Goal: Contribute content: Contribute content

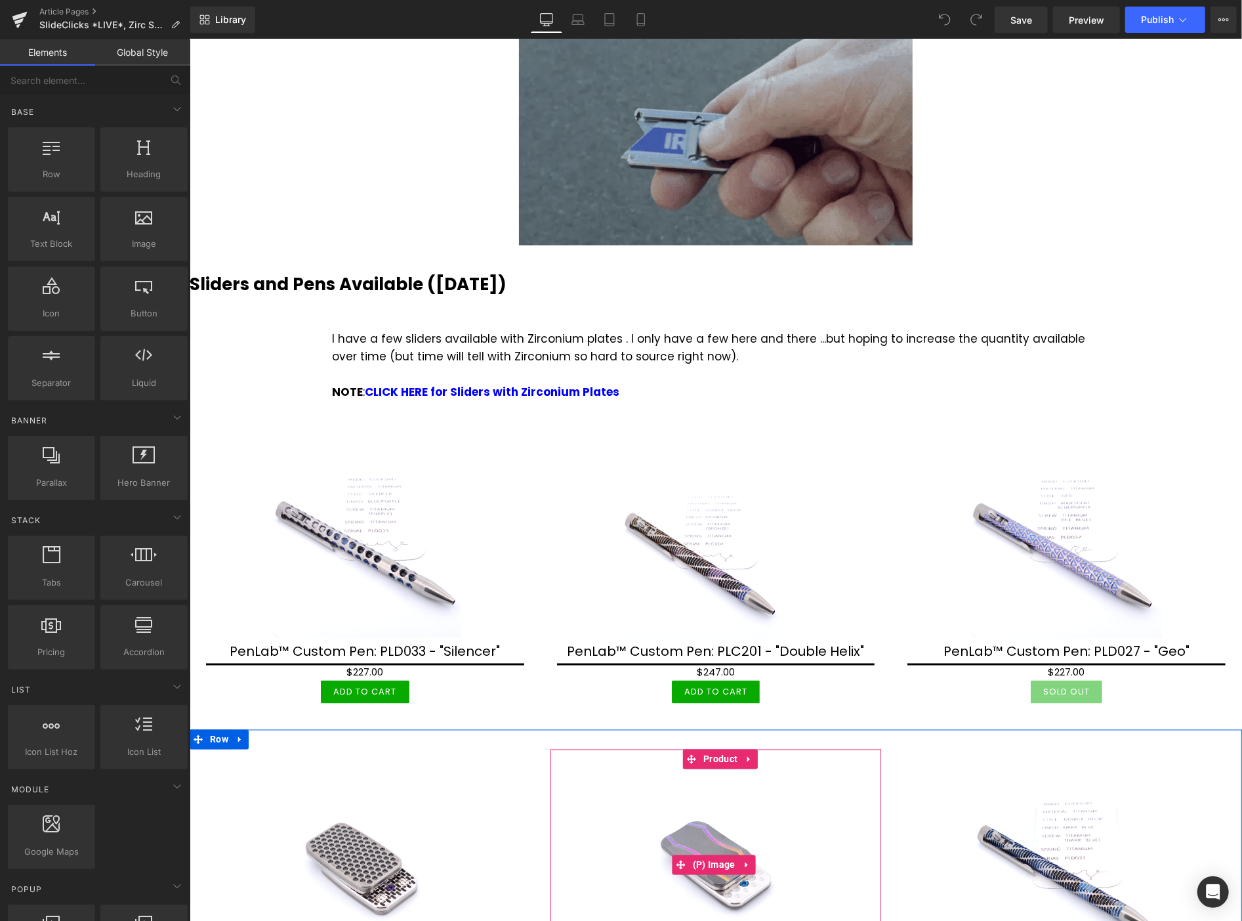
scroll to position [1312, 0]
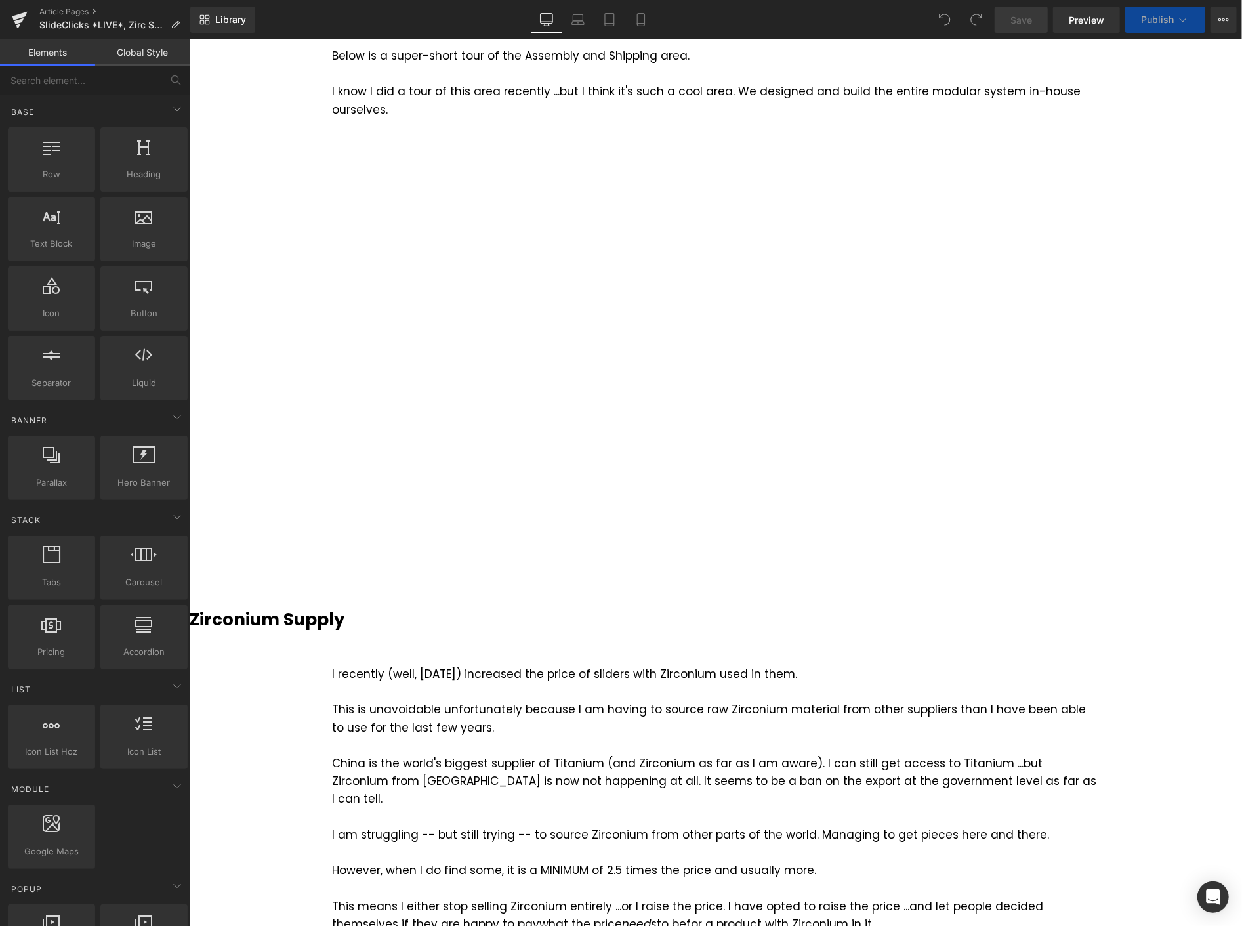
scroll to position [219, 0]
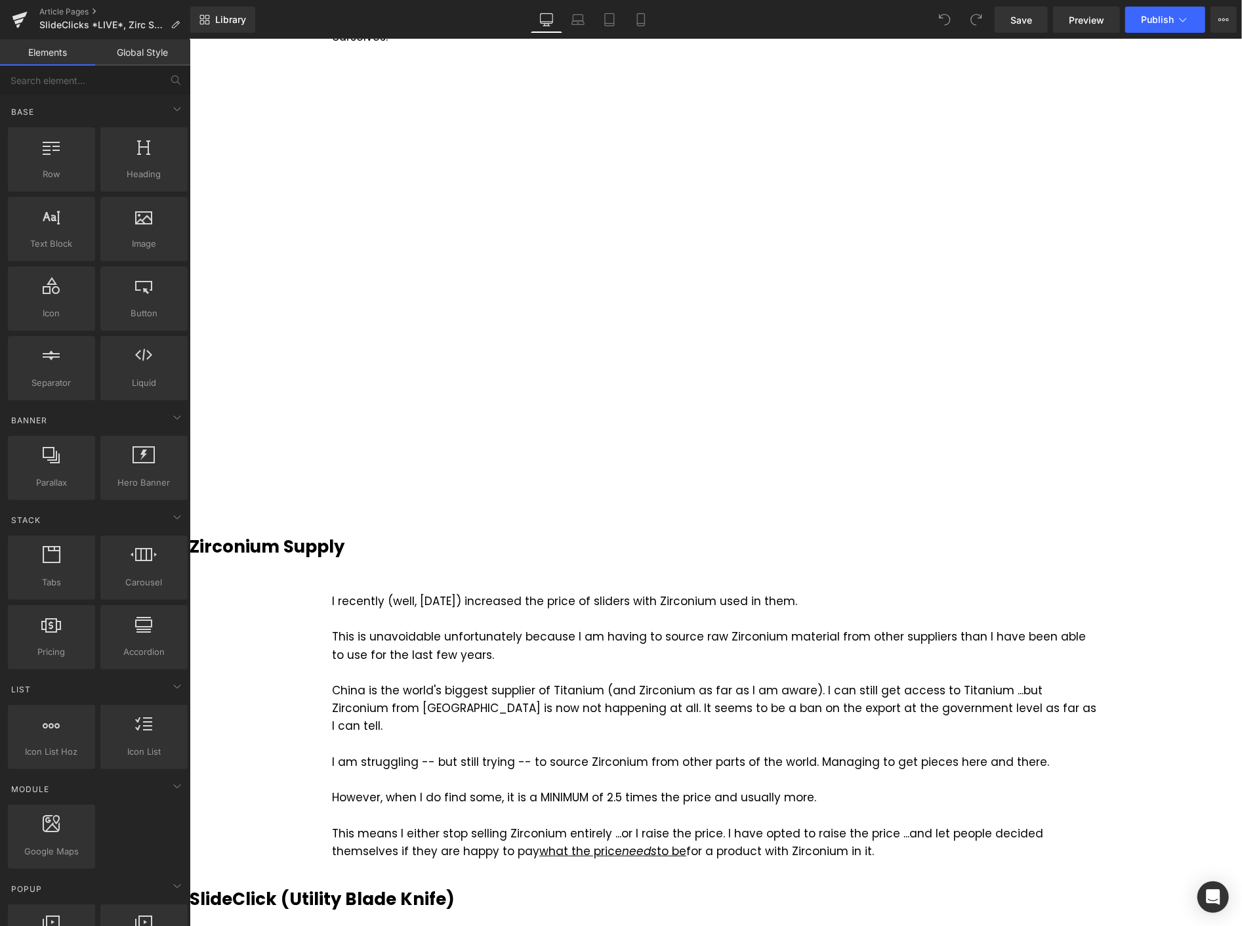
drag, startPoint x: 1179, startPoint y: 612, endPoint x: 1136, endPoint y: 536, distance: 86.7
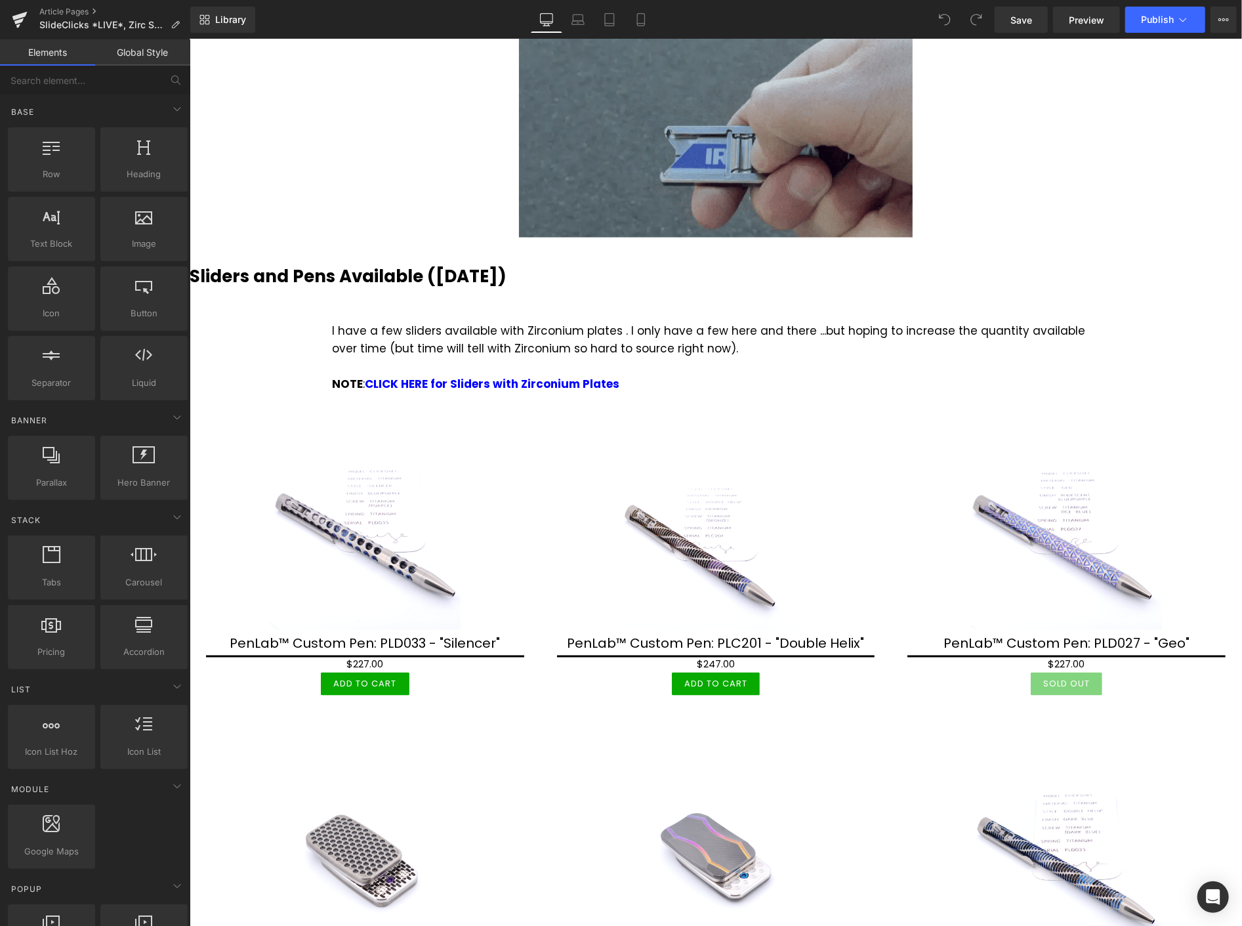
scroll to position [1312, 0]
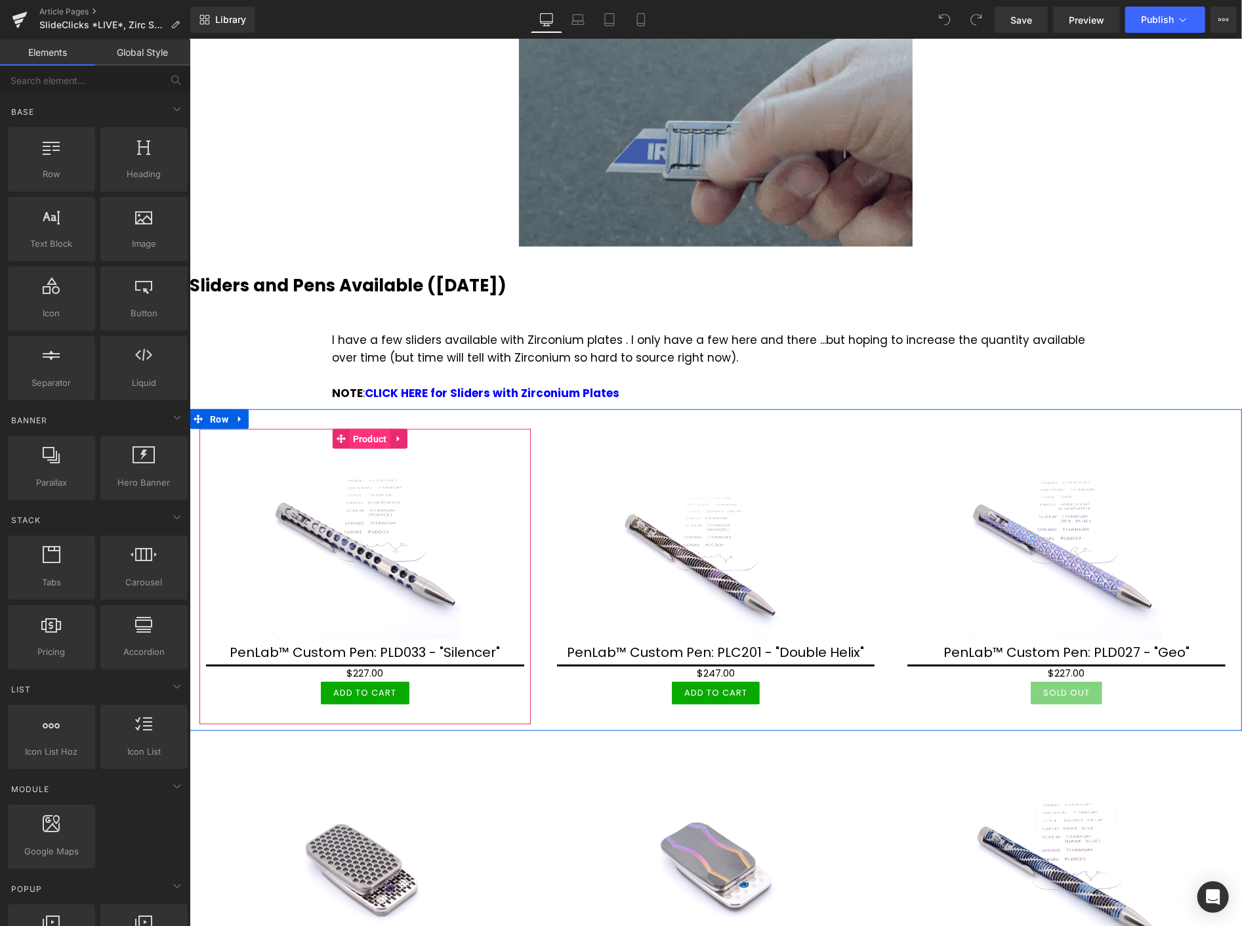
click at [372, 429] on span "Product" at bounding box center [369, 439] width 41 height 20
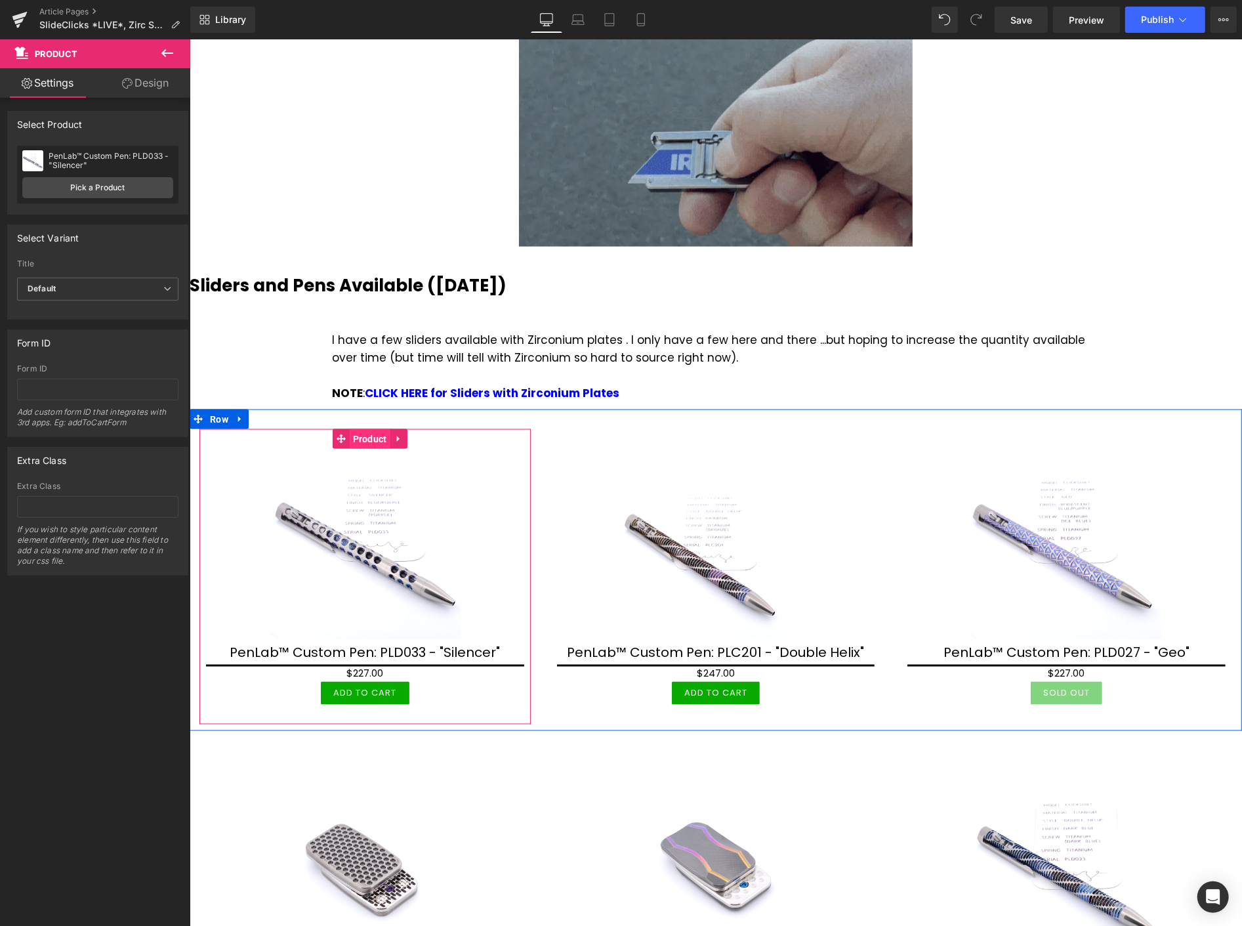
click at [379, 429] on span "Product" at bounding box center [369, 439] width 41 height 20
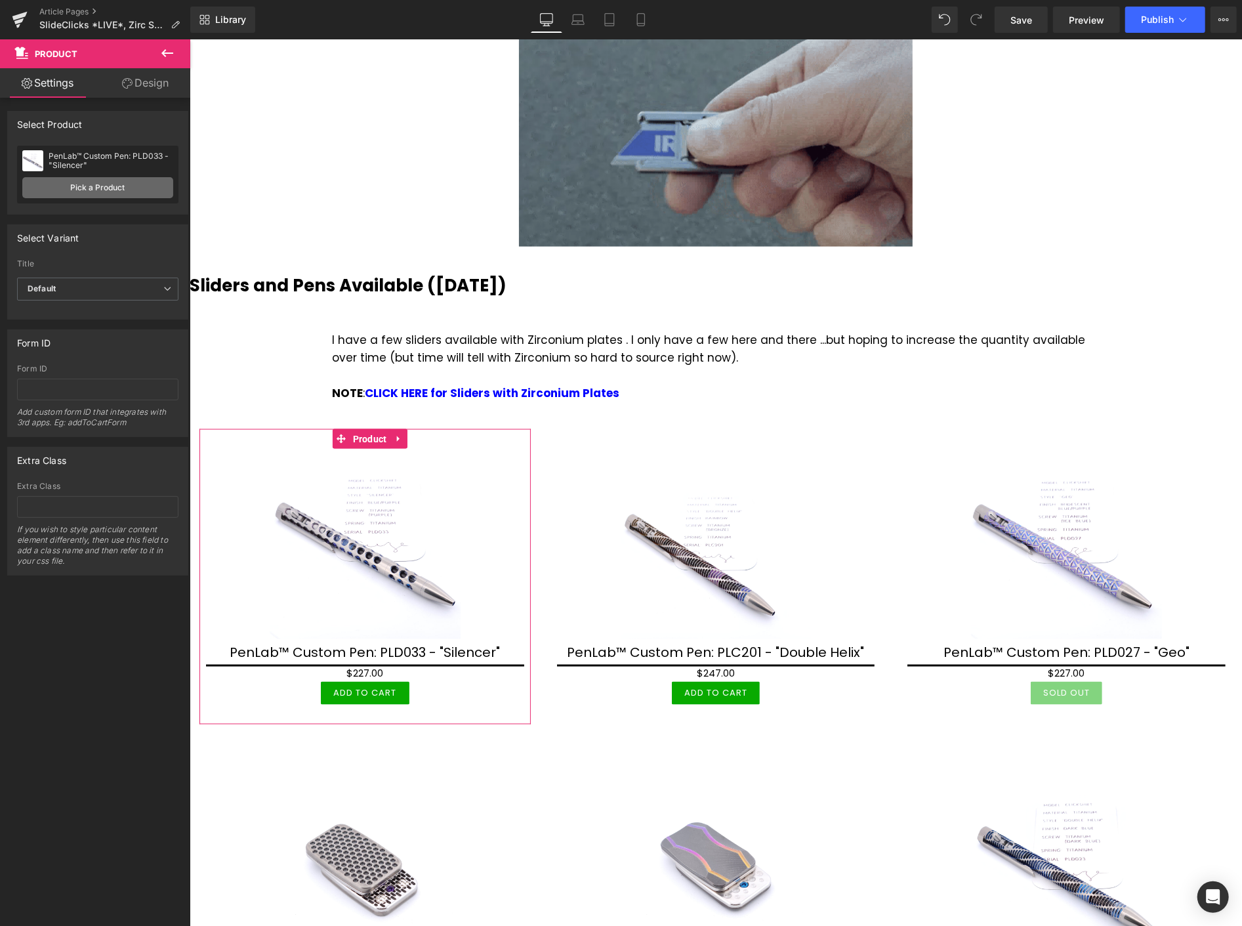
click at [106, 180] on link "Pick a Product" at bounding box center [97, 187] width 151 height 21
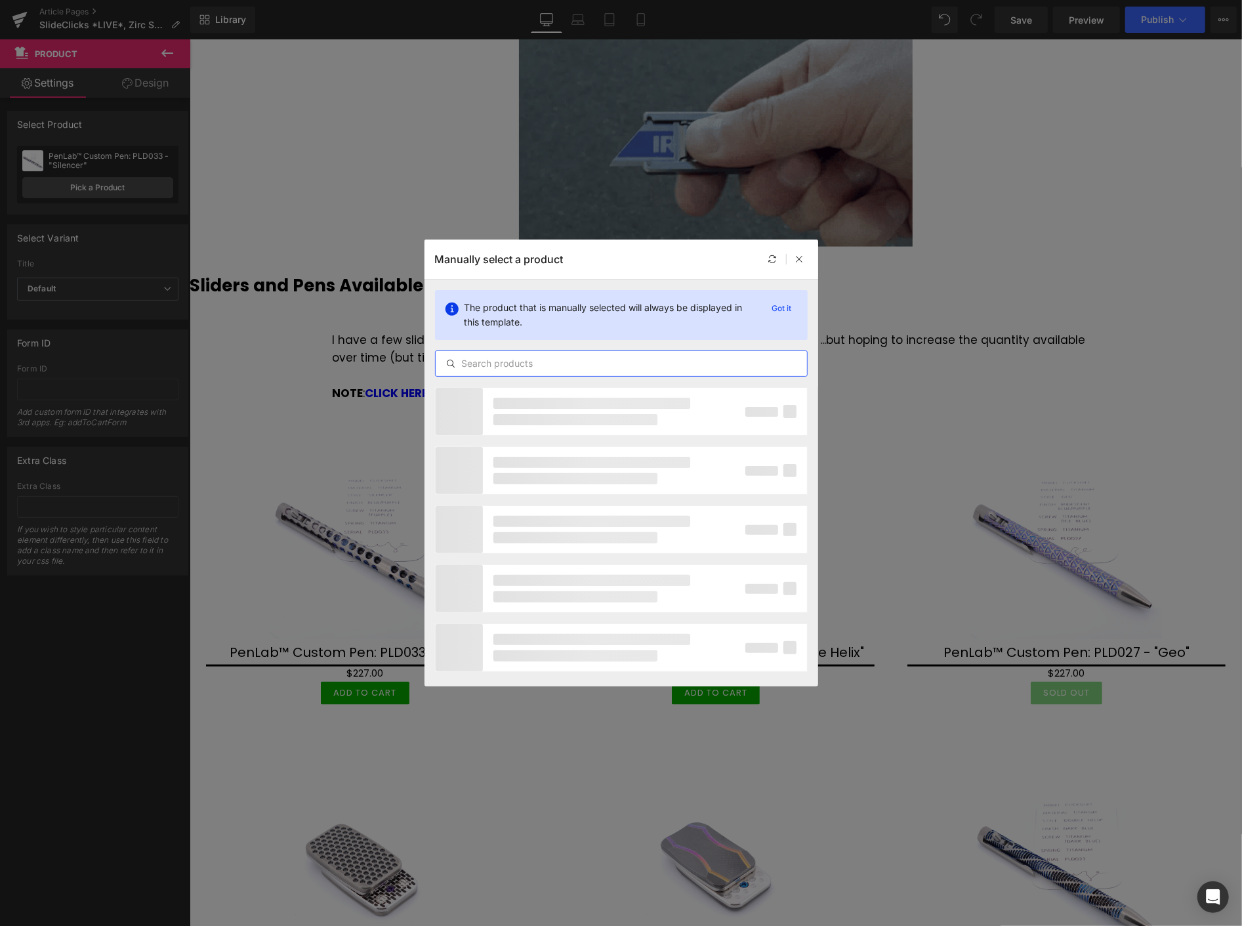
click at [497, 365] on input "text" at bounding box center [621, 364] width 371 height 16
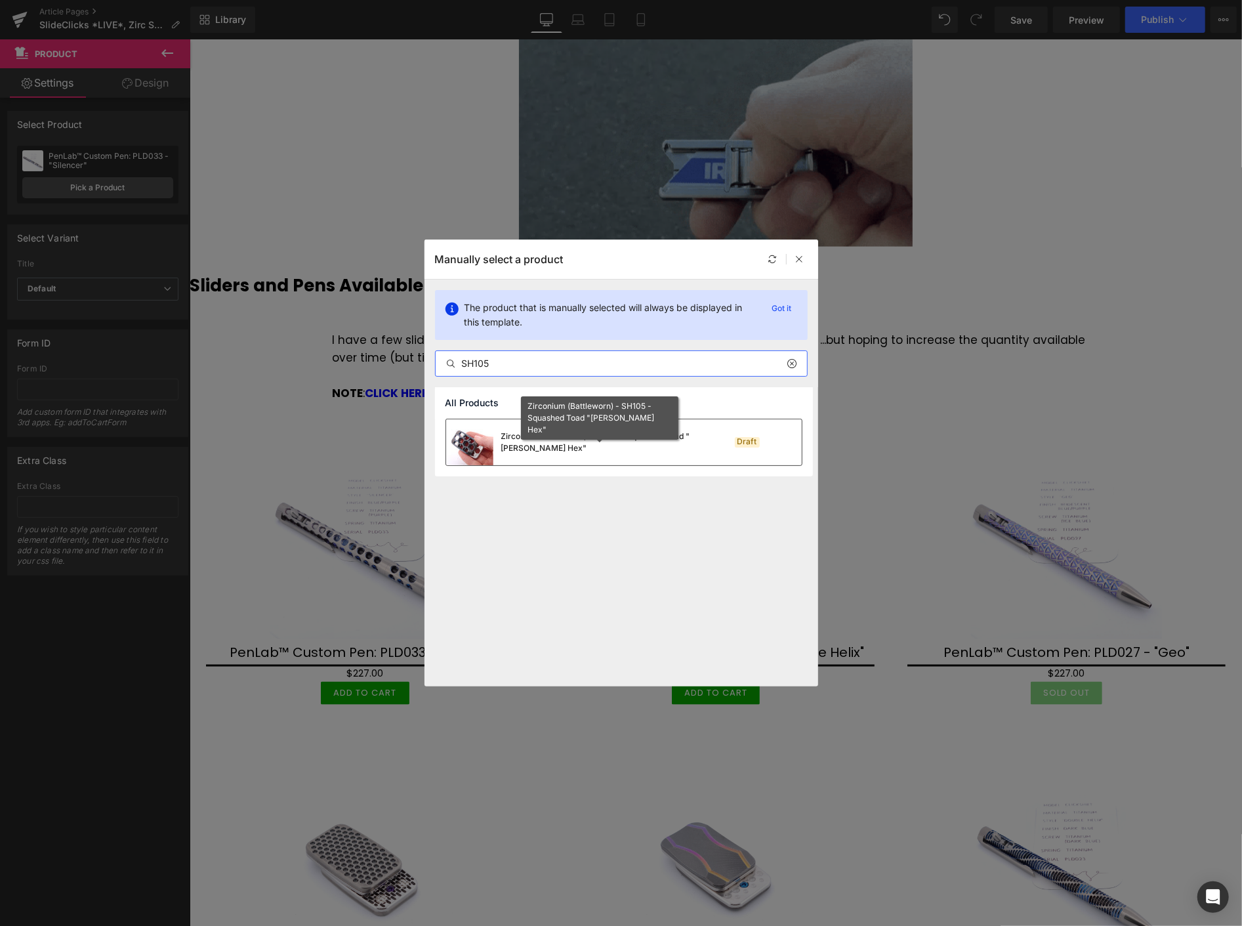
type input "SH105"
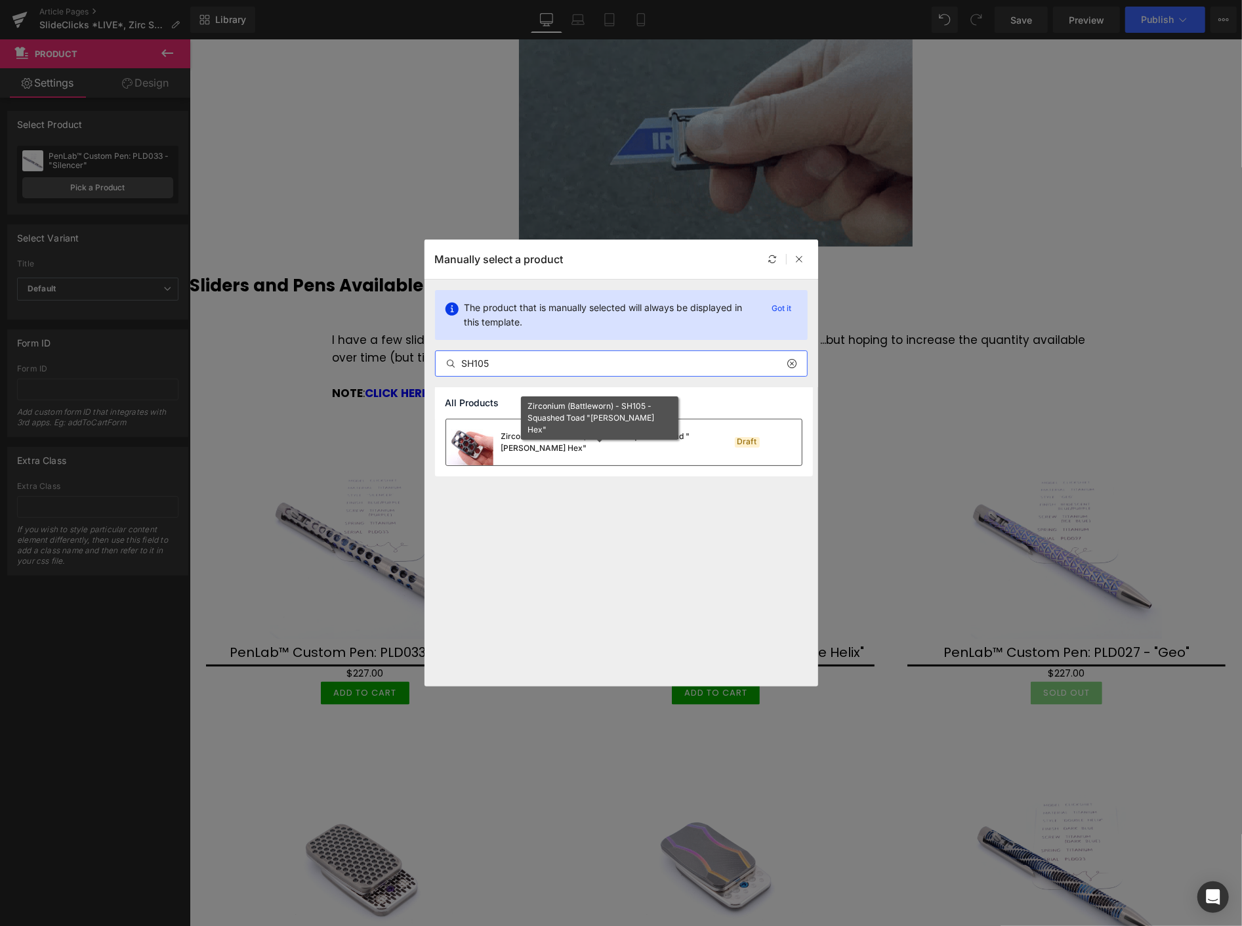
click at [562, 436] on div "Zirconium (Battleworn) - SH105 - Squashed Toad "Skelly Hex"" at bounding box center [599, 442] width 197 height 24
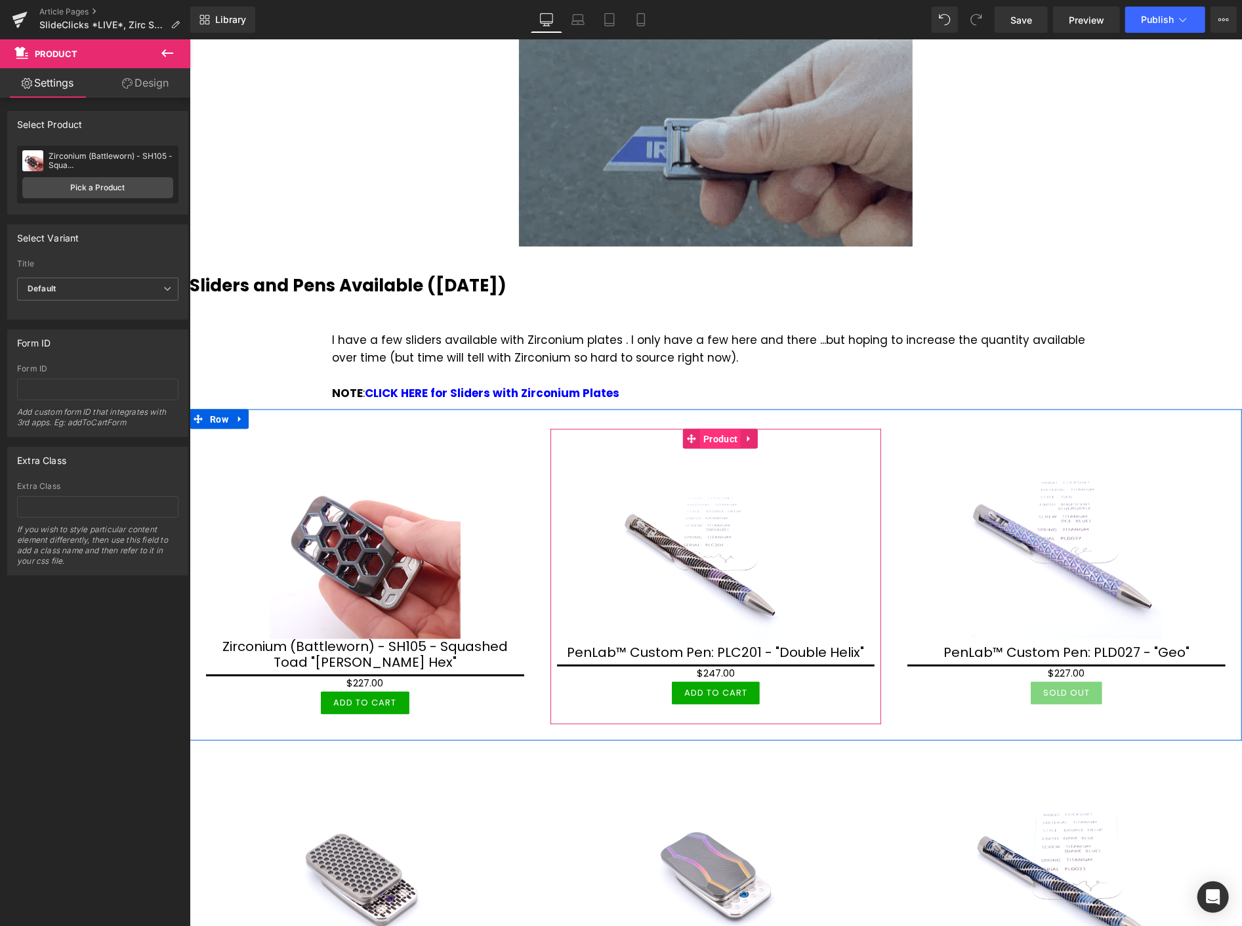
click at [720, 429] on span "Product" at bounding box center [720, 439] width 41 height 20
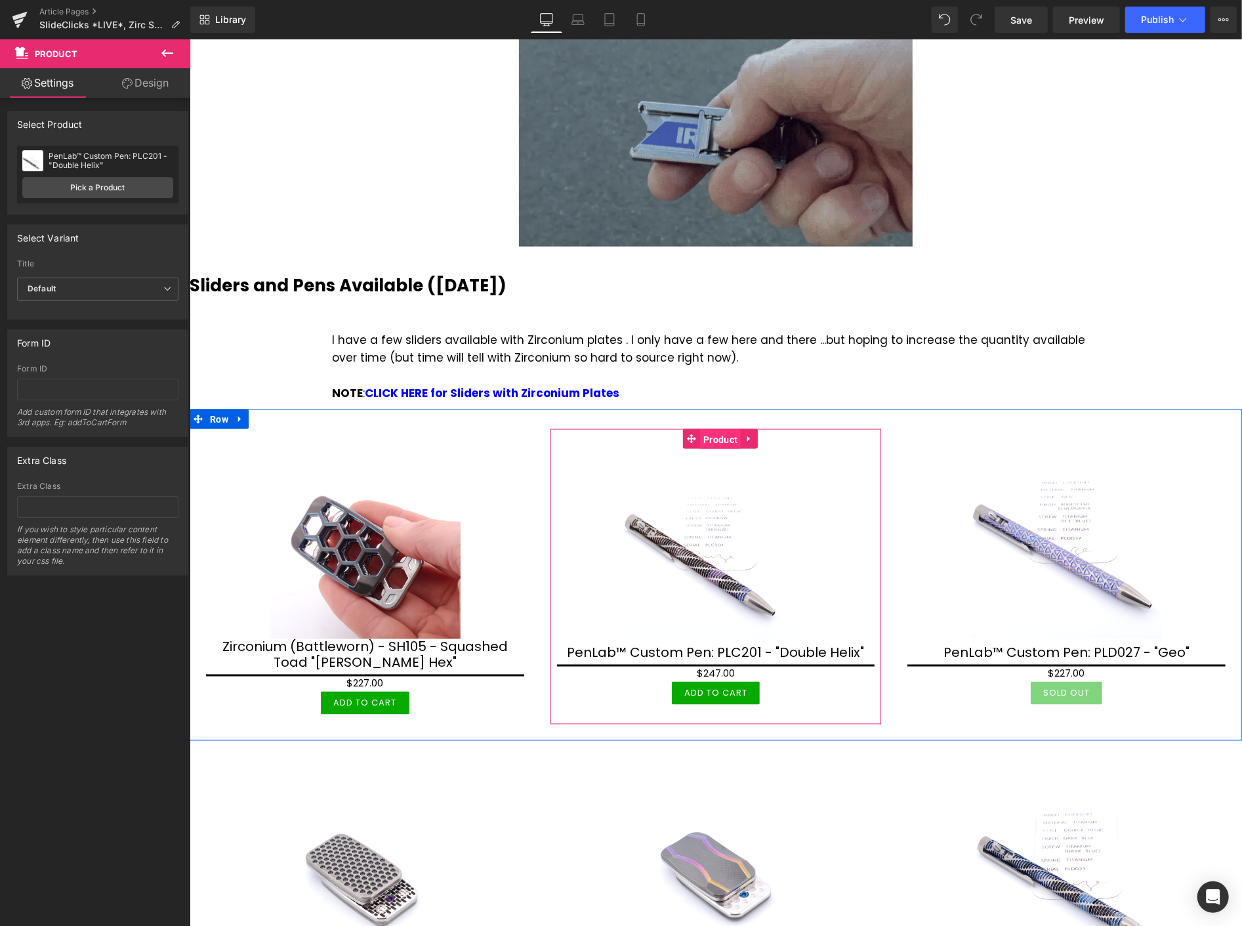
click at [718, 429] on span "Product" at bounding box center [720, 439] width 41 height 20
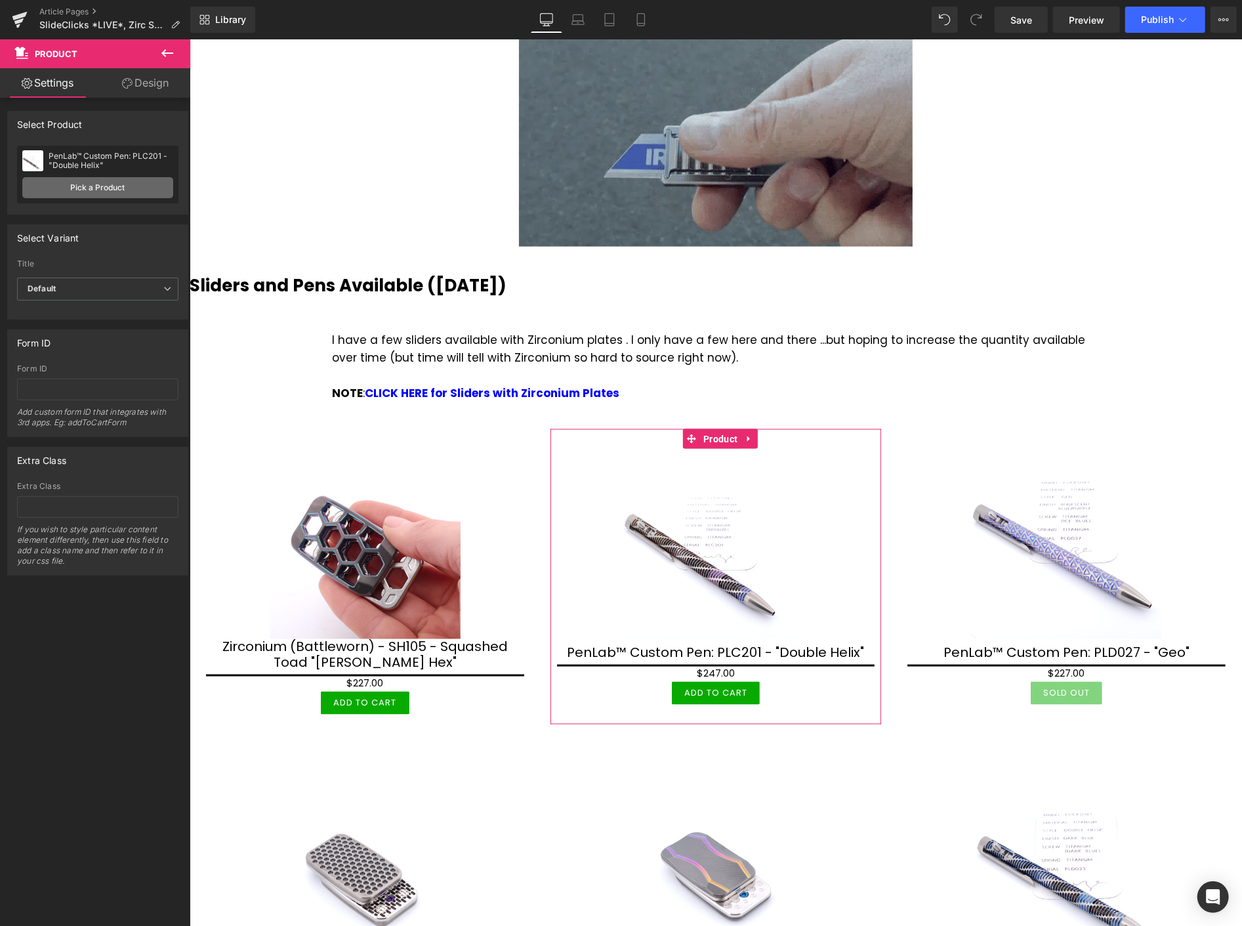
click at [102, 184] on link "Pick a Product" at bounding box center [97, 187] width 151 height 21
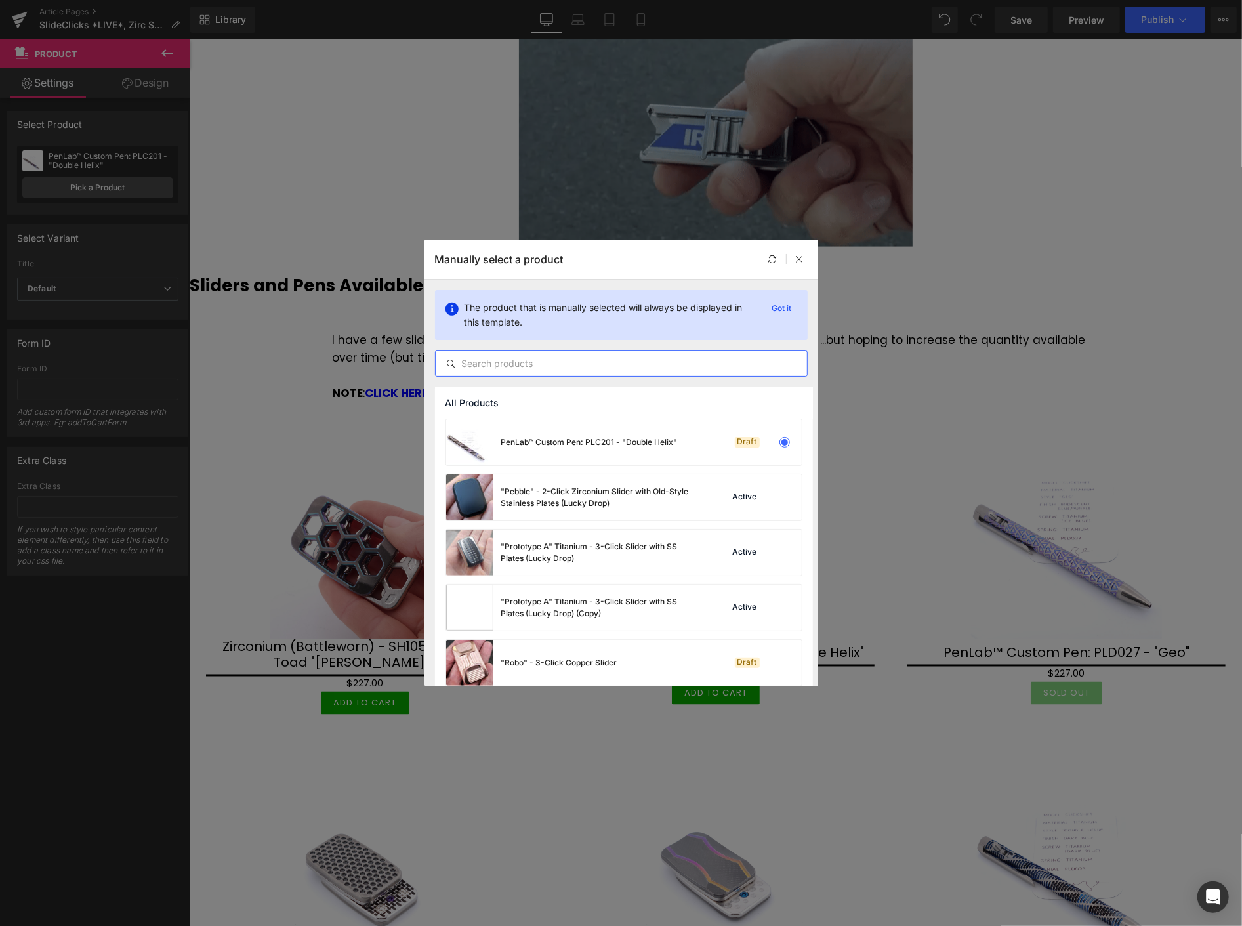
click at [482, 364] on input "text" at bounding box center [621, 364] width 371 height 16
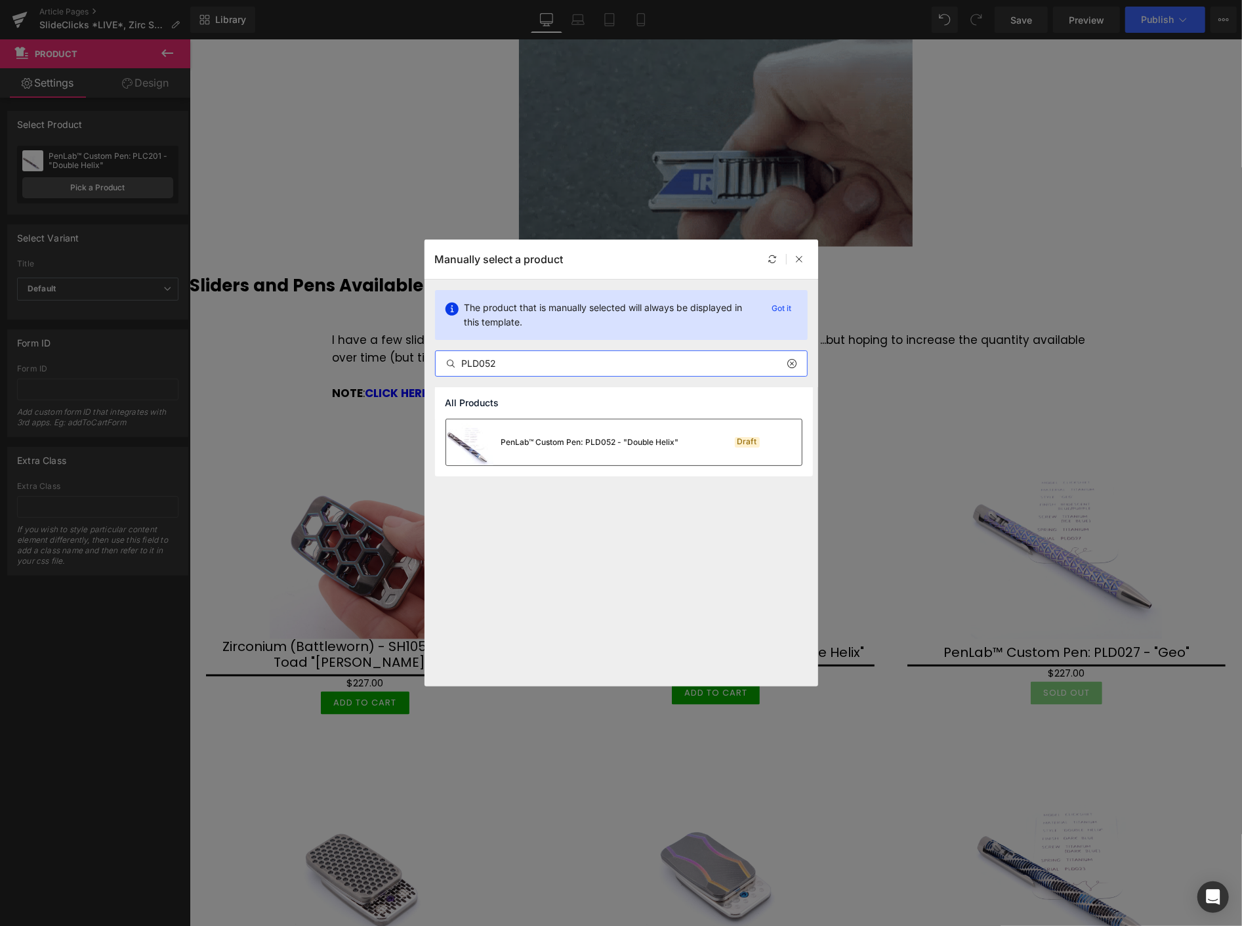
type input "PLD052"
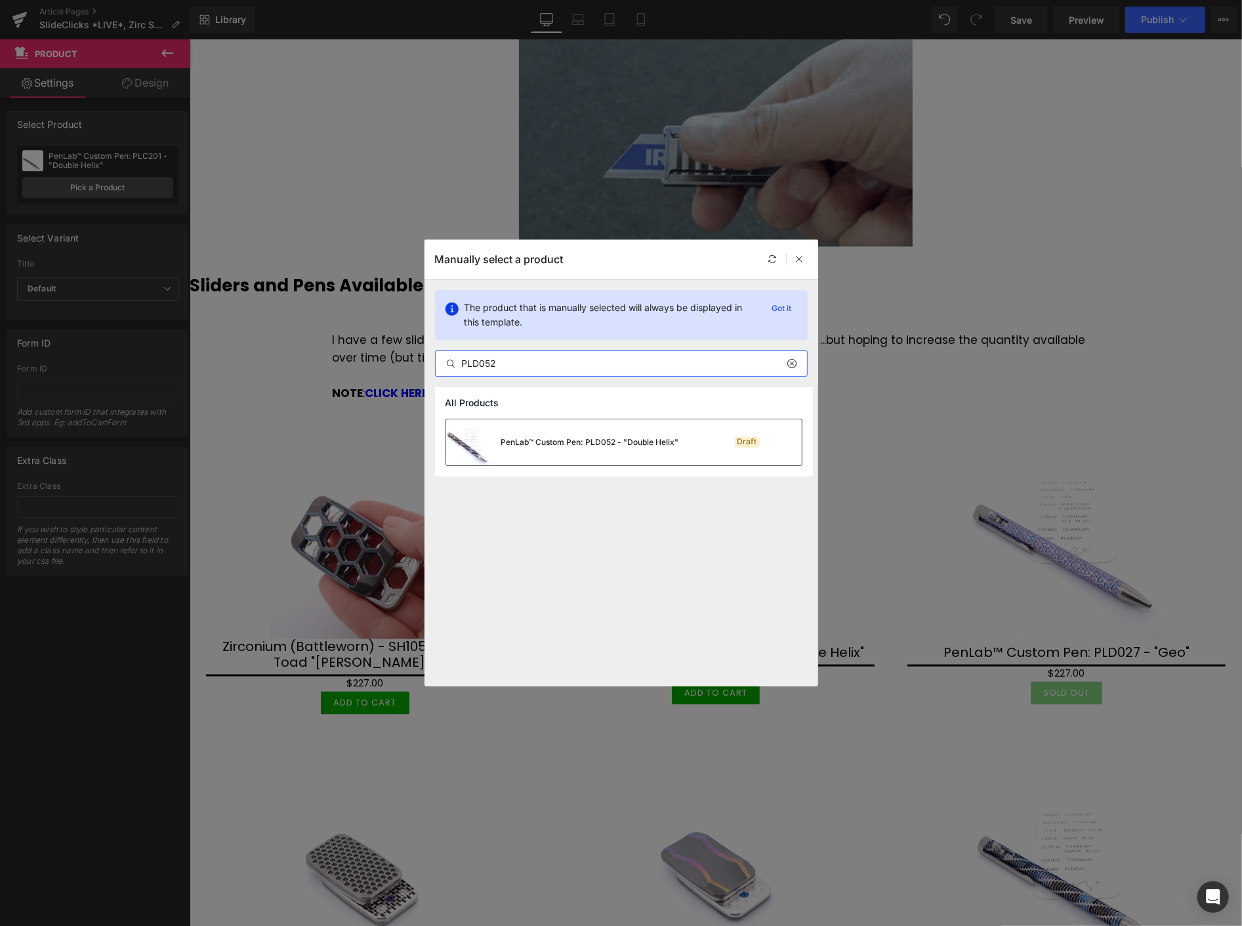
click at [633, 444] on div "PenLab™ Custom Pen: PLD052 - "Double Helix"" at bounding box center [590, 442] width 178 height 12
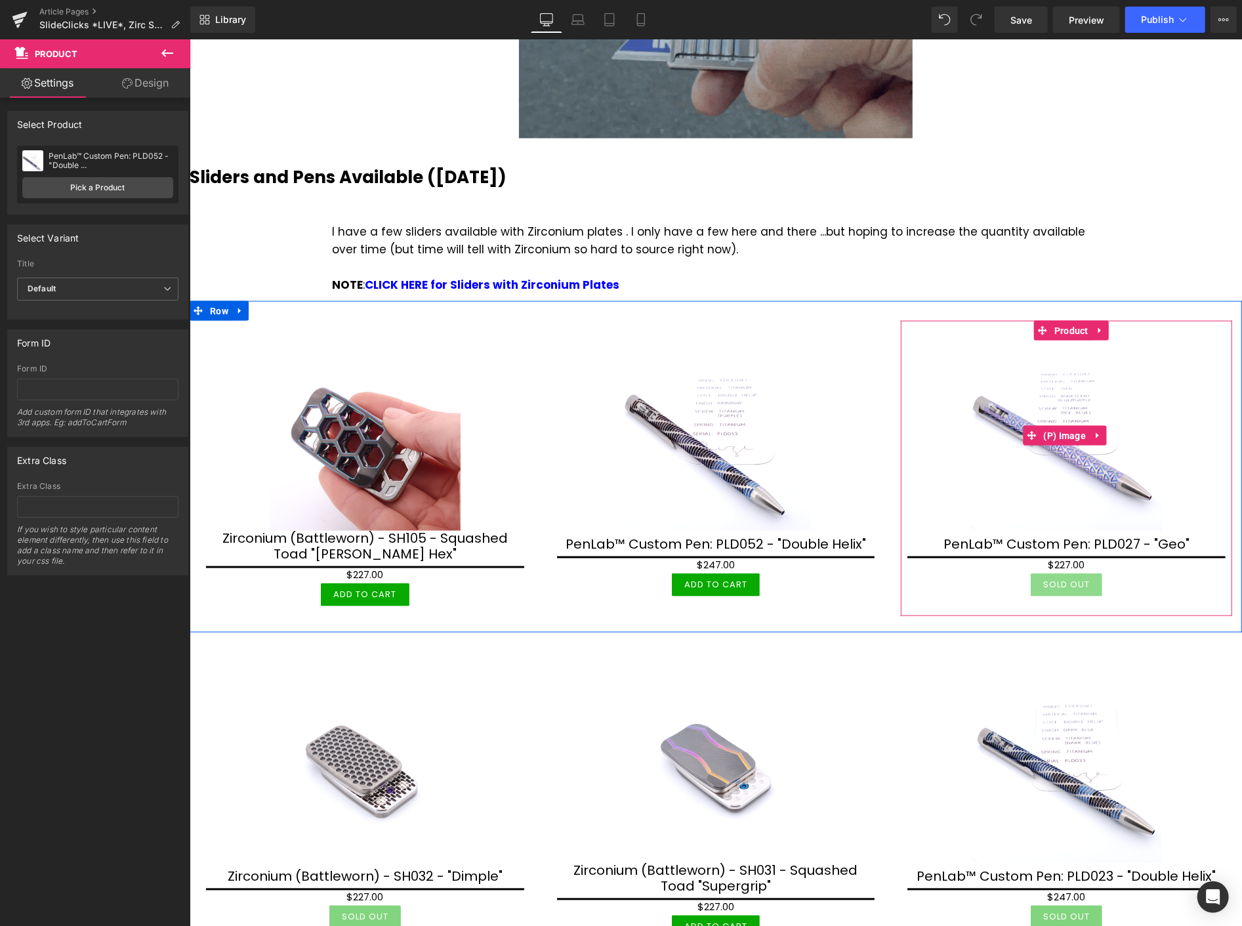
scroll to position [1458, 0]
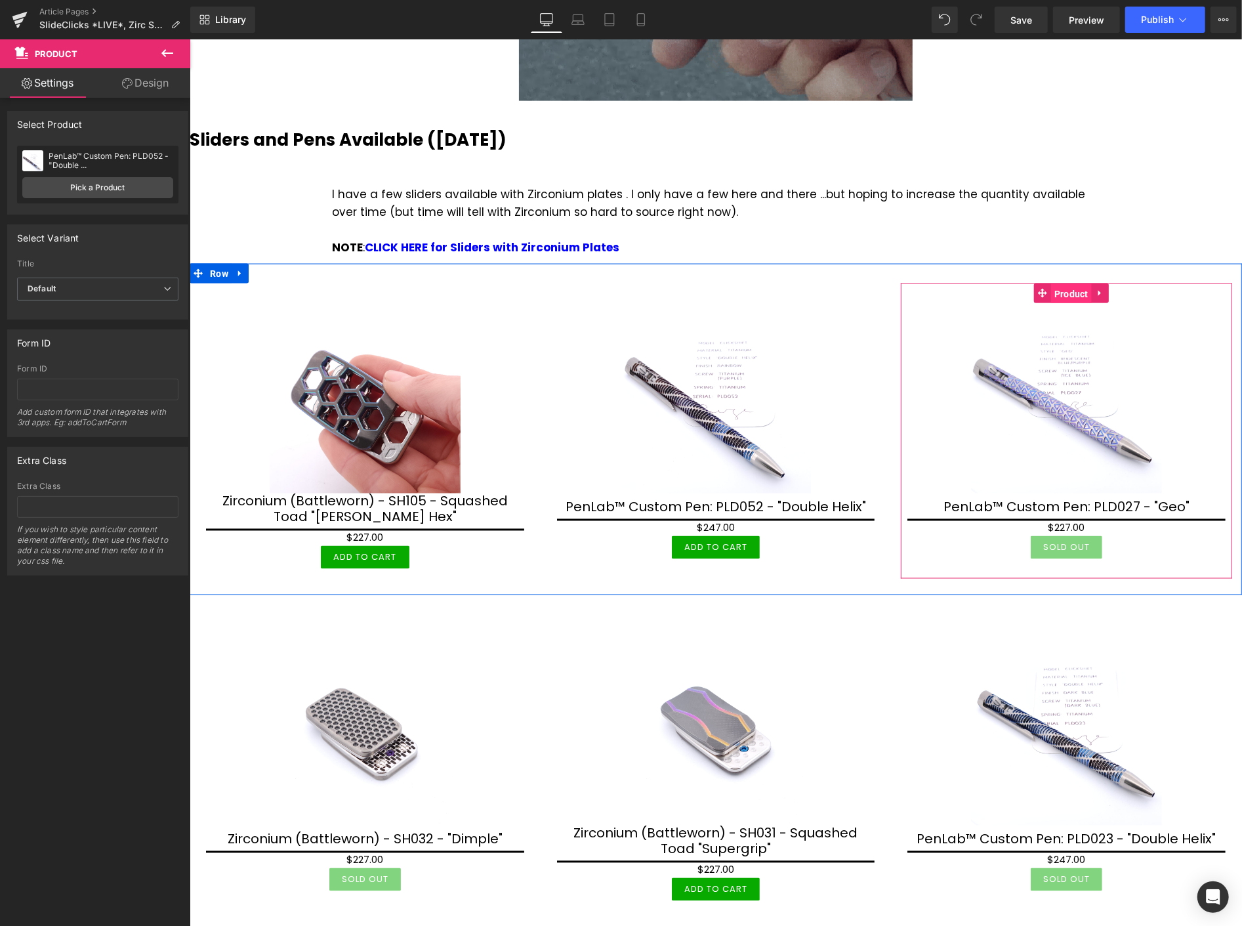
click at [1066, 283] on span "Product" at bounding box center [1071, 293] width 41 height 20
click at [1062, 283] on span "Product" at bounding box center [1071, 293] width 41 height 20
click at [1066, 283] on span "Product" at bounding box center [1071, 293] width 41 height 20
click at [1060, 283] on span "Product" at bounding box center [1071, 293] width 41 height 20
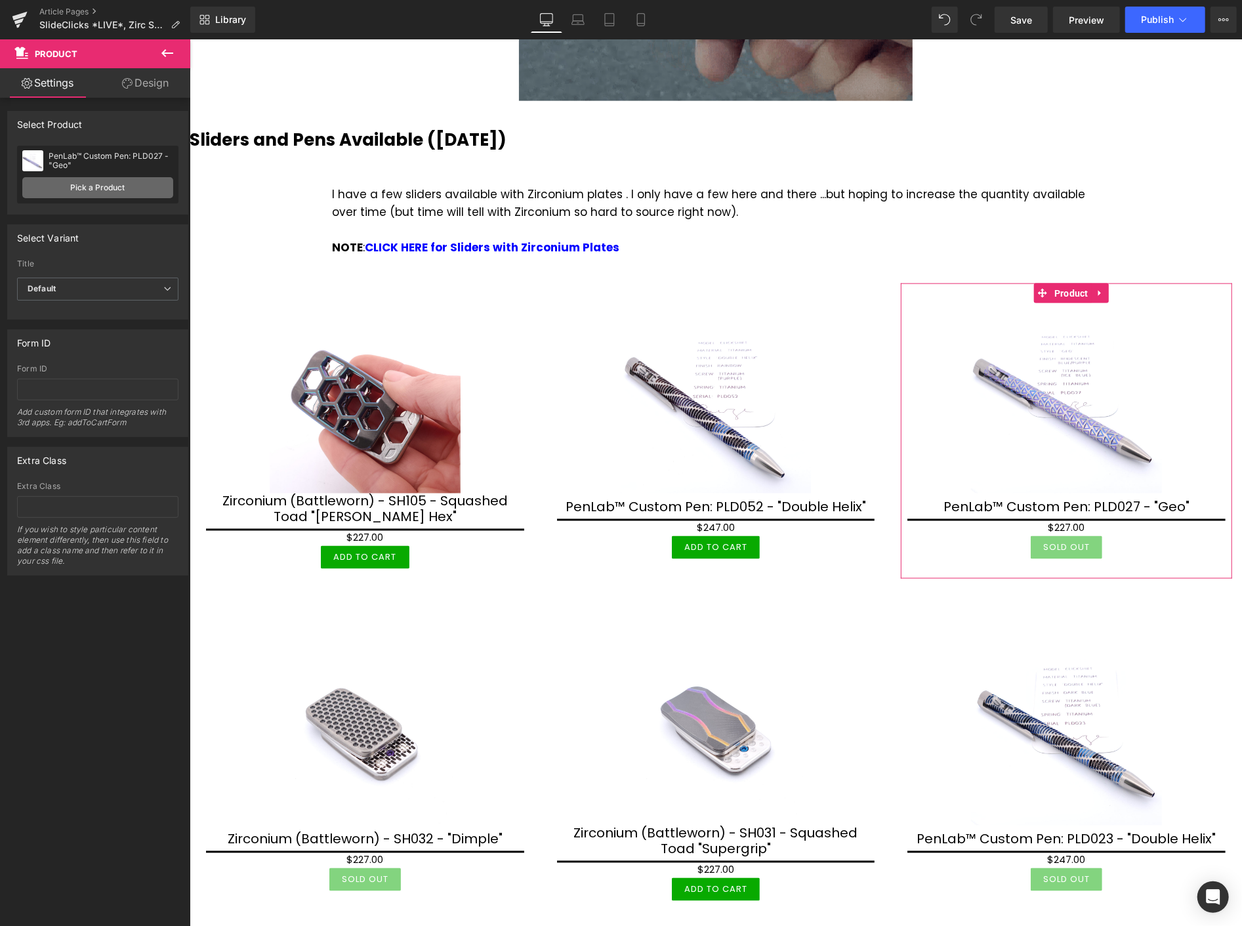
click at [117, 187] on link "Pick a Product" at bounding box center [97, 187] width 151 height 21
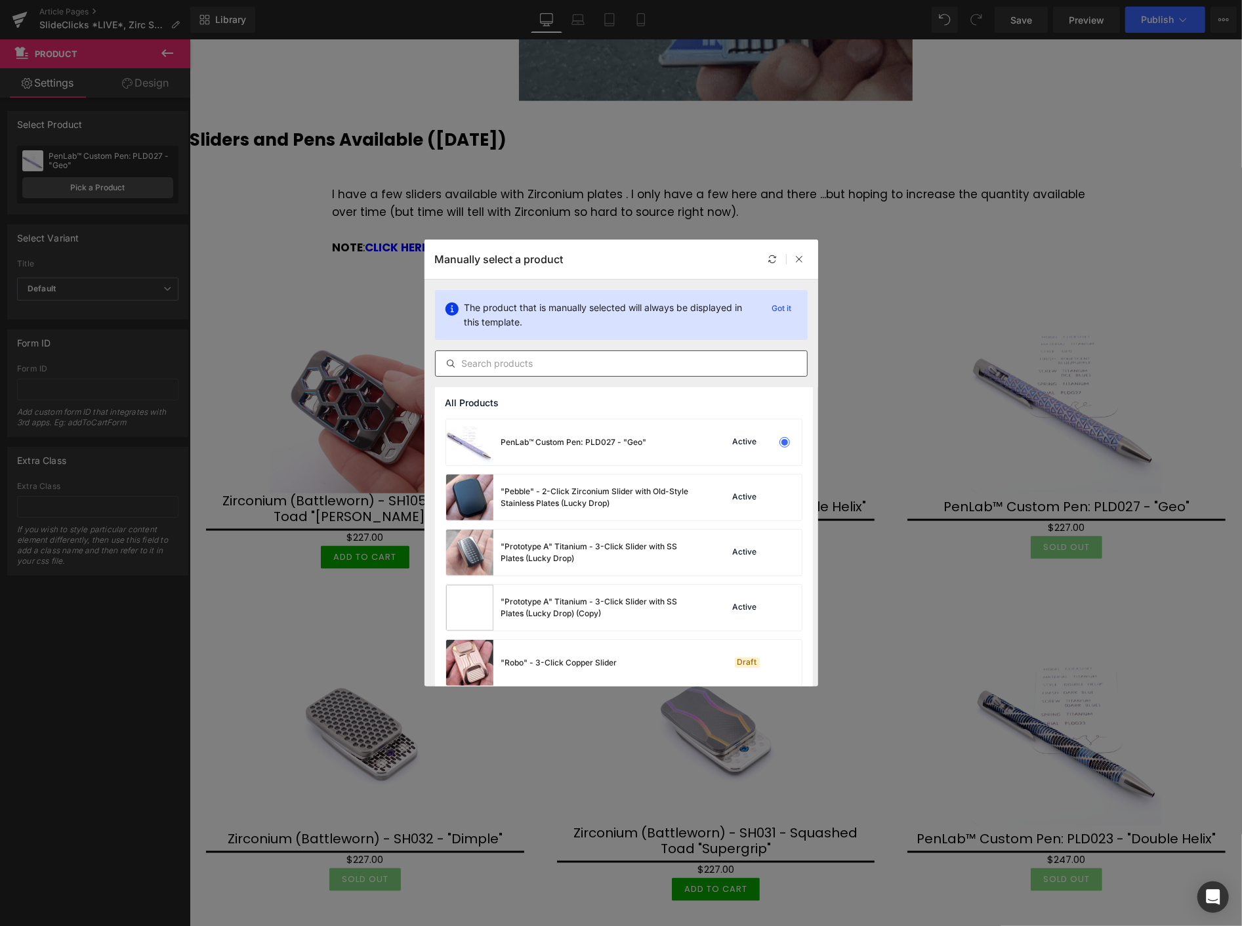
click at [509, 357] on input "text" at bounding box center [621, 364] width 371 height 16
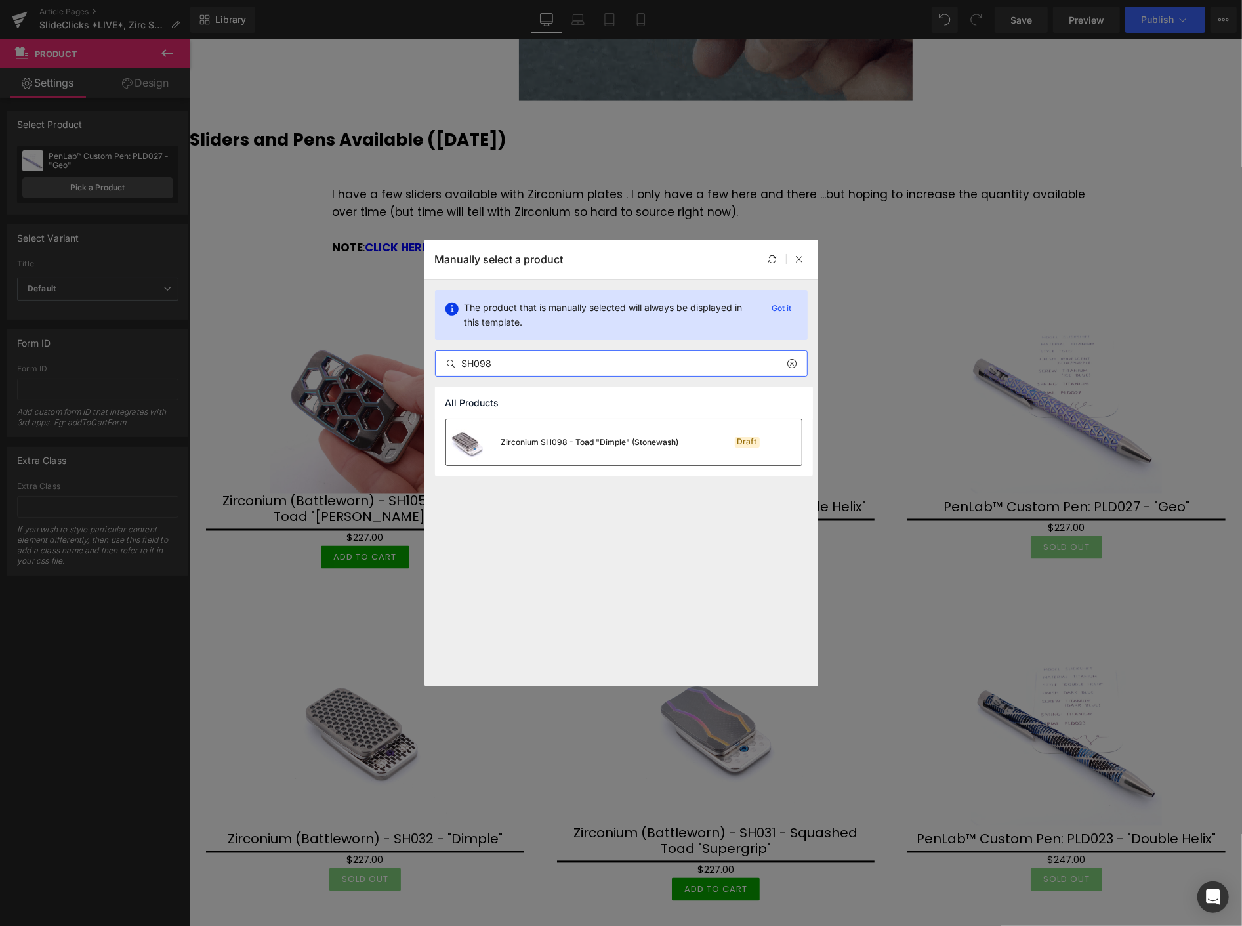
type input "SH098"
click at [530, 445] on div "Zirconium SH098 - Toad "Dimple" (Stonewash)" at bounding box center [590, 442] width 178 height 12
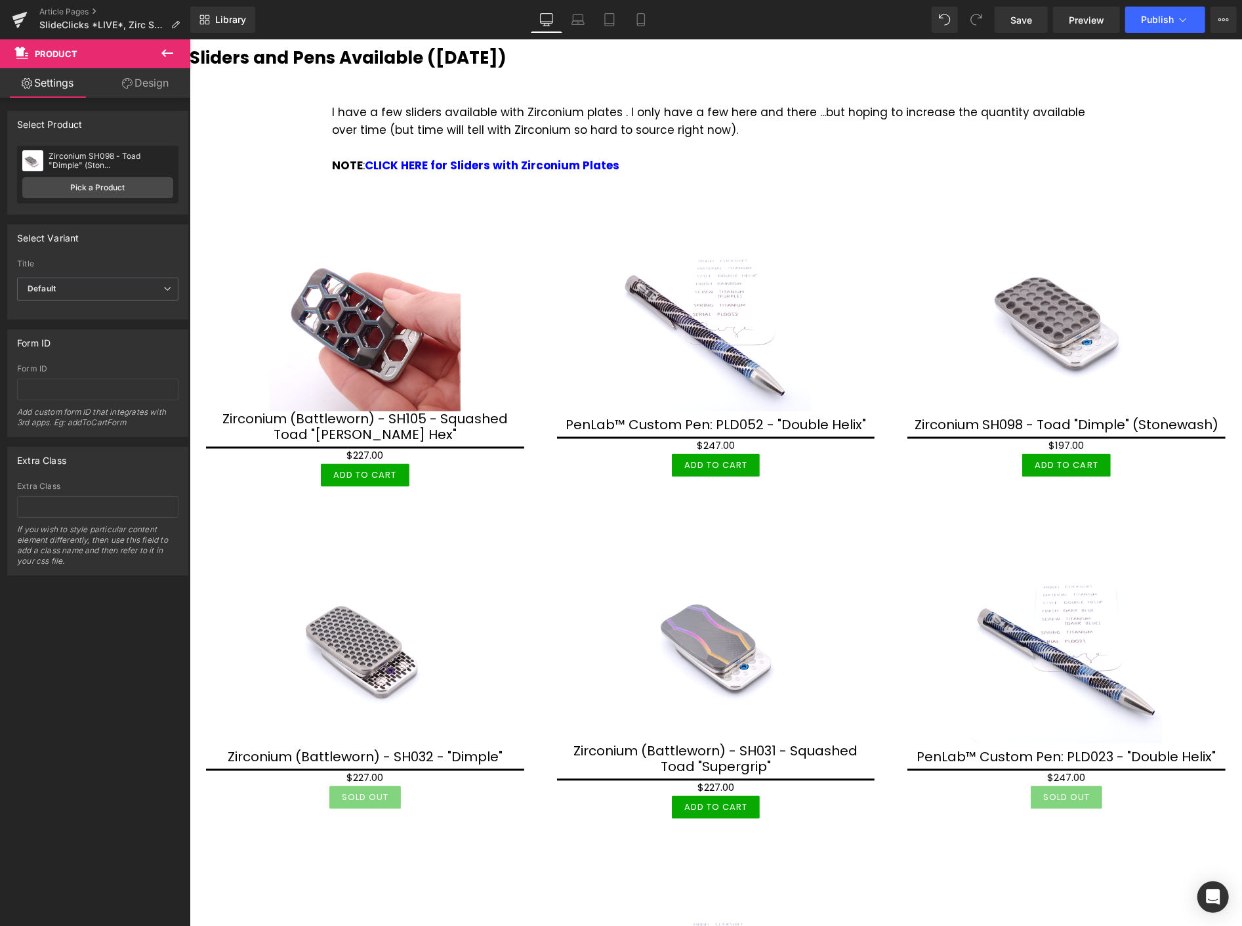
scroll to position [1604, 0]
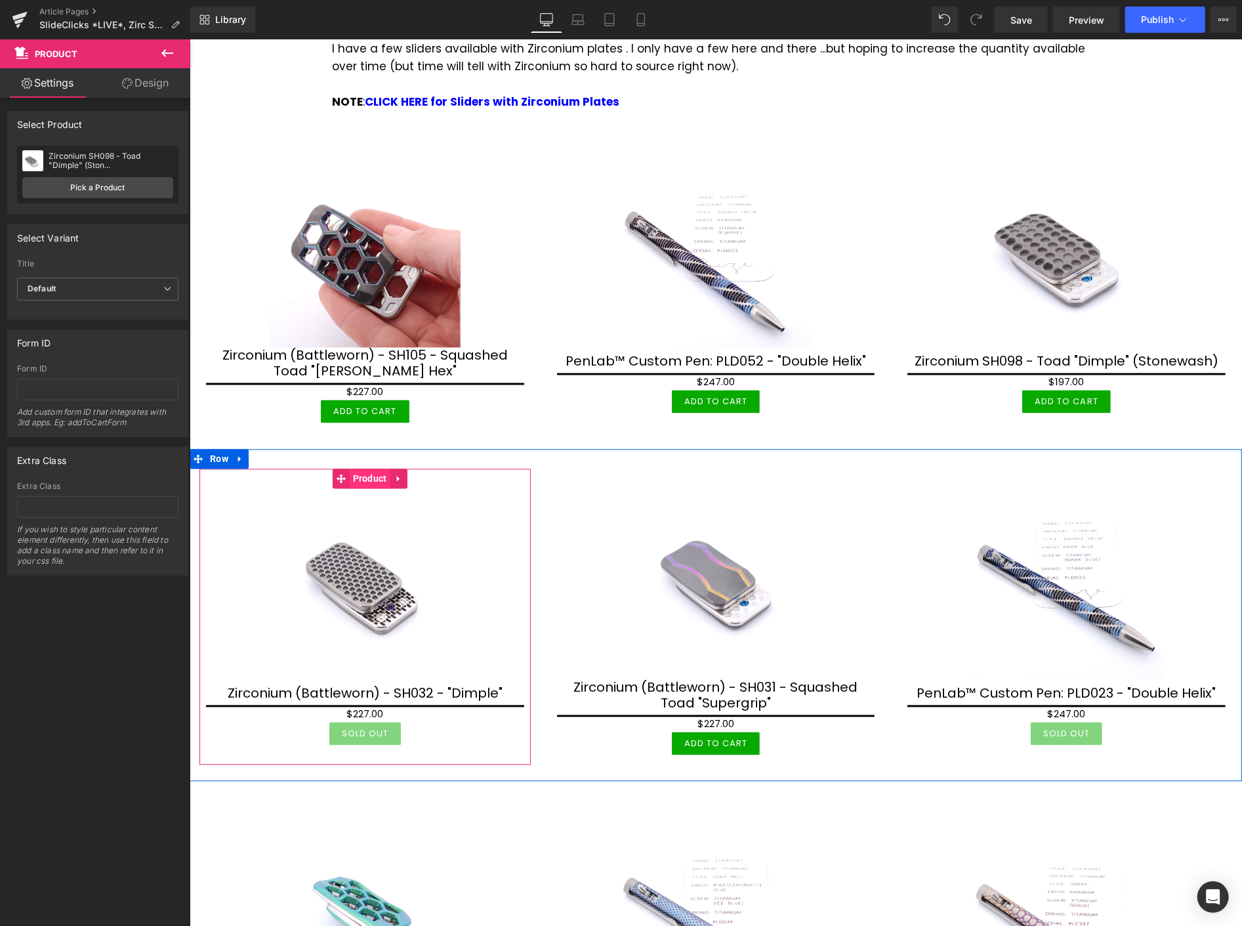
click at [367, 469] on span "Product" at bounding box center [369, 479] width 41 height 20
click at [144, 181] on link "Pick a Product" at bounding box center [97, 187] width 151 height 21
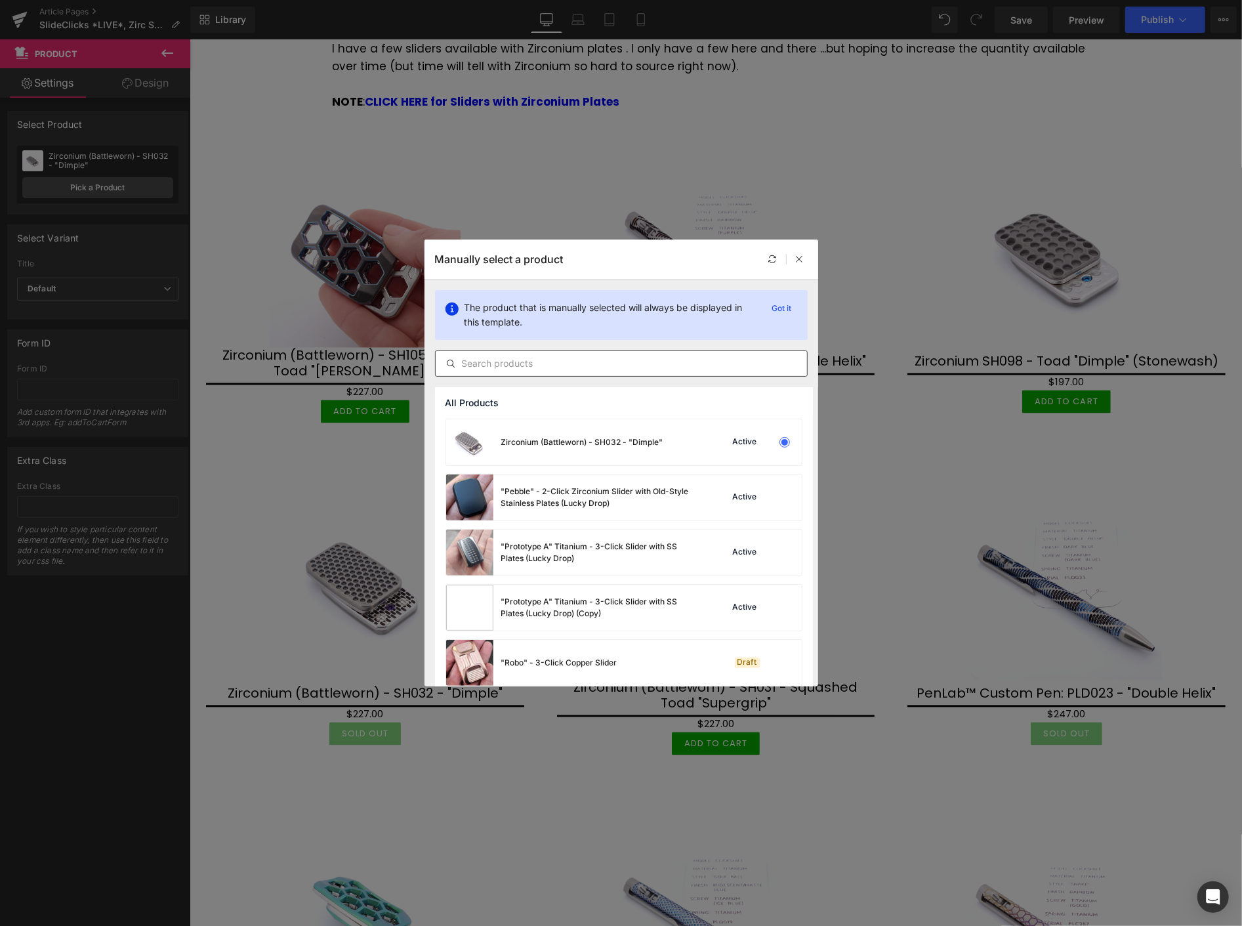
click at [545, 364] on input "text" at bounding box center [621, 364] width 371 height 16
click at [507, 362] on input "text" at bounding box center [621, 364] width 371 height 16
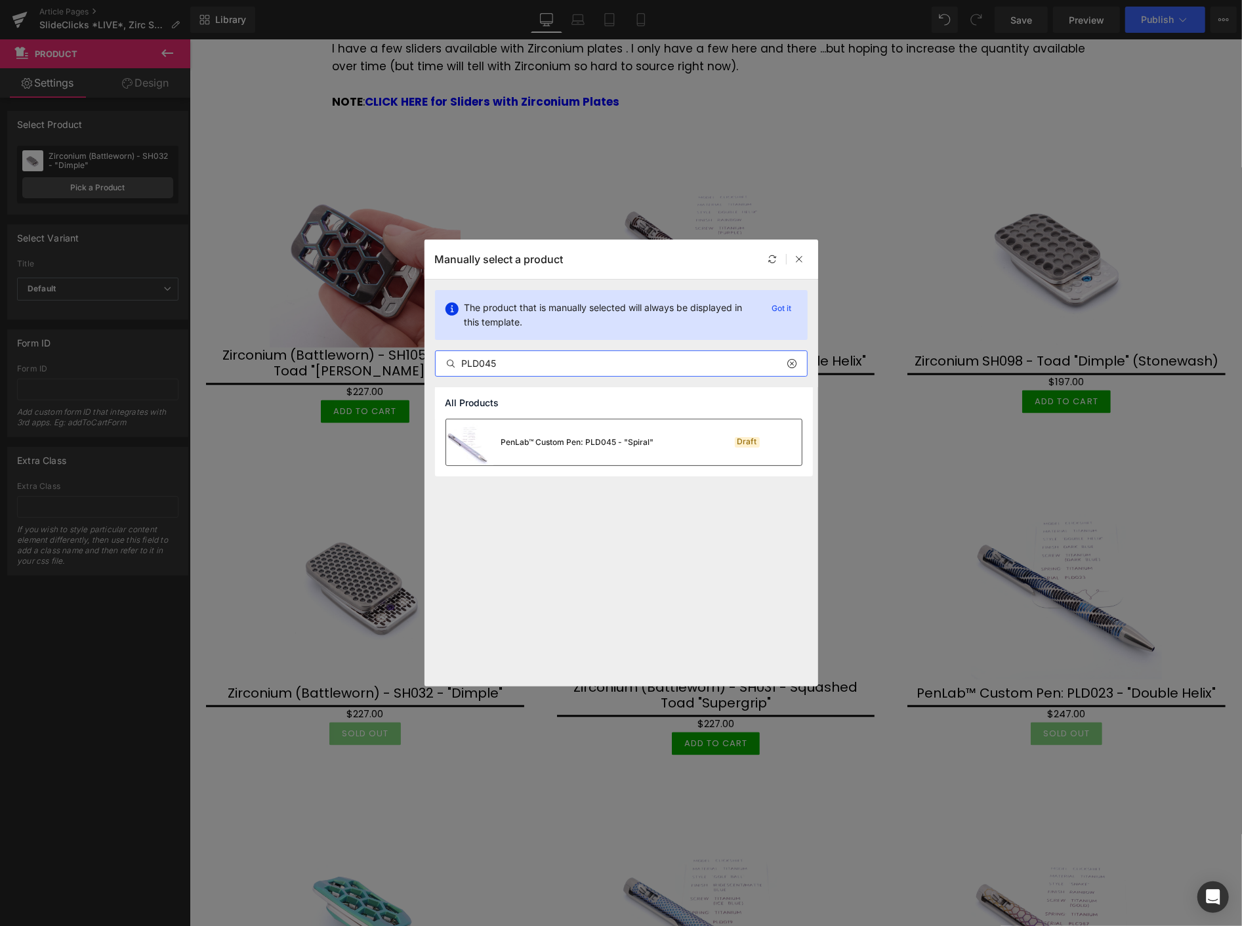
type input "PLD045"
click at [583, 442] on div "PenLab™ Custom Pen: PLD045 - "Spiral"" at bounding box center [577, 442] width 153 height 12
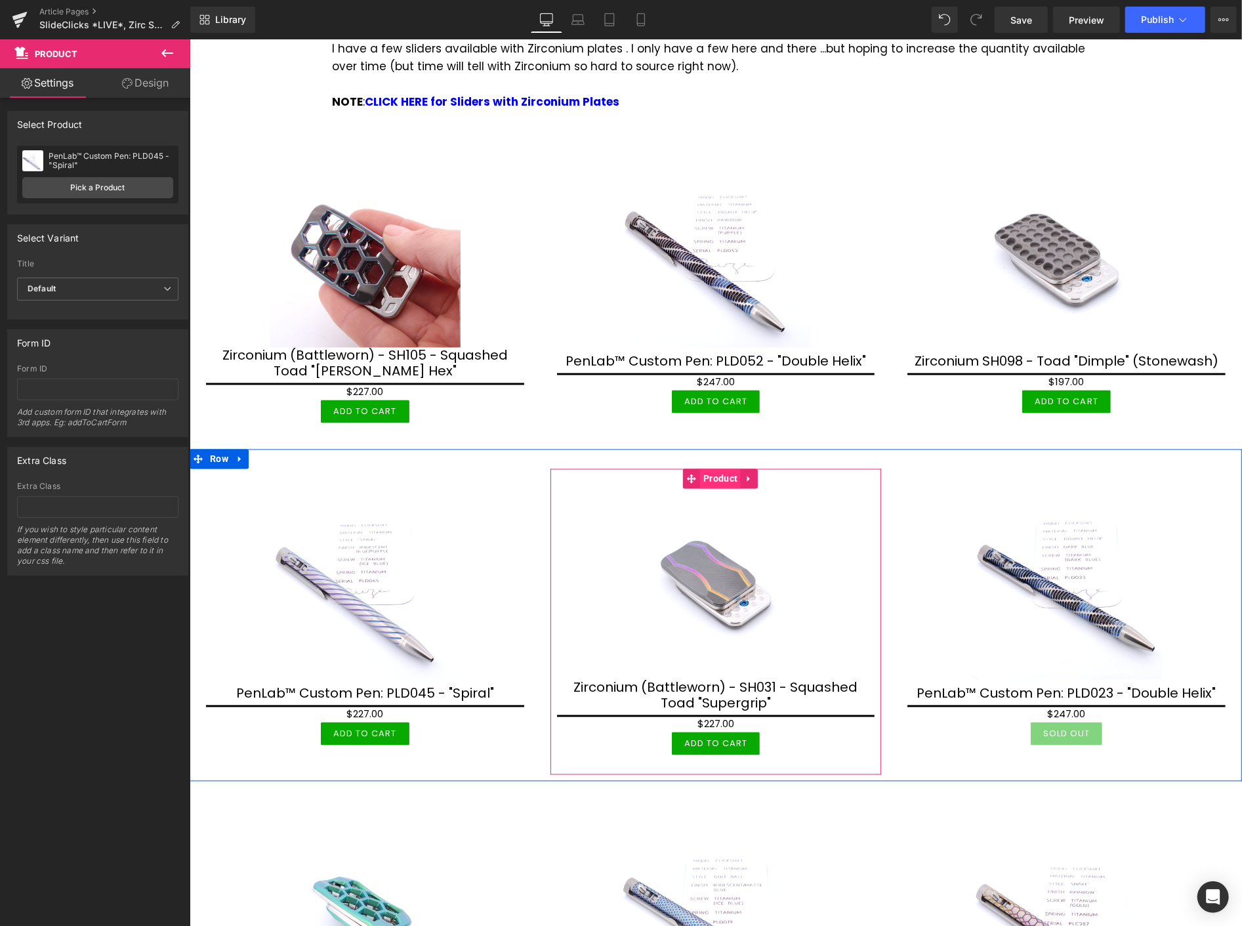
click at [719, 469] on span "Product" at bounding box center [720, 479] width 41 height 20
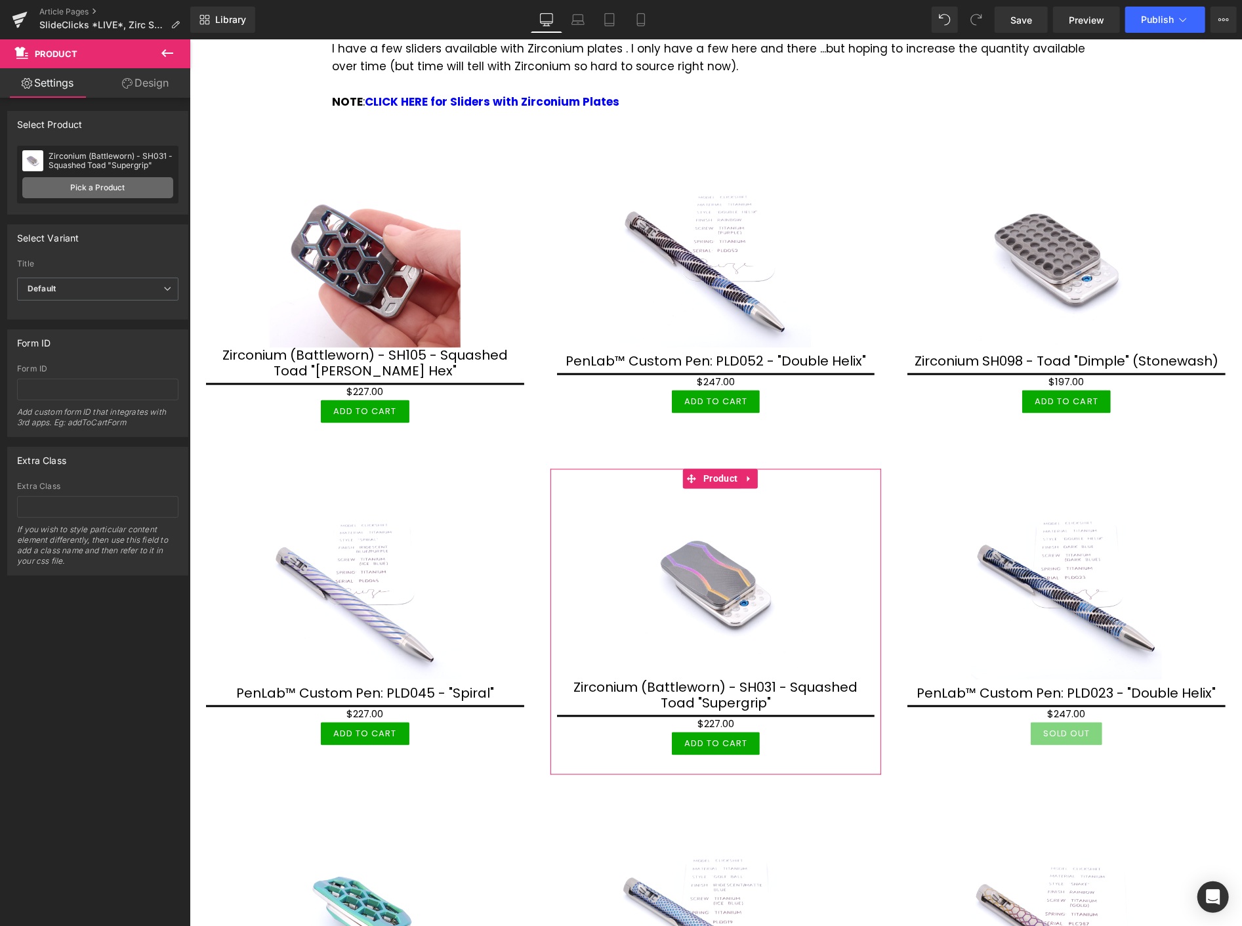
click at [108, 180] on link "Pick a Product" at bounding box center [97, 187] width 151 height 21
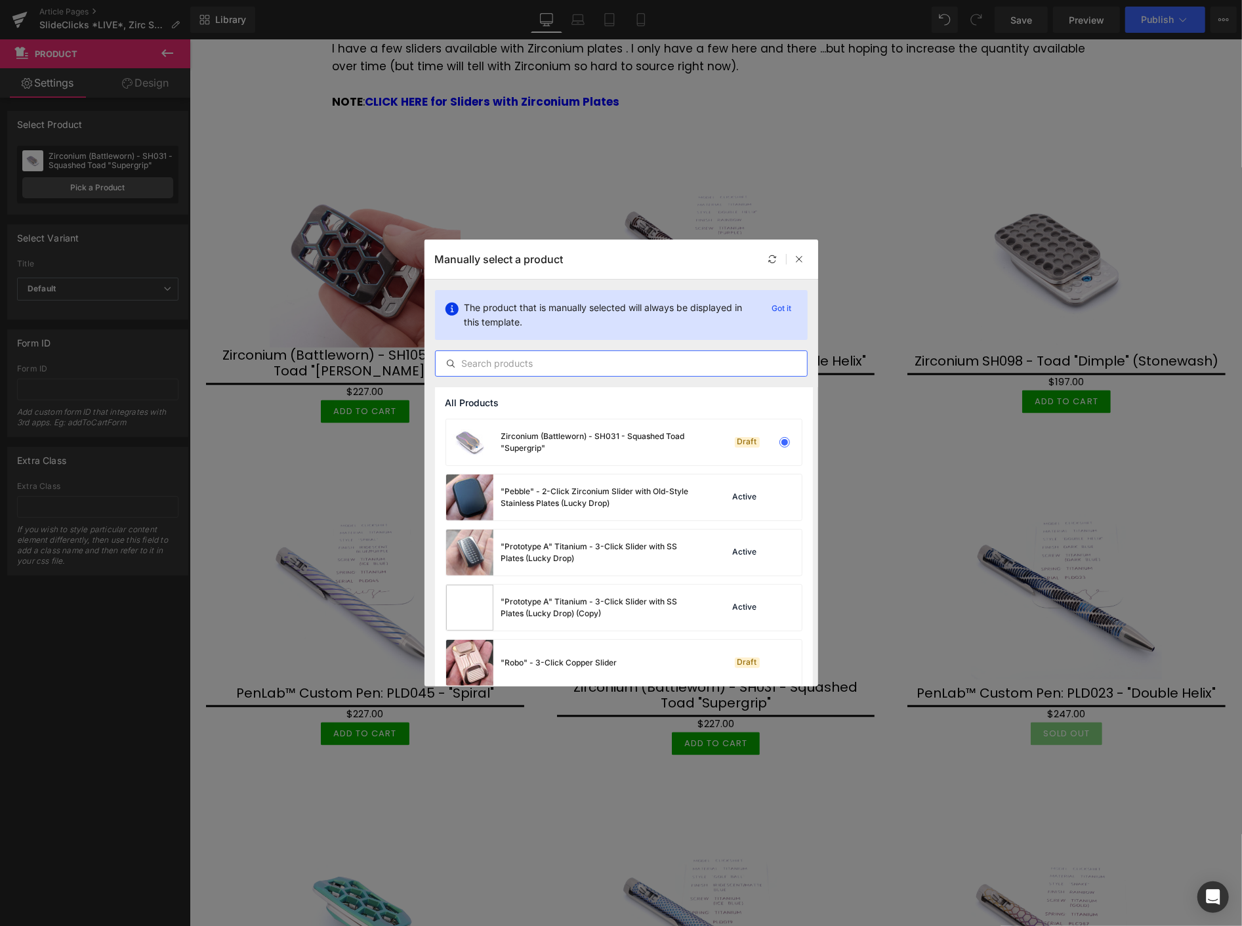
click at [509, 358] on input "text" at bounding box center [621, 364] width 371 height 16
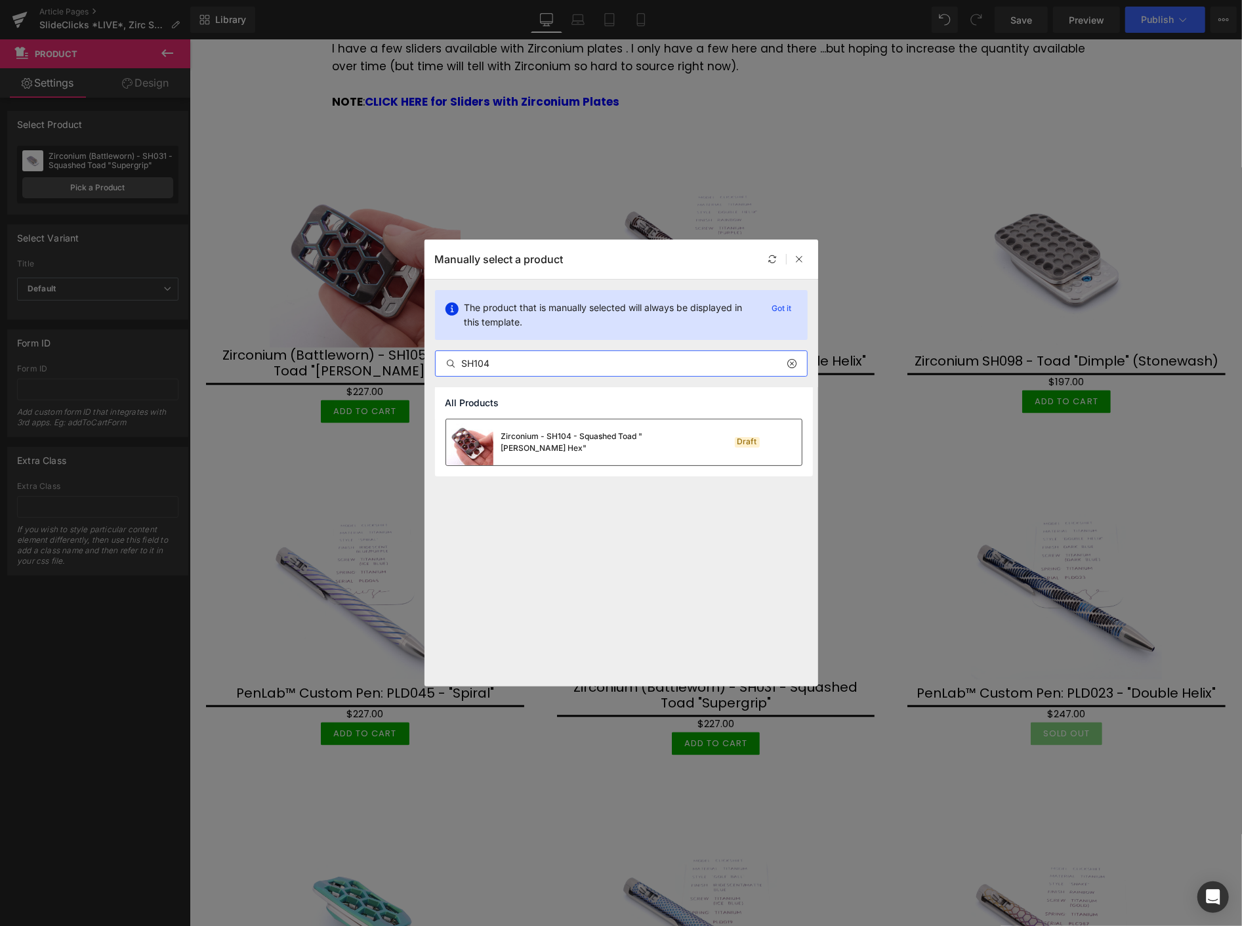
type input "SH104"
click at [571, 441] on div "Zirconium - SH104 - Squashed Toad "Skelly Hex"" at bounding box center [599, 442] width 197 height 24
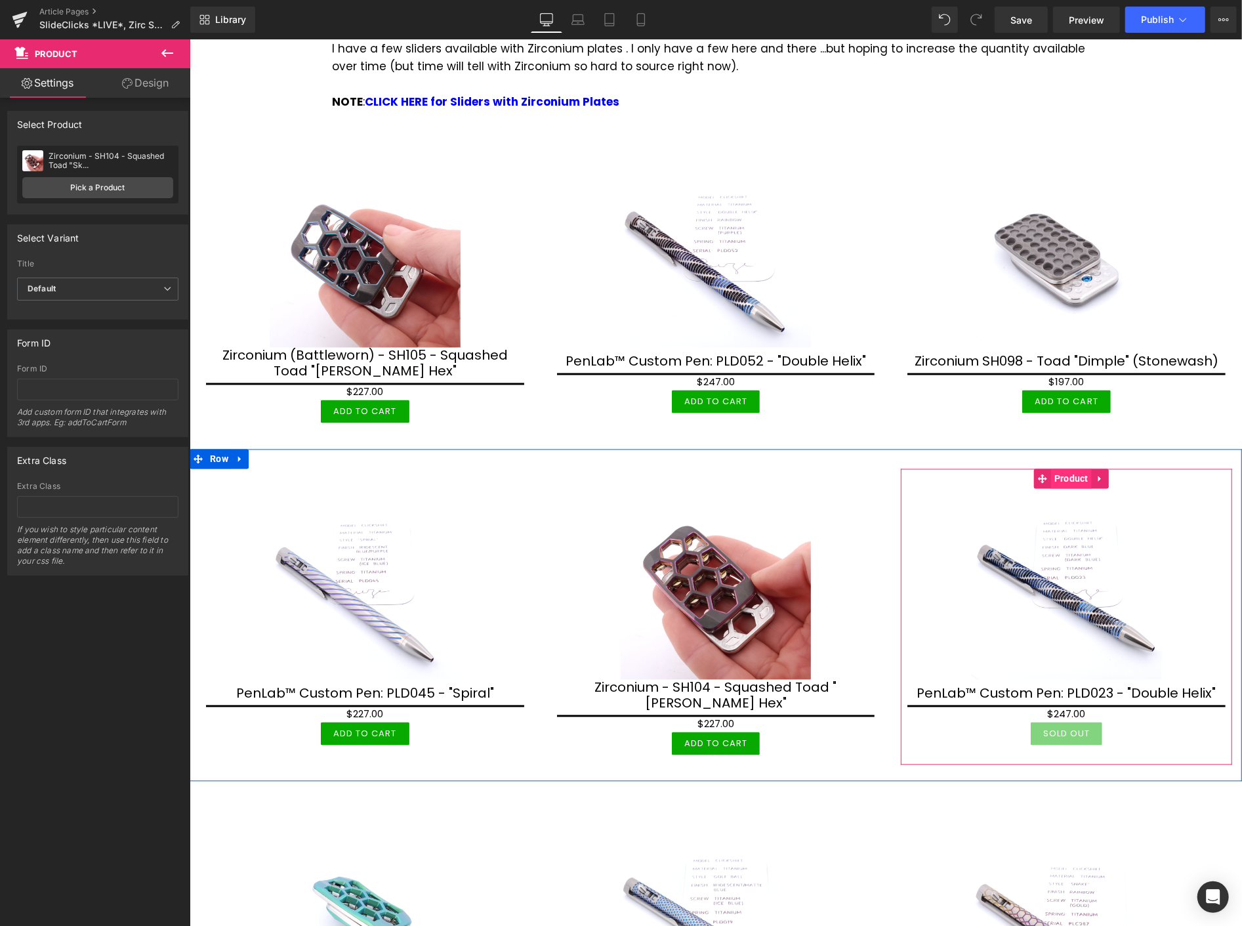
click at [1062, 469] on span "Product" at bounding box center [1071, 479] width 41 height 20
click at [1055, 469] on span "Product" at bounding box center [1071, 479] width 41 height 20
click at [106, 184] on link "Pick a Product" at bounding box center [97, 187] width 151 height 21
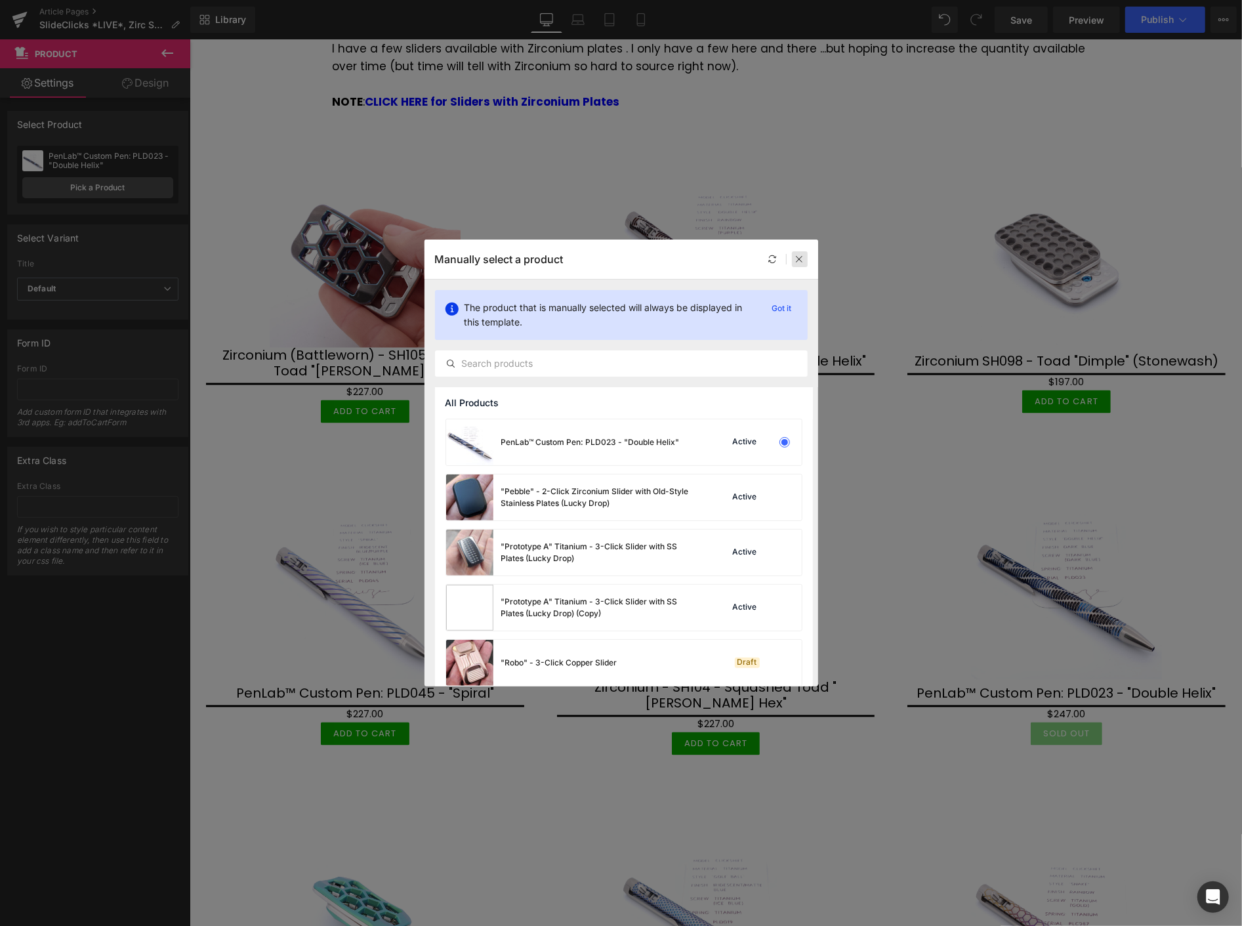
click at [801, 251] on div at bounding box center [800, 259] width 16 height 16
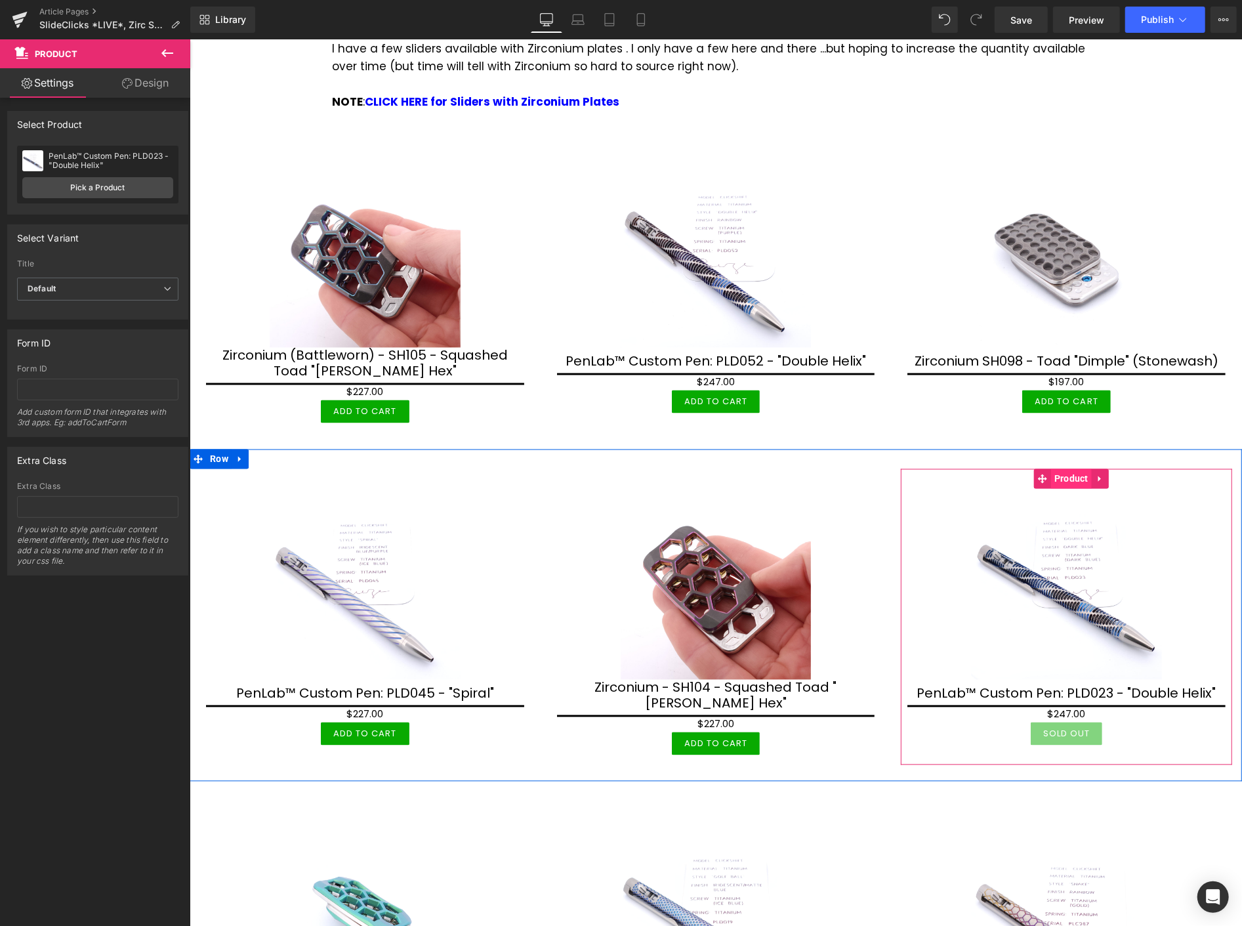
click at [1057, 469] on span "Product" at bounding box center [1071, 479] width 41 height 20
click at [1066, 469] on span "Product" at bounding box center [1071, 479] width 41 height 20
click at [86, 185] on link "Pick a Product" at bounding box center [97, 187] width 151 height 21
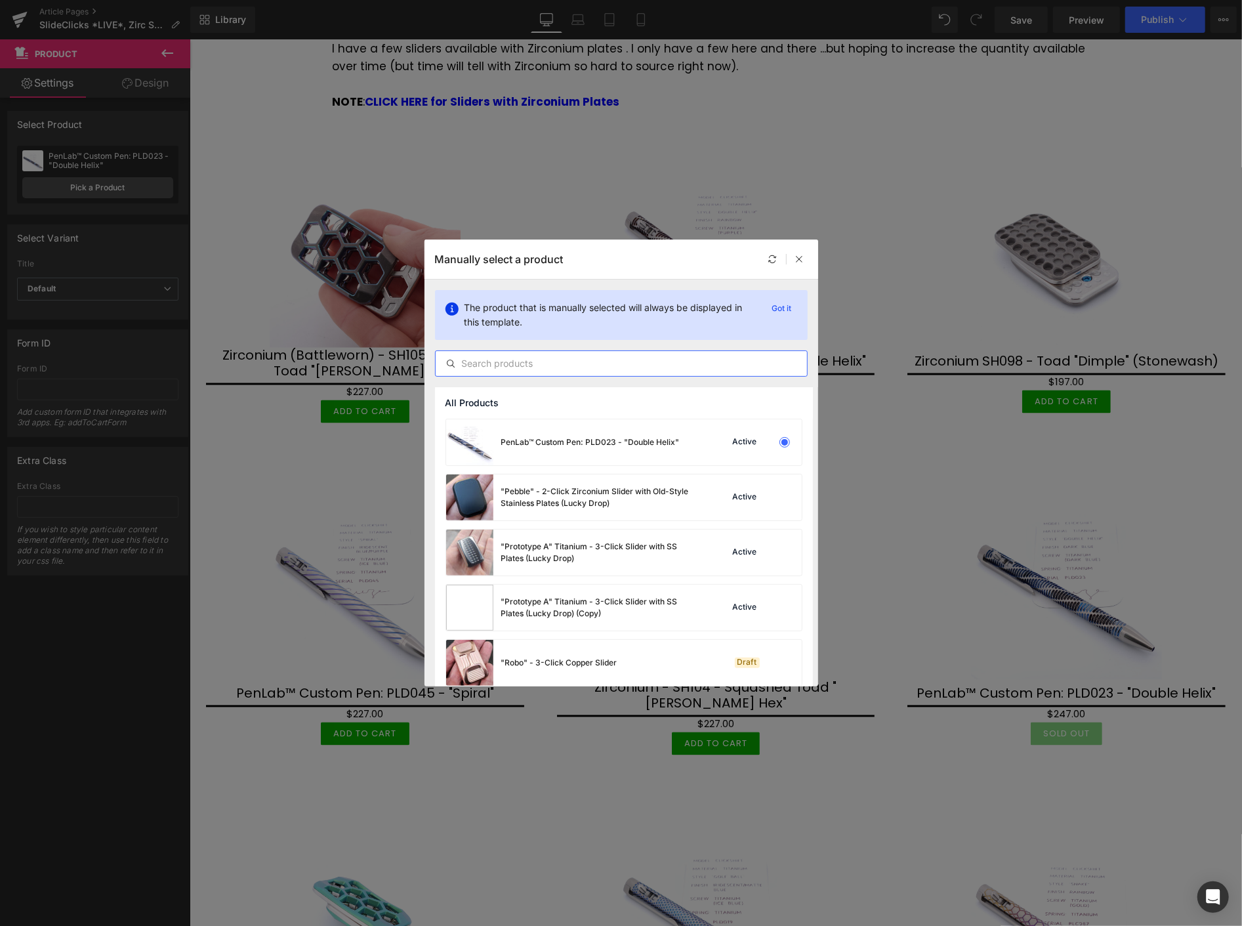
click at [493, 361] on input "text" at bounding box center [621, 364] width 371 height 16
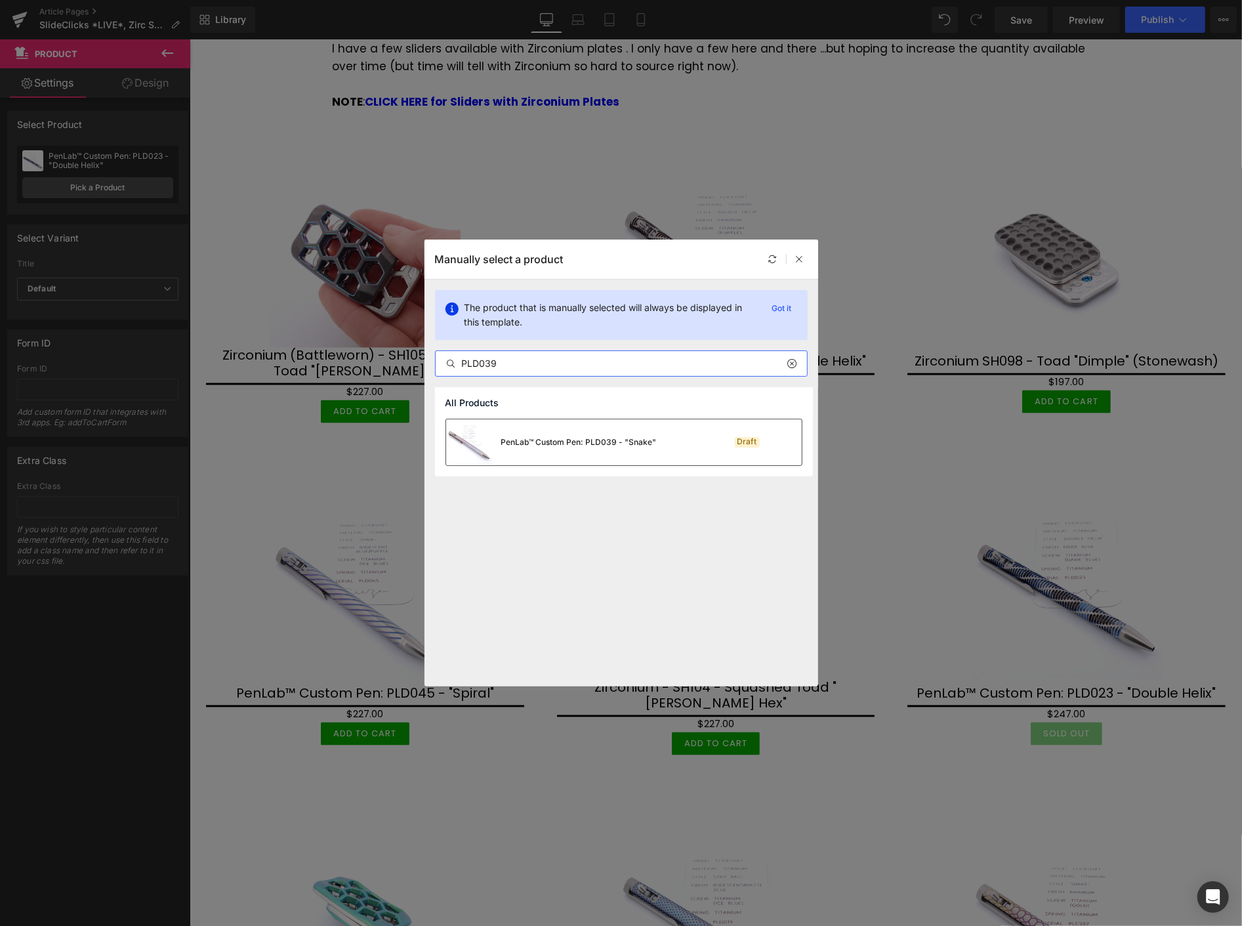
type input "PLD039"
click at [598, 434] on div "PenLab™ Custom Pen: PLD039 - "Snake"" at bounding box center [551, 442] width 211 height 46
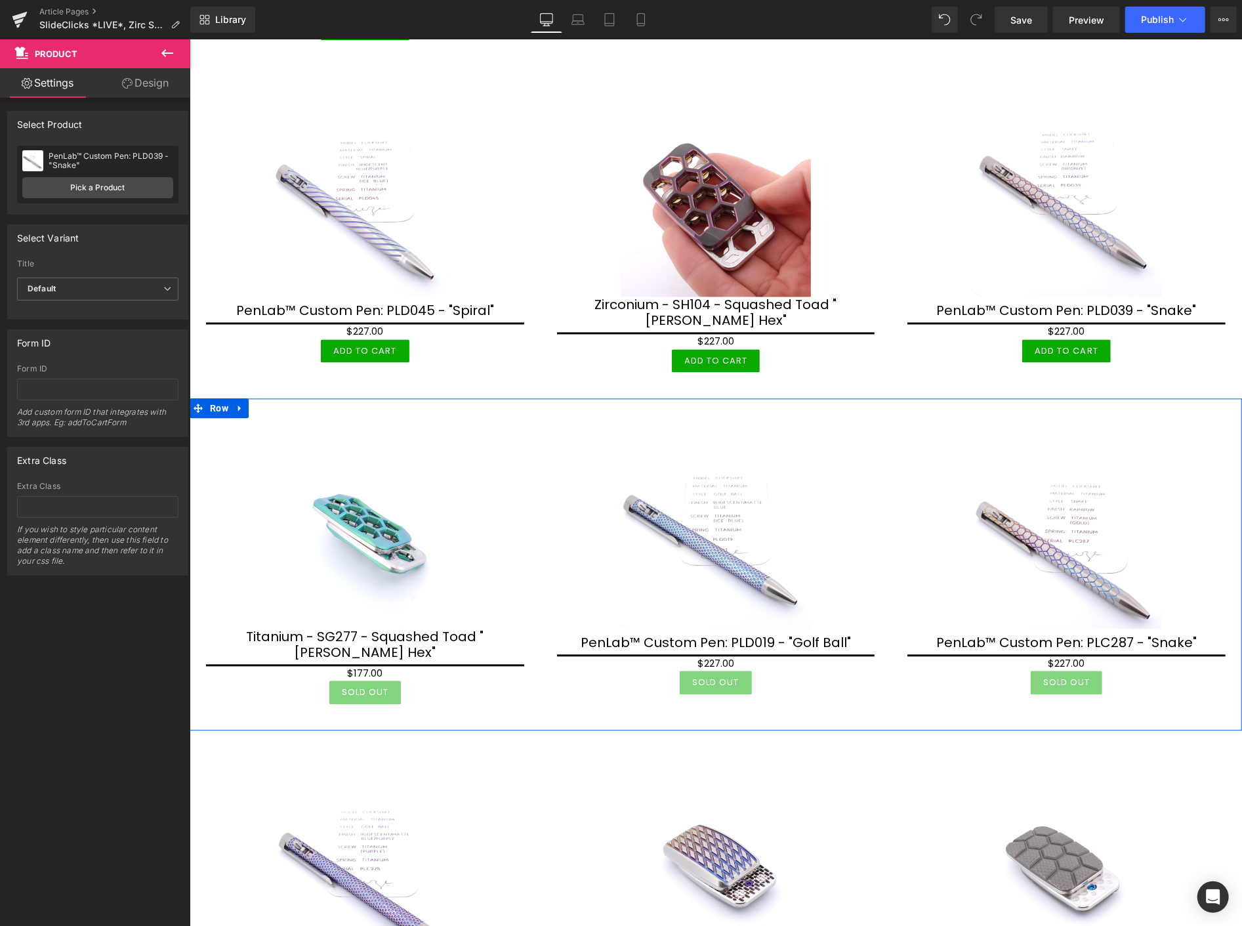
scroll to position [2042, 0]
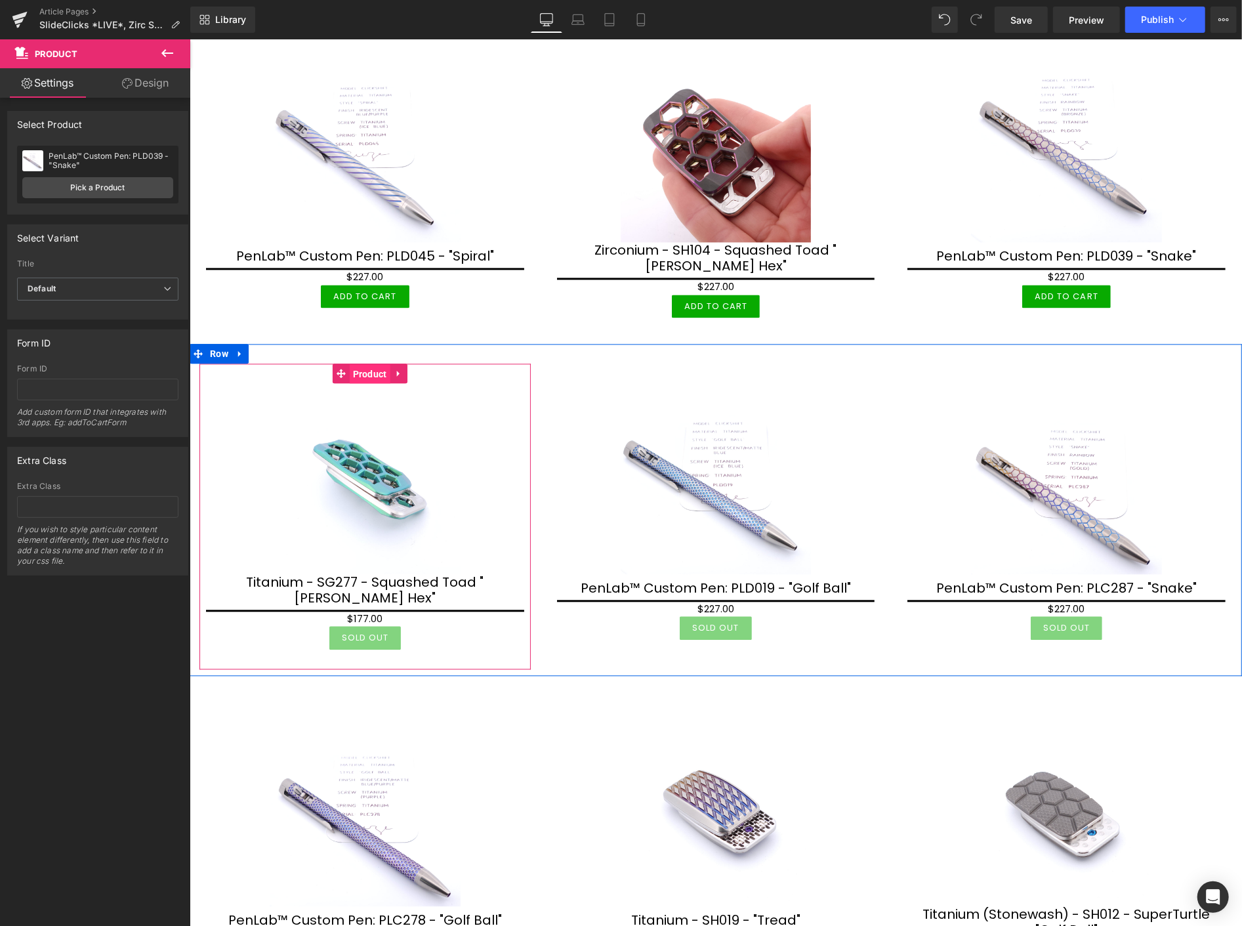
click at [366, 364] on span "Product" at bounding box center [369, 374] width 41 height 20
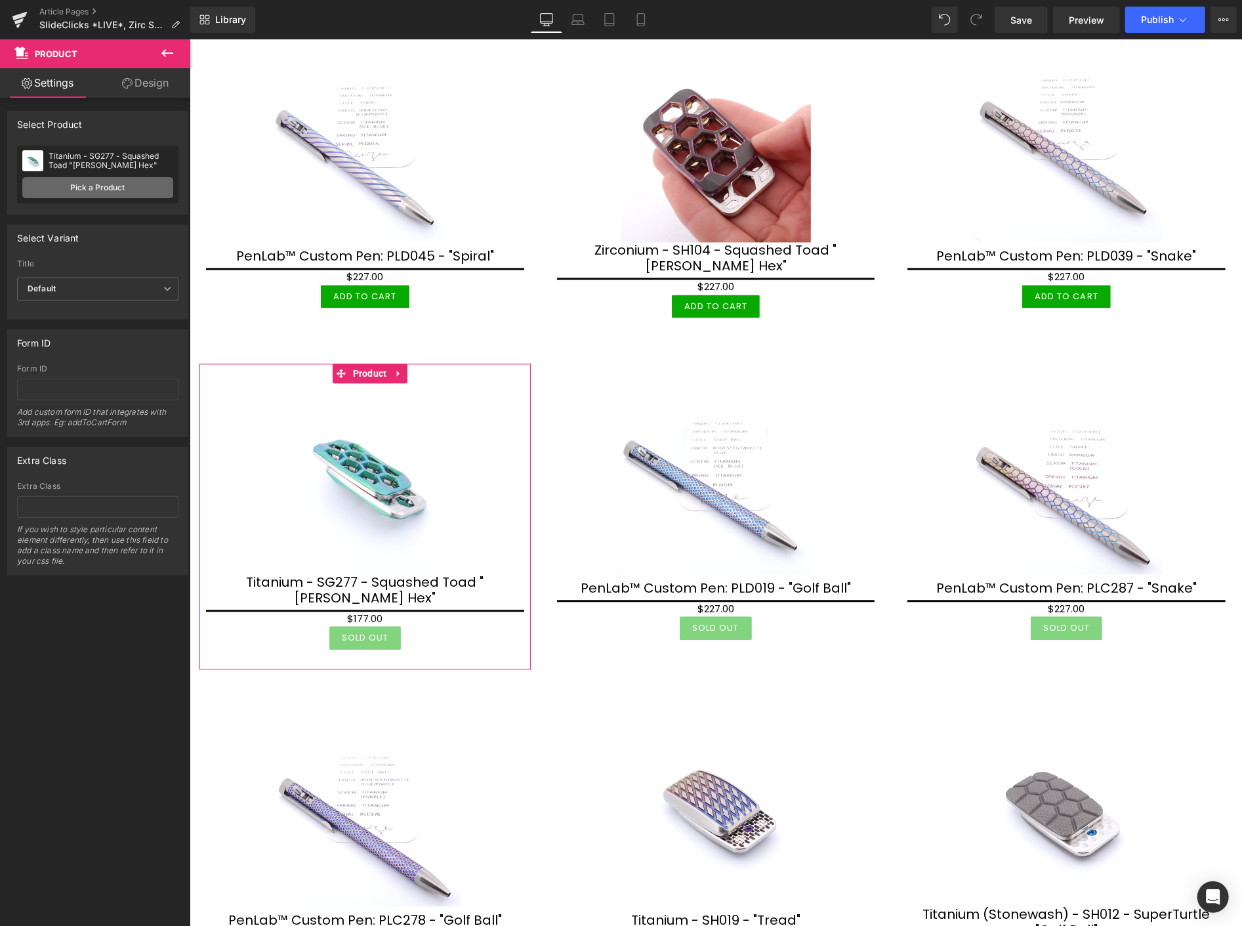
click at [129, 184] on link "Pick a Product" at bounding box center [97, 187] width 151 height 21
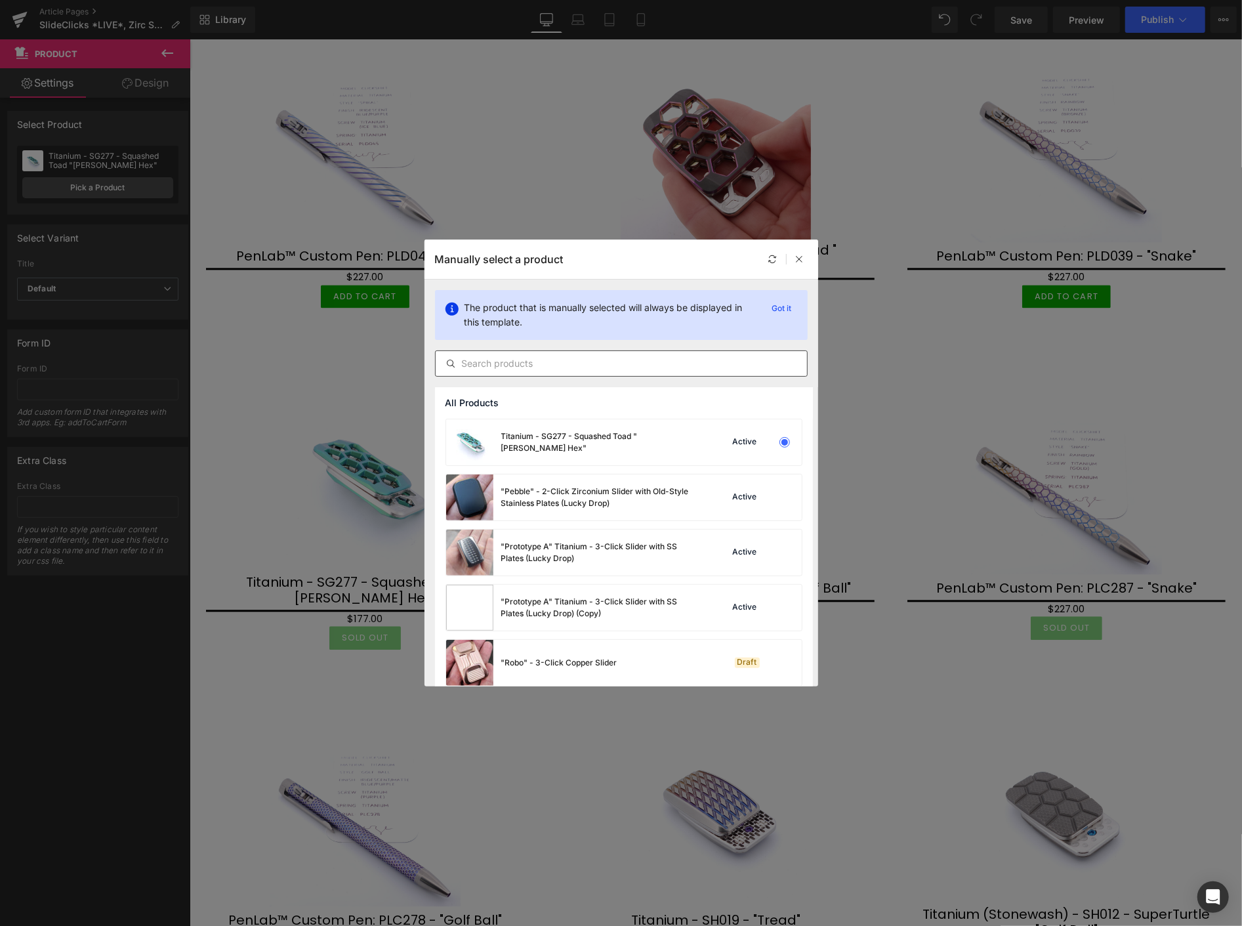
click at [534, 364] on input "text" at bounding box center [621, 364] width 371 height 16
click at [513, 361] on input "text" at bounding box center [621, 364] width 371 height 16
type input "P"
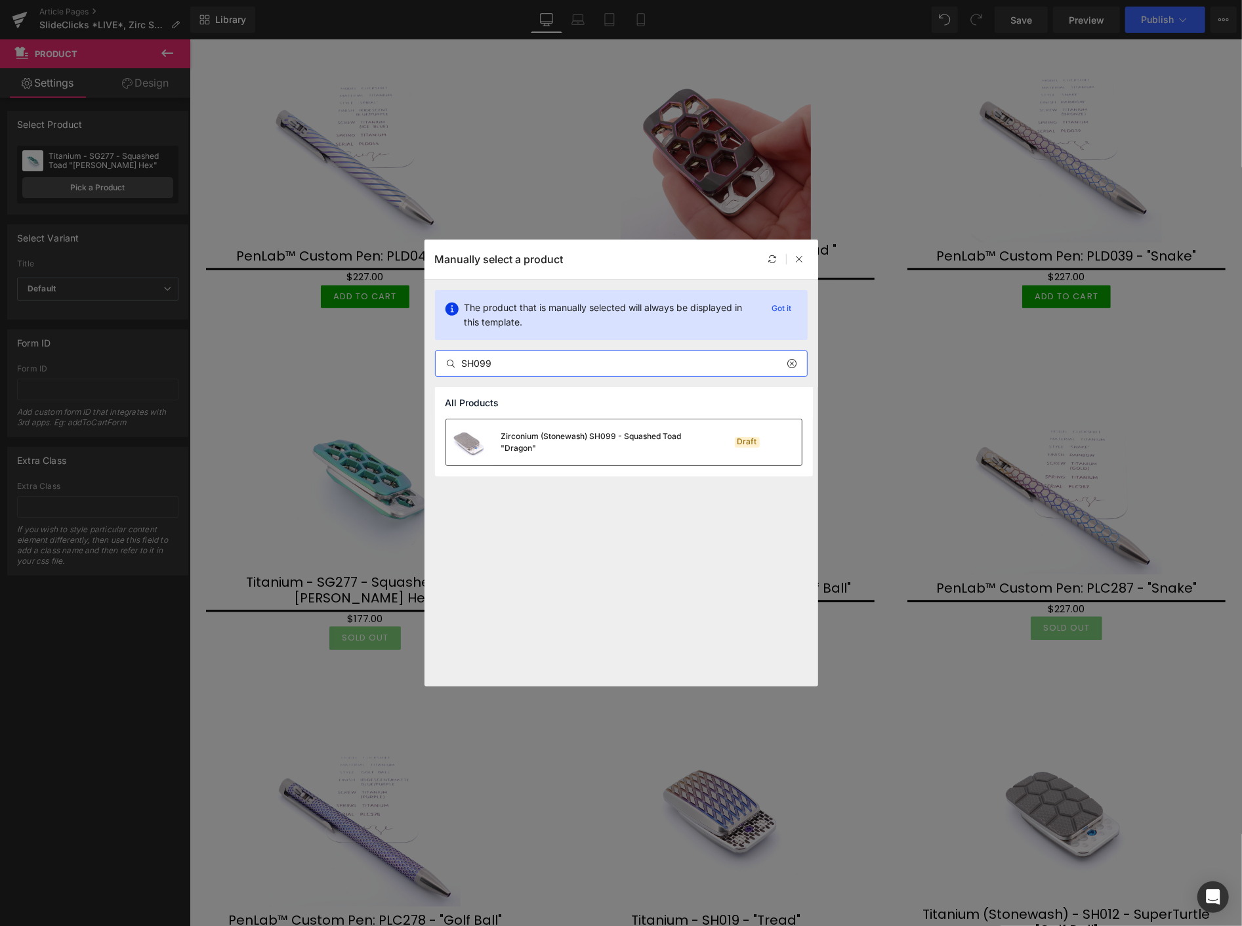
type input "SH099"
click at [579, 436] on div "Zirconium (Stonewash) SH099 - Squashed Toad "Dragon"" at bounding box center [599, 442] width 197 height 24
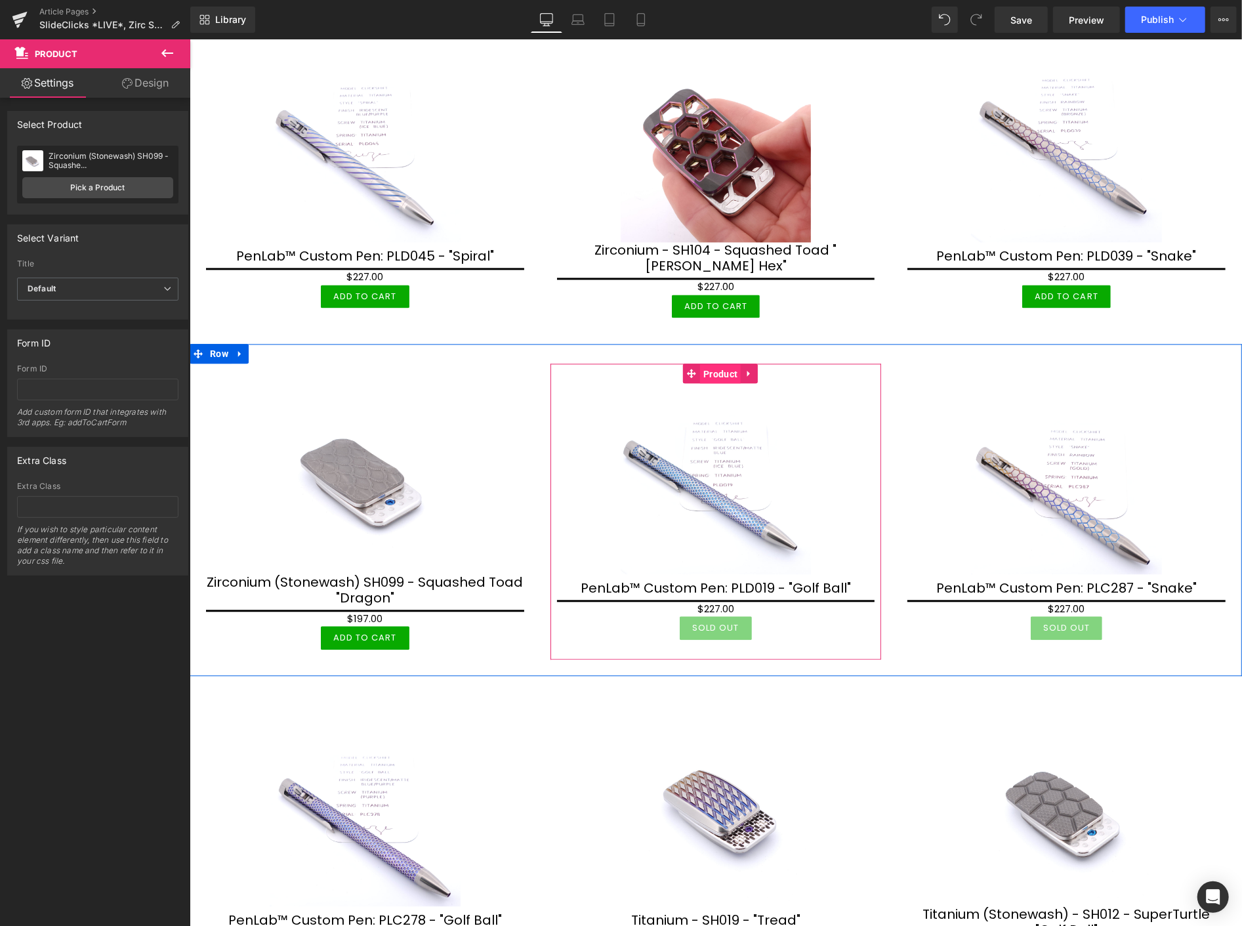
click at [722, 364] on span "Product" at bounding box center [720, 374] width 41 height 20
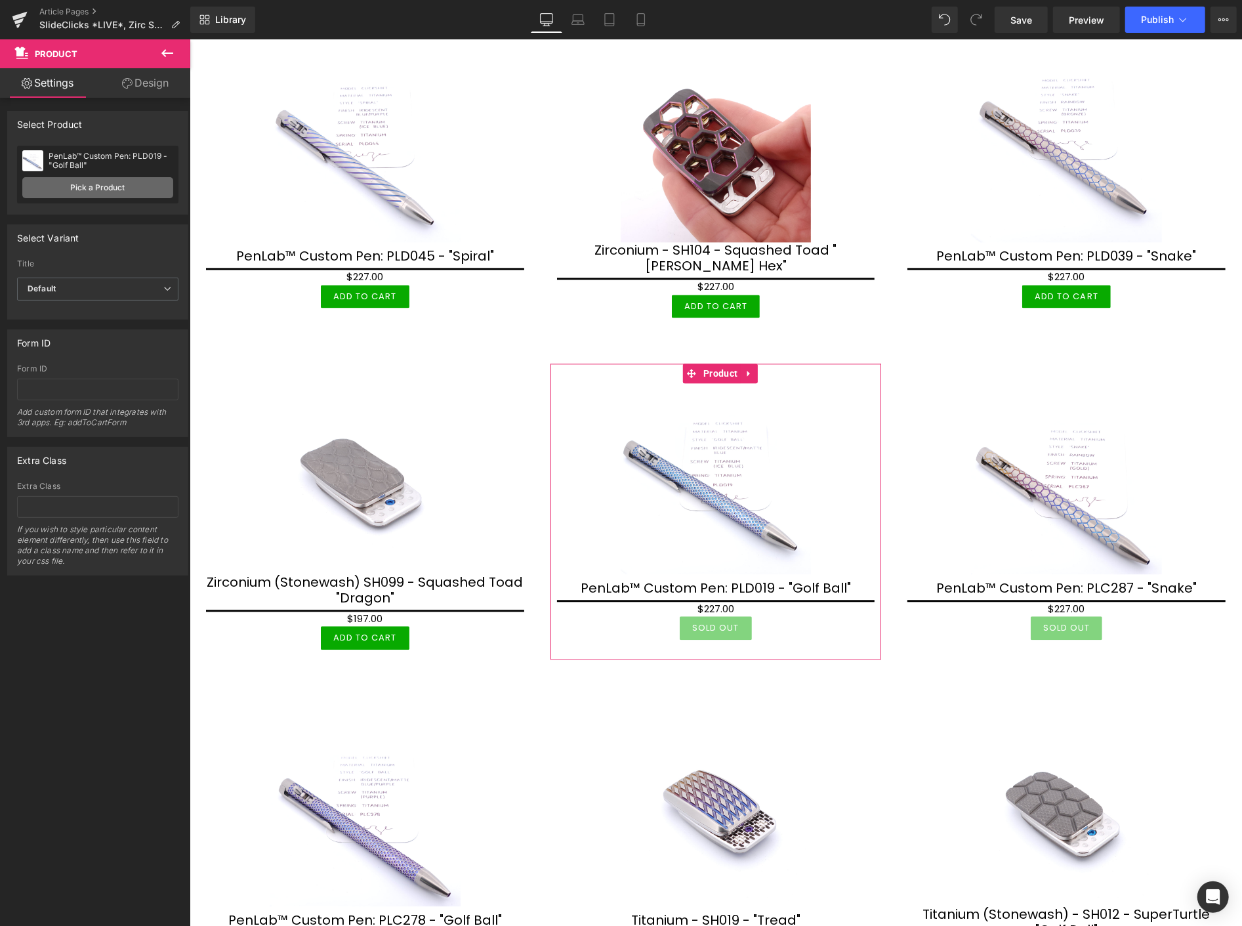
click at [119, 187] on link "Pick a Product" at bounding box center [97, 187] width 151 height 21
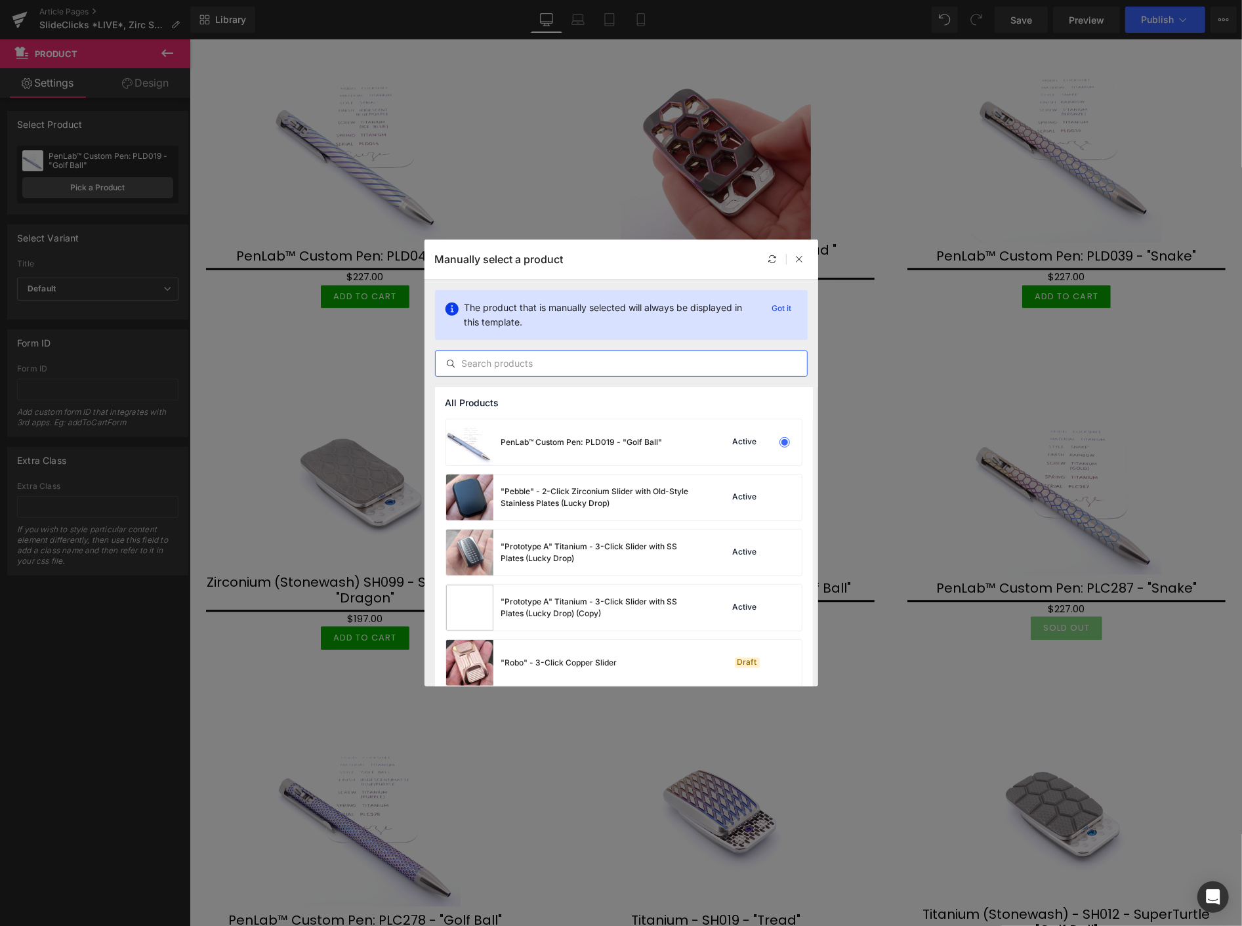
click at [515, 363] on input "text" at bounding box center [621, 364] width 371 height 16
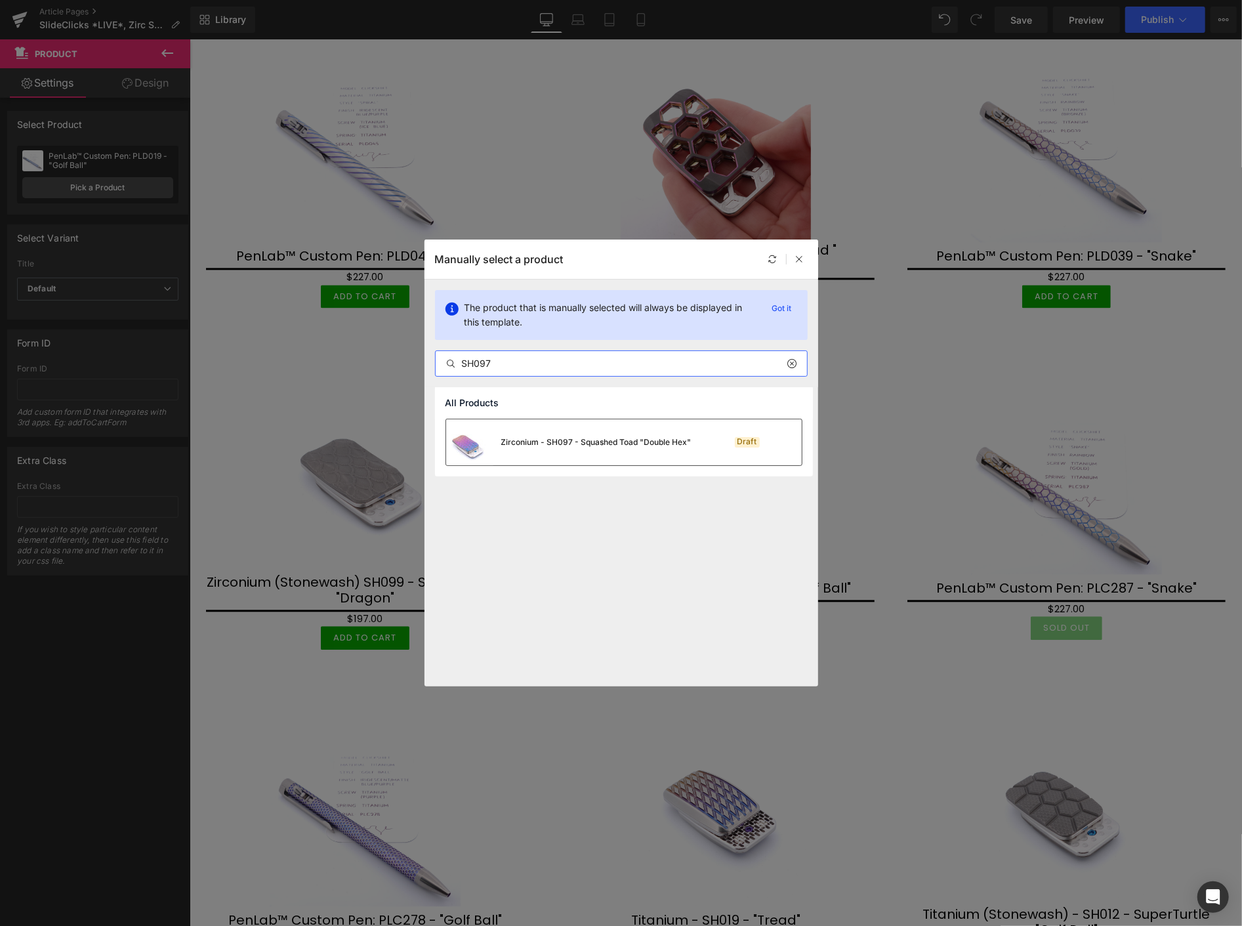
type input "SH097"
click at [558, 442] on div "Zirconium - SH097 - Squashed Toad "Double Hex"" at bounding box center [596, 442] width 190 height 12
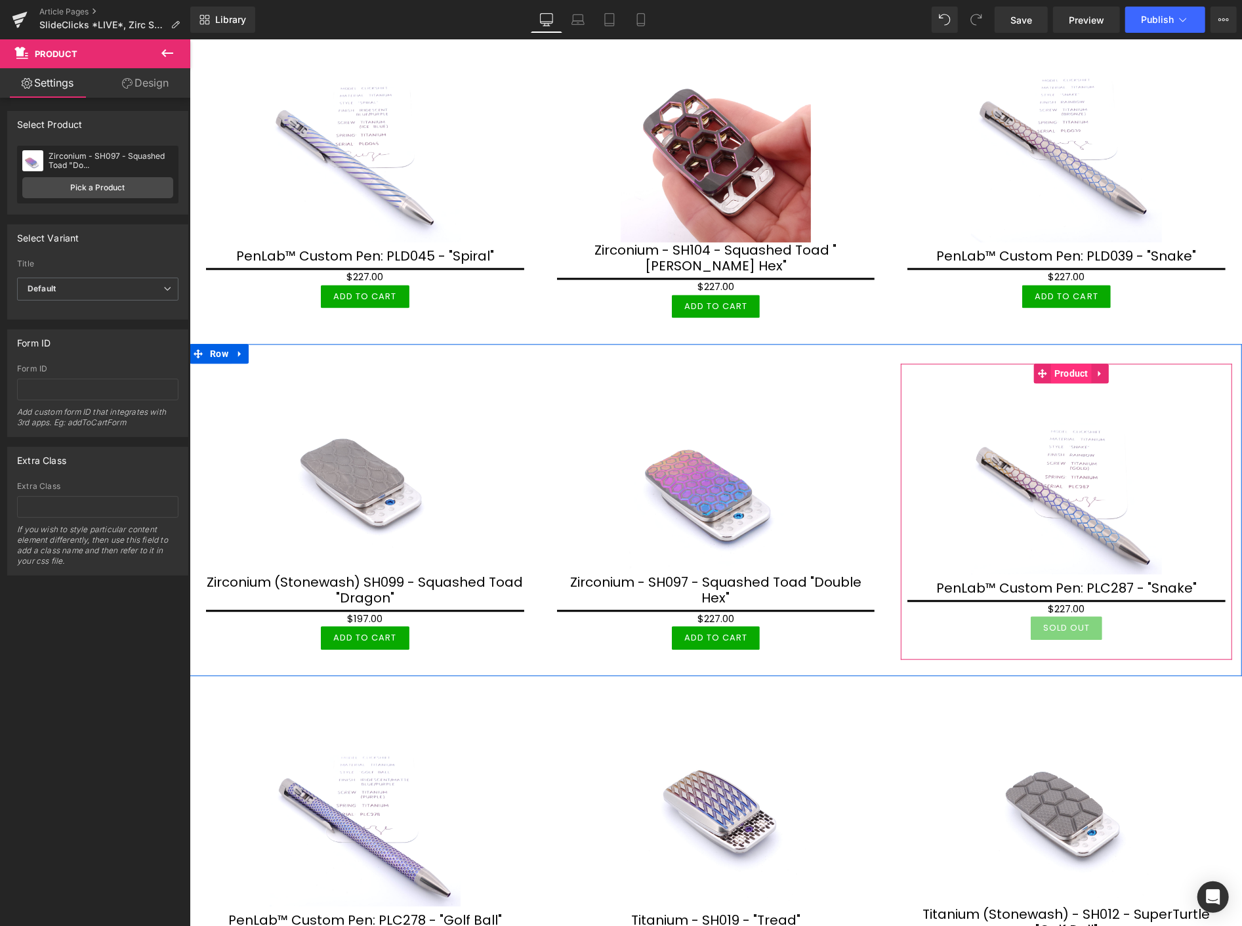
click at [1067, 363] on span "Product" at bounding box center [1071, 373] width 41 height 20
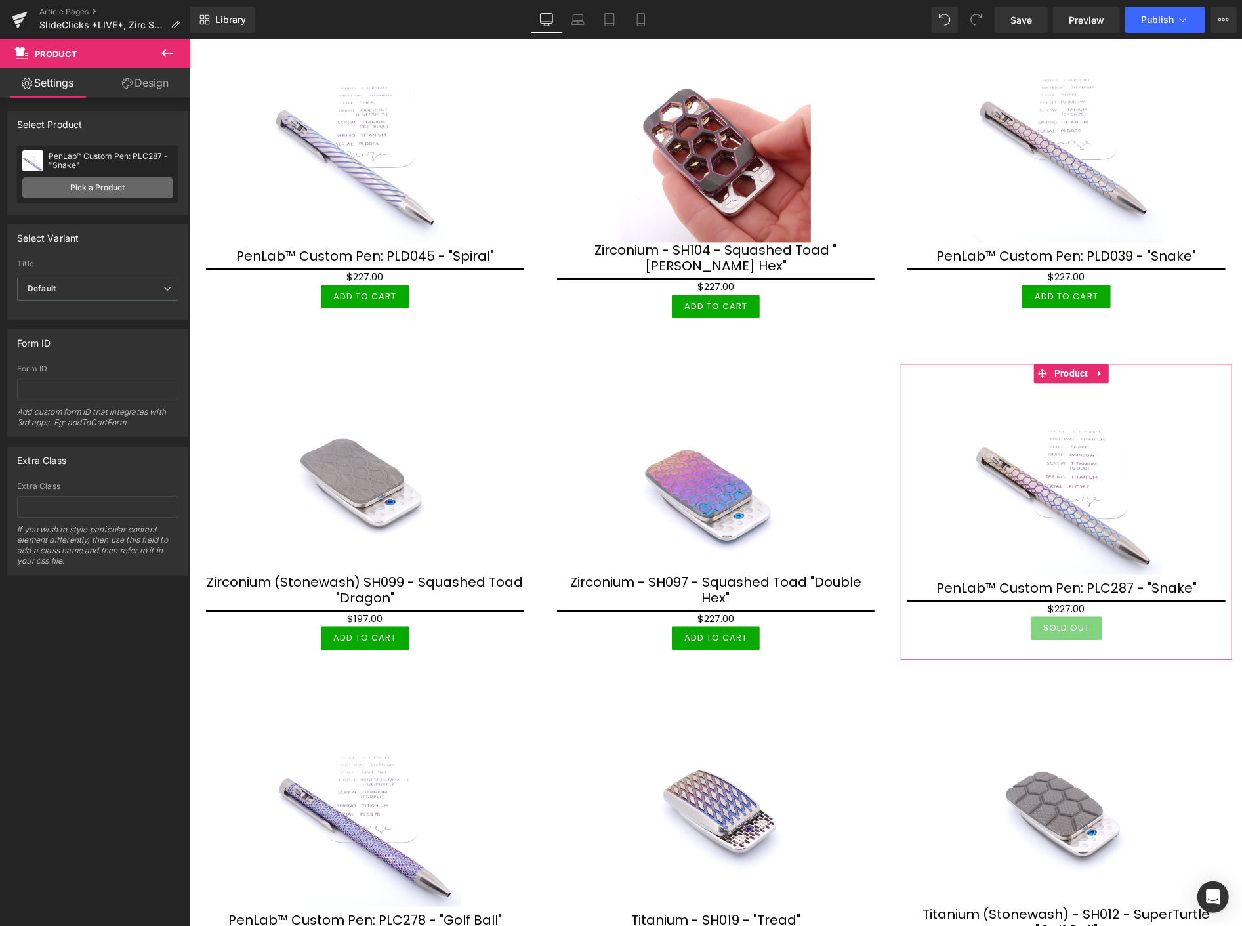
click at [96, 185] on link "Pick a Product" at bounding box center [97, 187] width 151 height 21
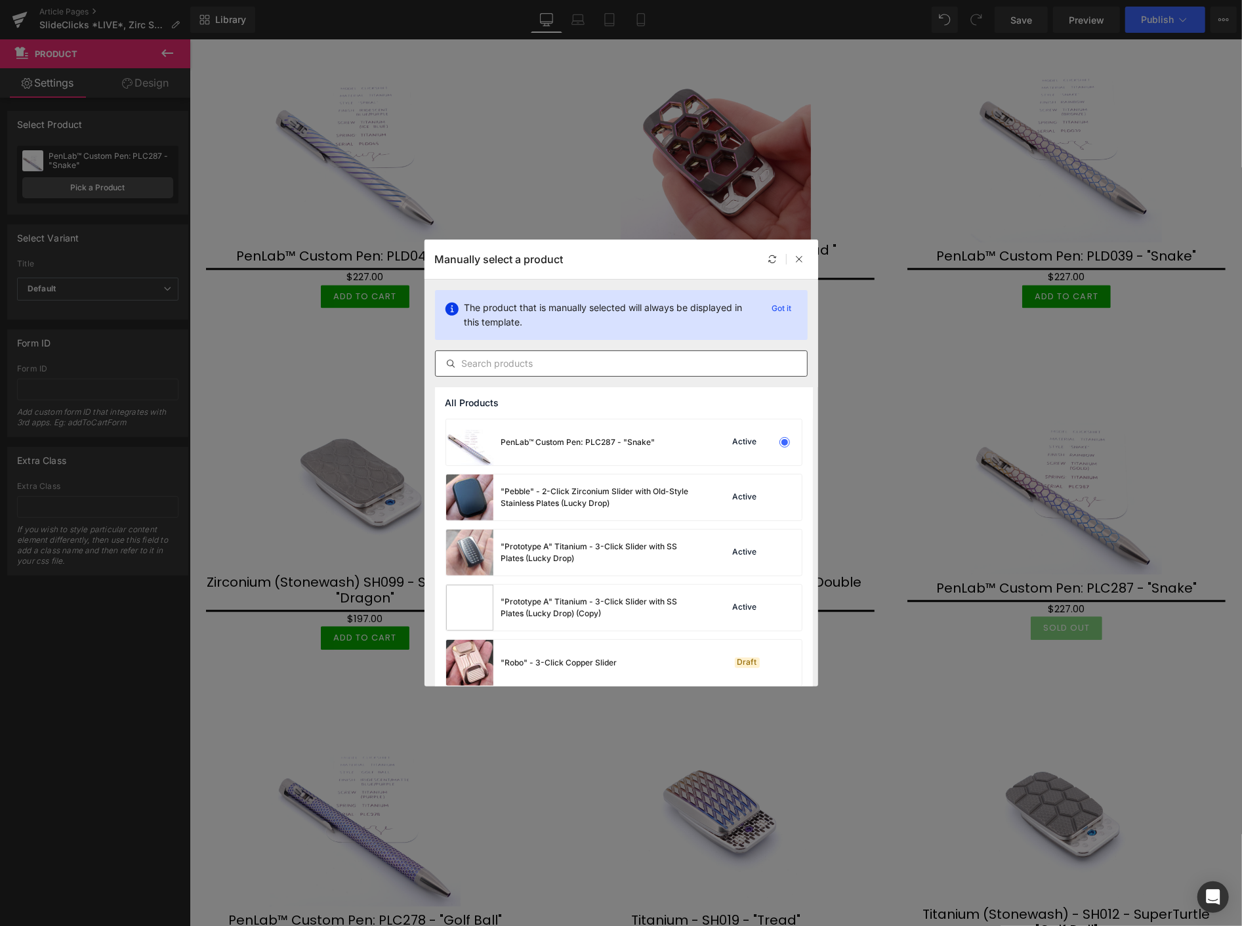
click at [502, 364] on input "text" at bounding box center [621, 364] width 371 height 16
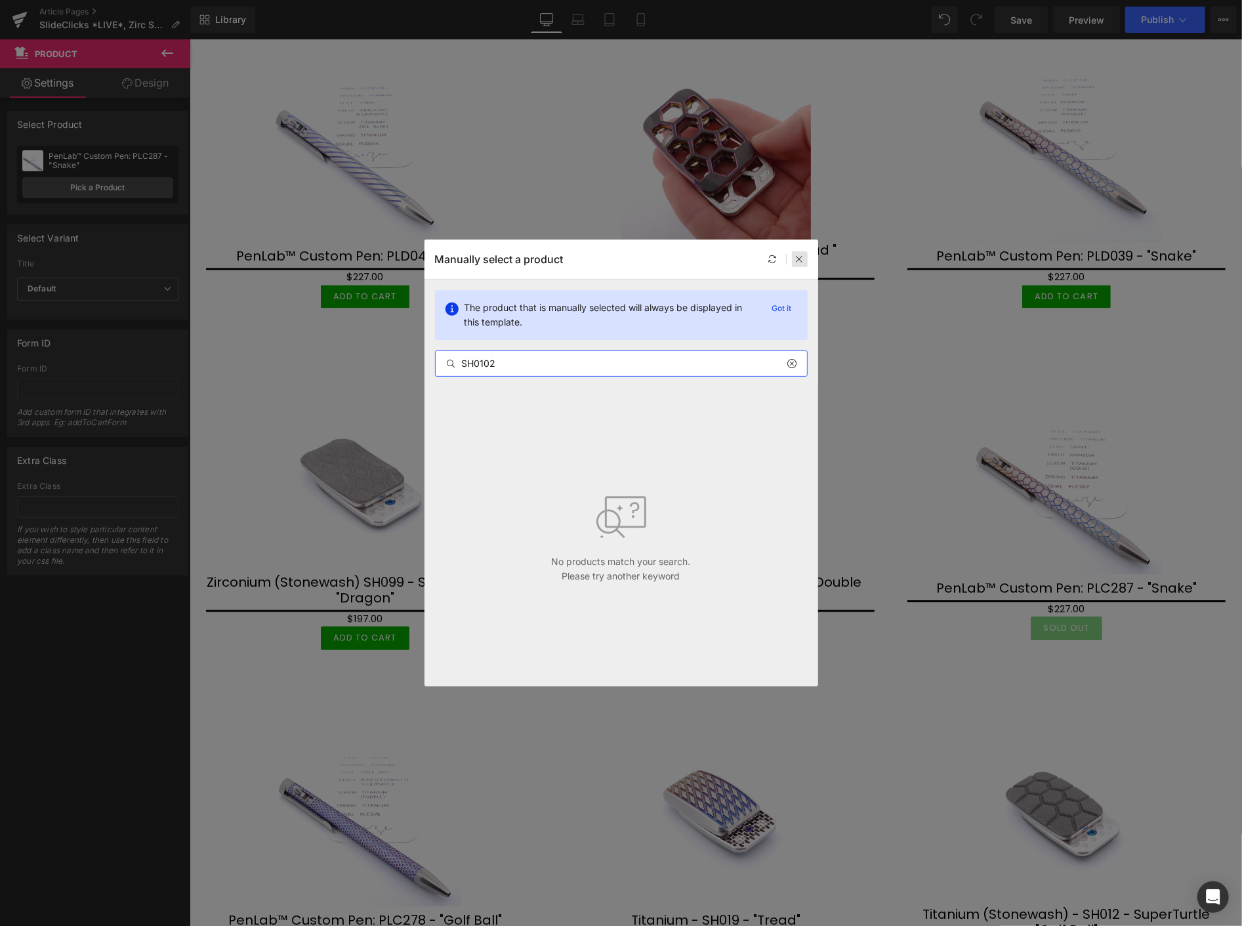
type input "SH0102"
click at [799, 253] on div at bounding box center [800, 259] width 16 height 16
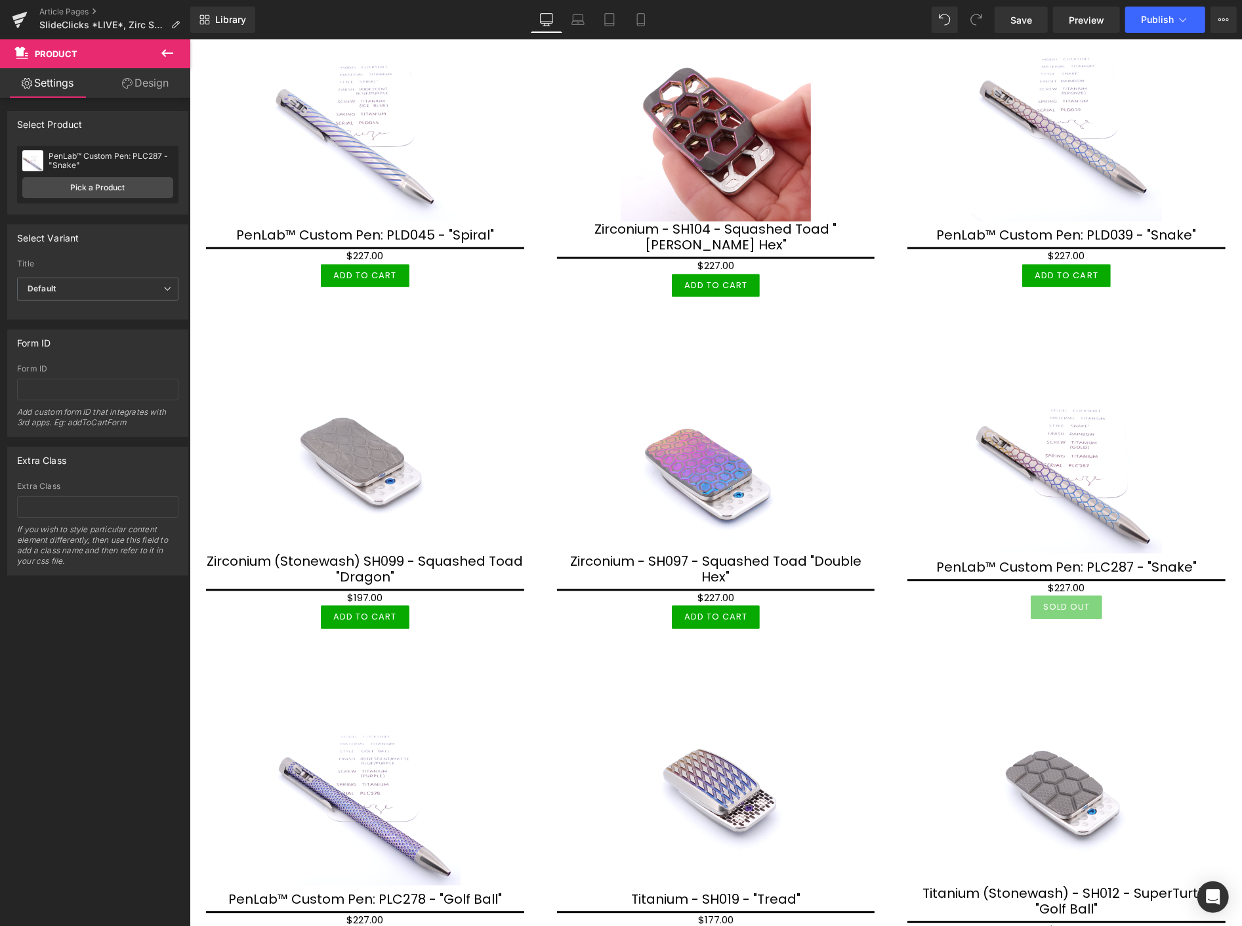
scroll to position [2114, 0]
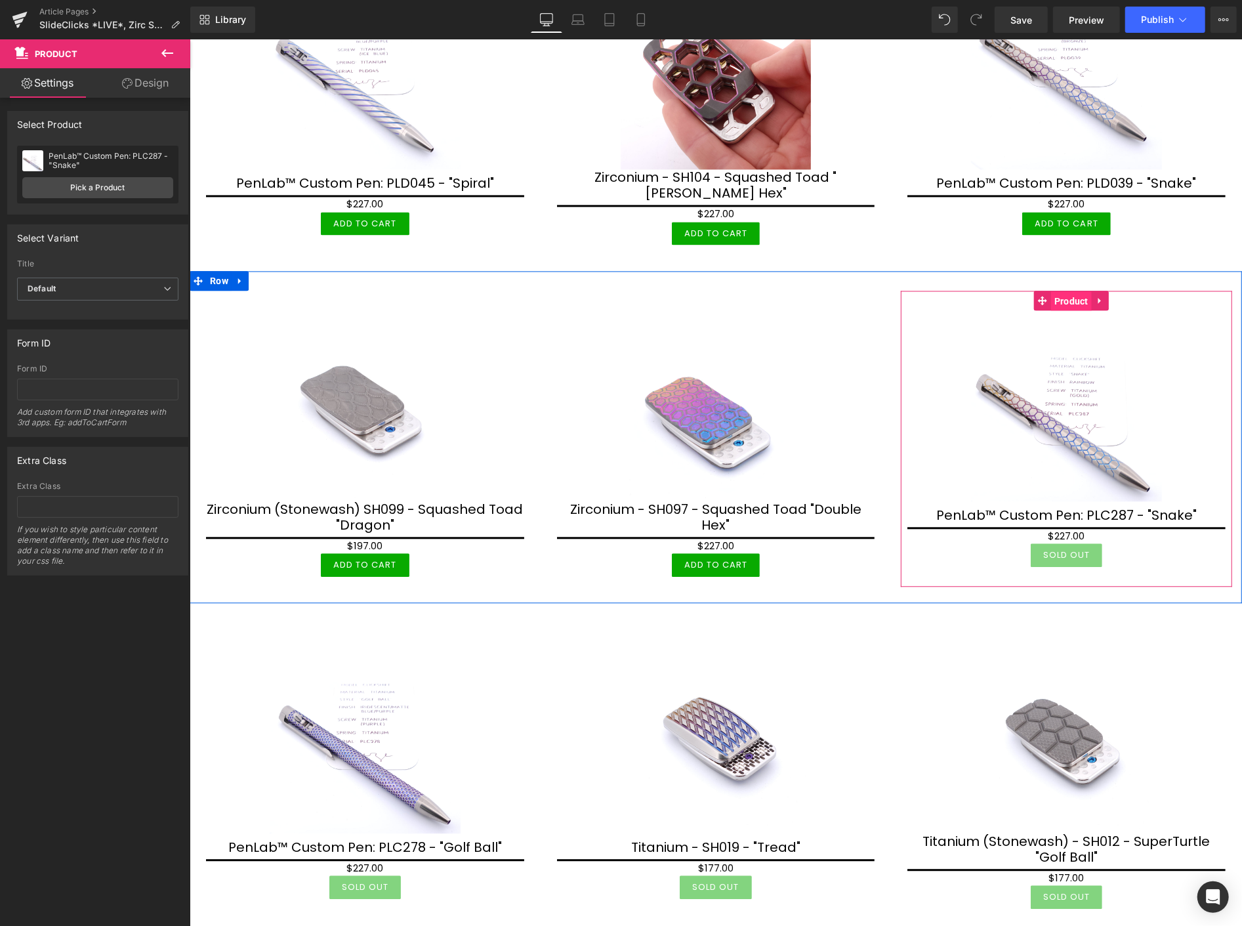
click at [1066, 291] on span "Product" at bounding box center [1071, 301] width 41 height 20
click at [1057, 291] on span "Product" at bounding box center [1071, 301] width 41 height 20
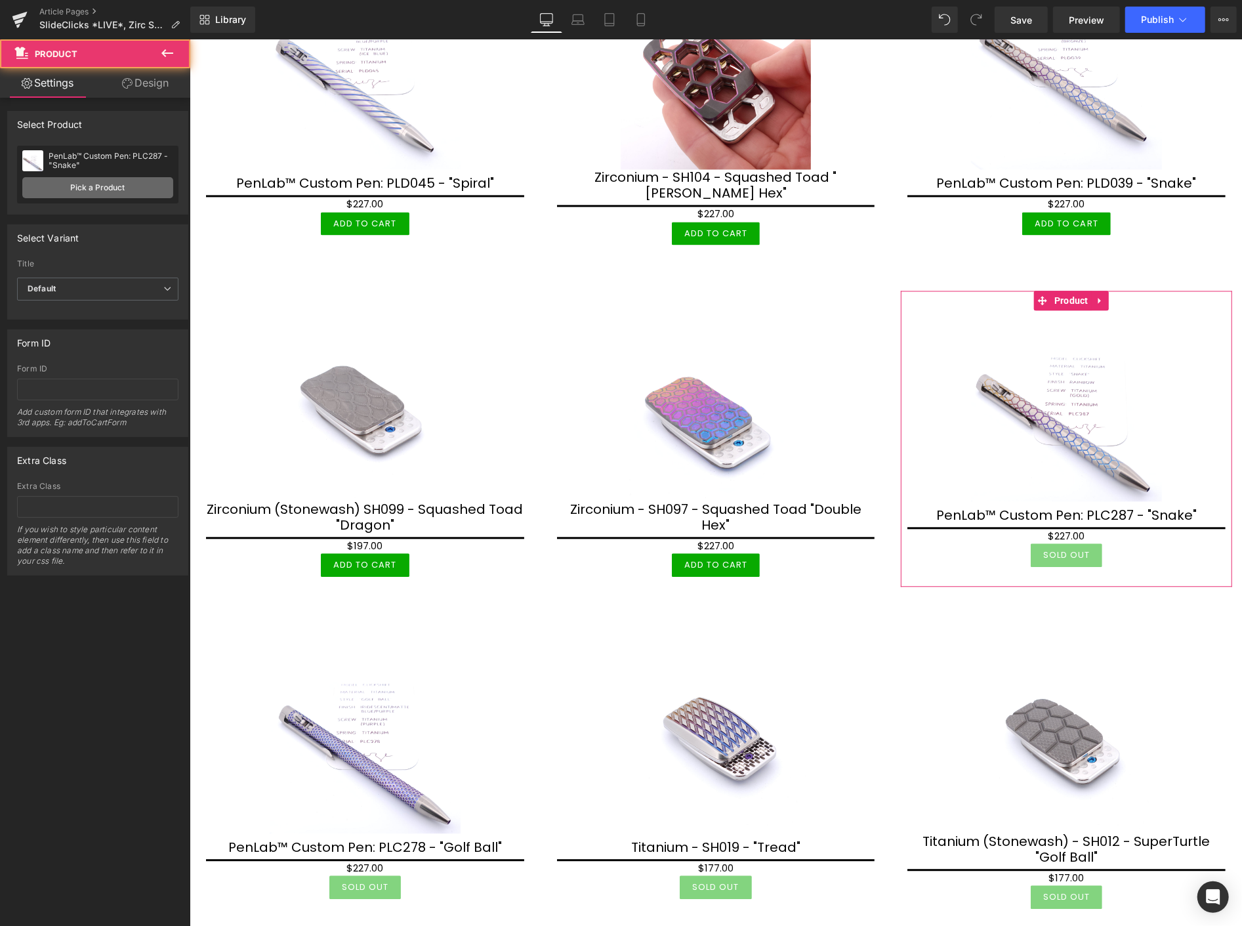
click at [106, 190] on link "Pick a Product" at bounding box center [97, 187] width 151 height 21
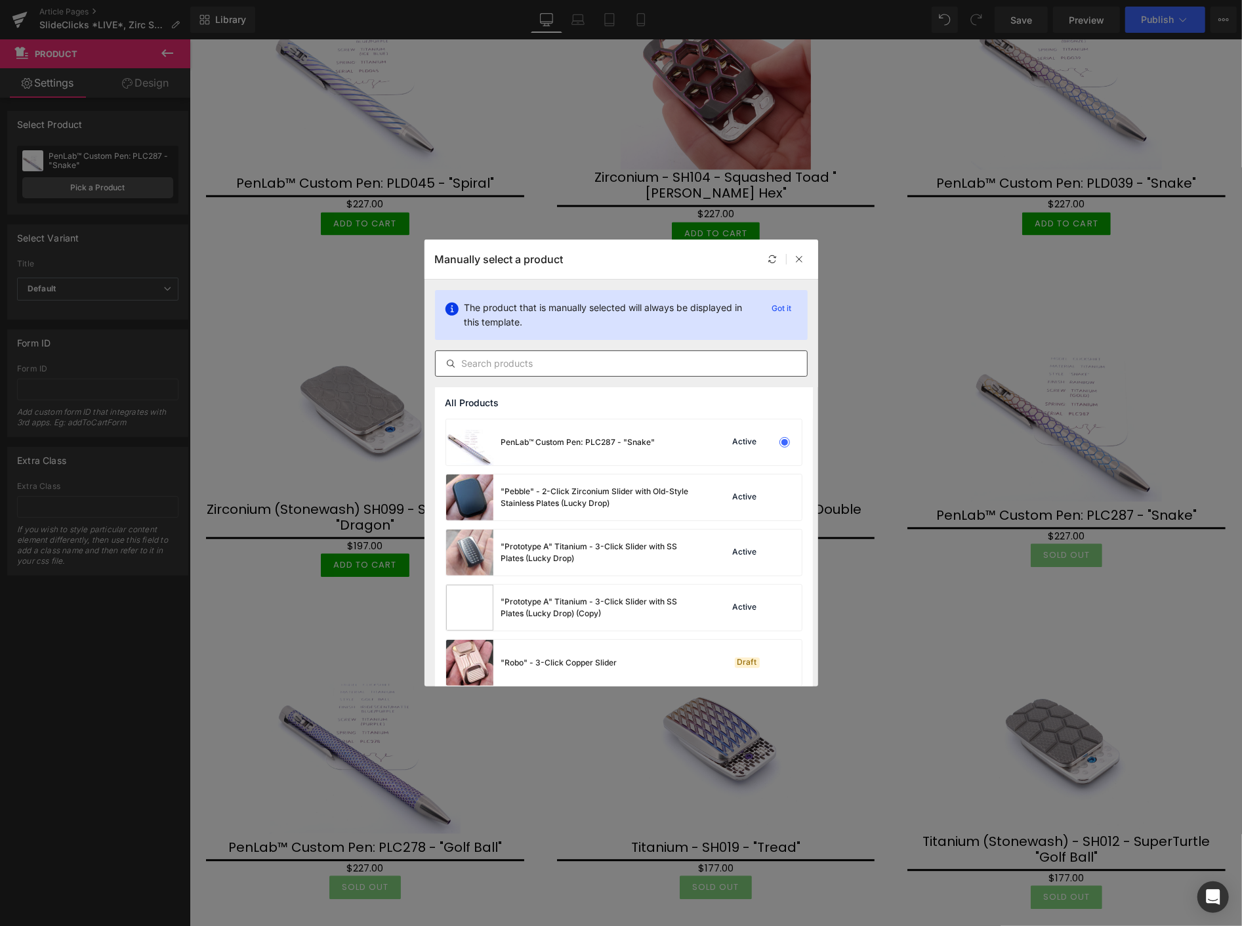
click at [496, 369] on input "text" at bounding box center [621, 364] width 371 height 16
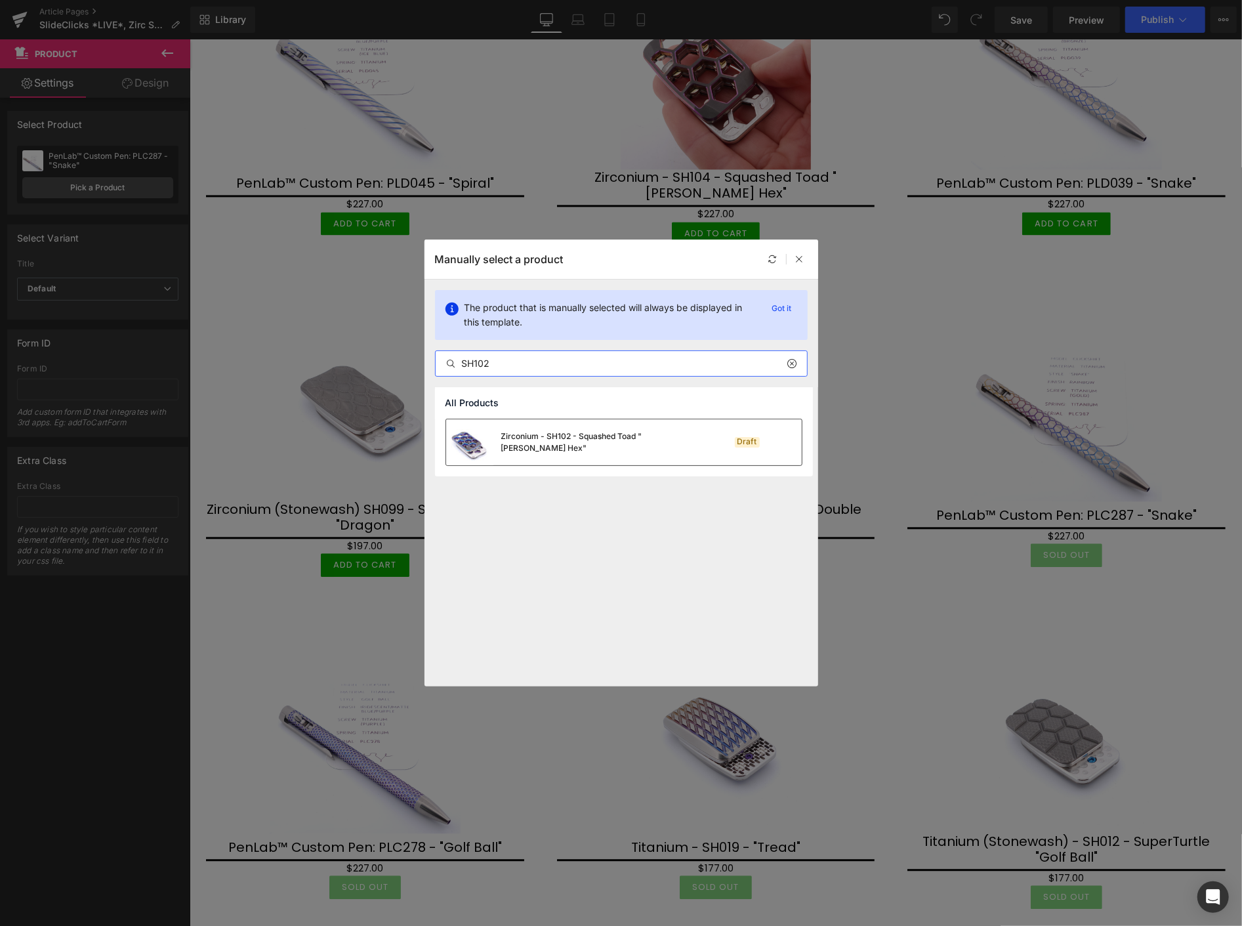
type input "SH102"
drag, startPoint x: 543, startPoint y: 430, endPoint x: 349, endPoint y: 395, distance: 197.5
click at [543, 430] on div "Zirconium - SH102 - Squashed Toad "Skelly Hex"" at bounding box center [572, 442] width 252 height 46
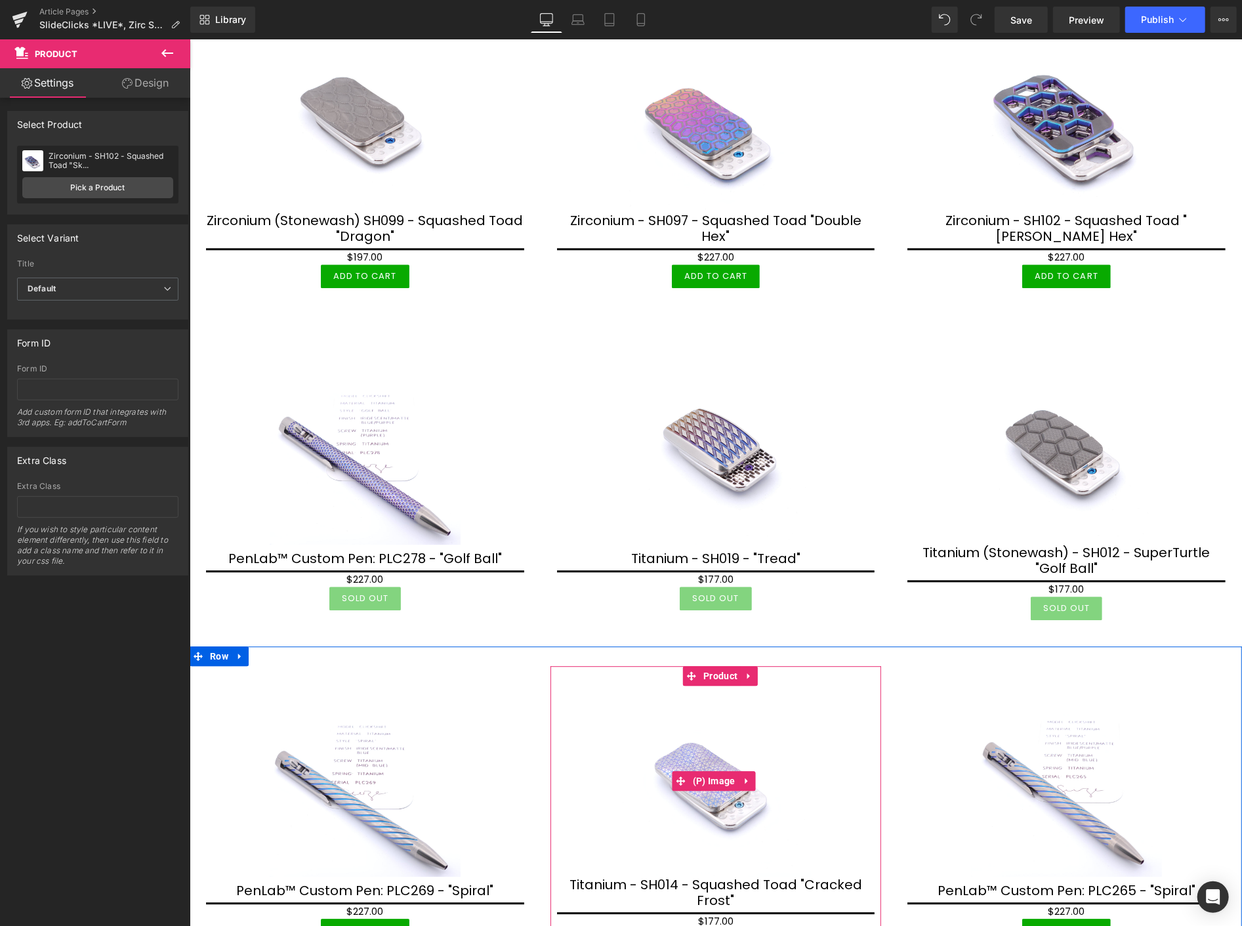
scroll to position [2406, 0]
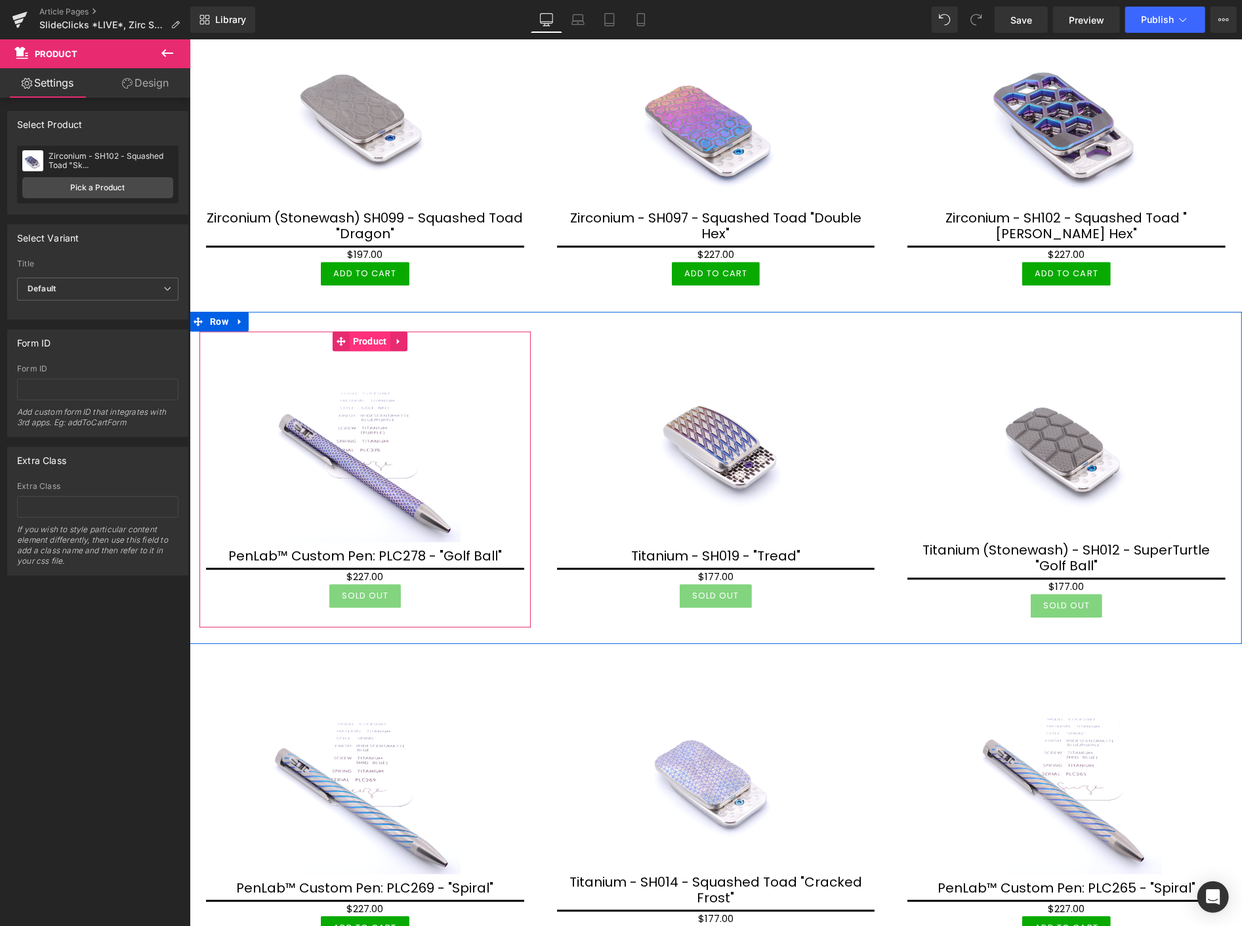
click at [365, 331] on span "Product" at bounding box center [369, 341] width 41 height 20
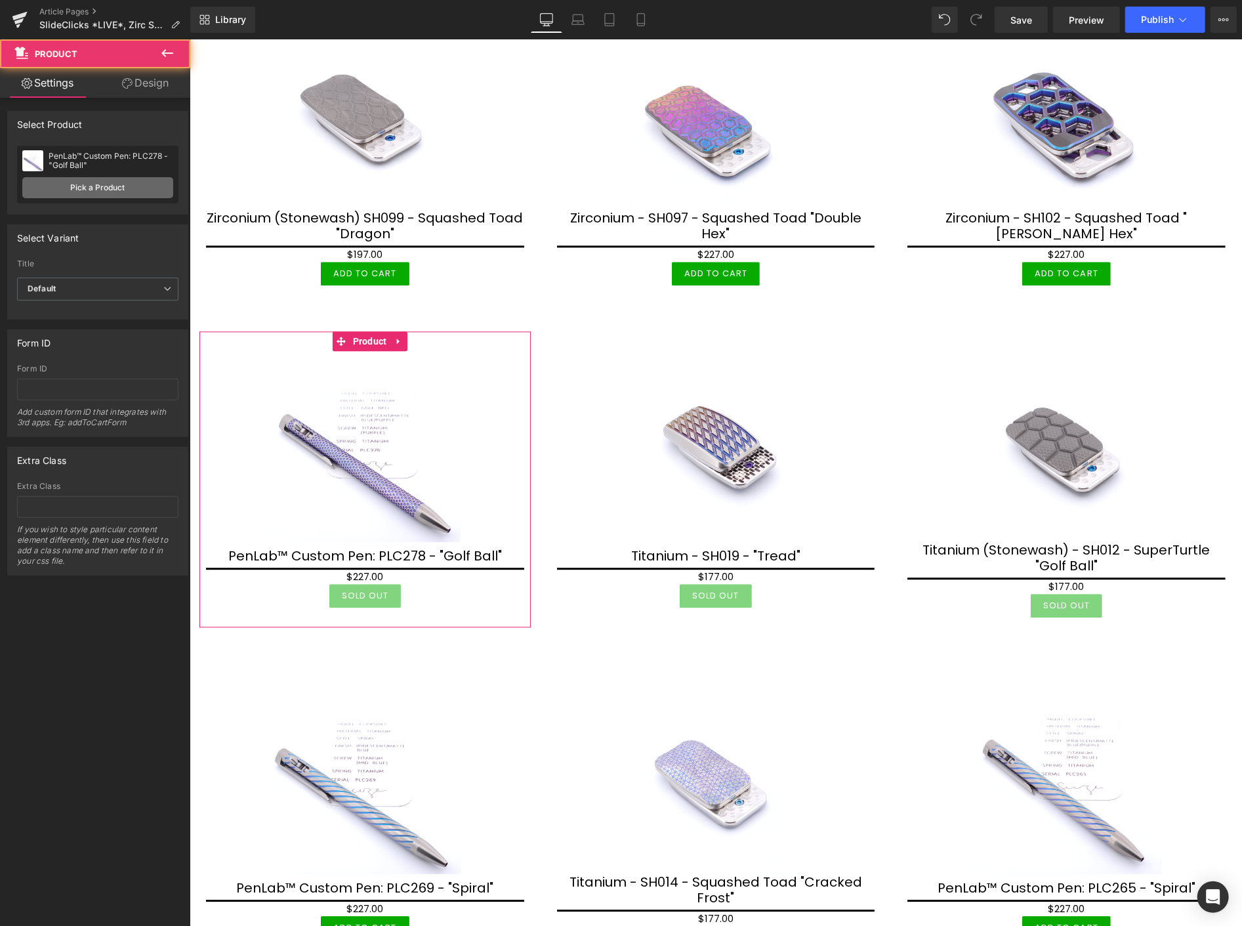
click at [130, 182] on link "Pick a Product" at bounding box center [97, 187] width 151 height 21
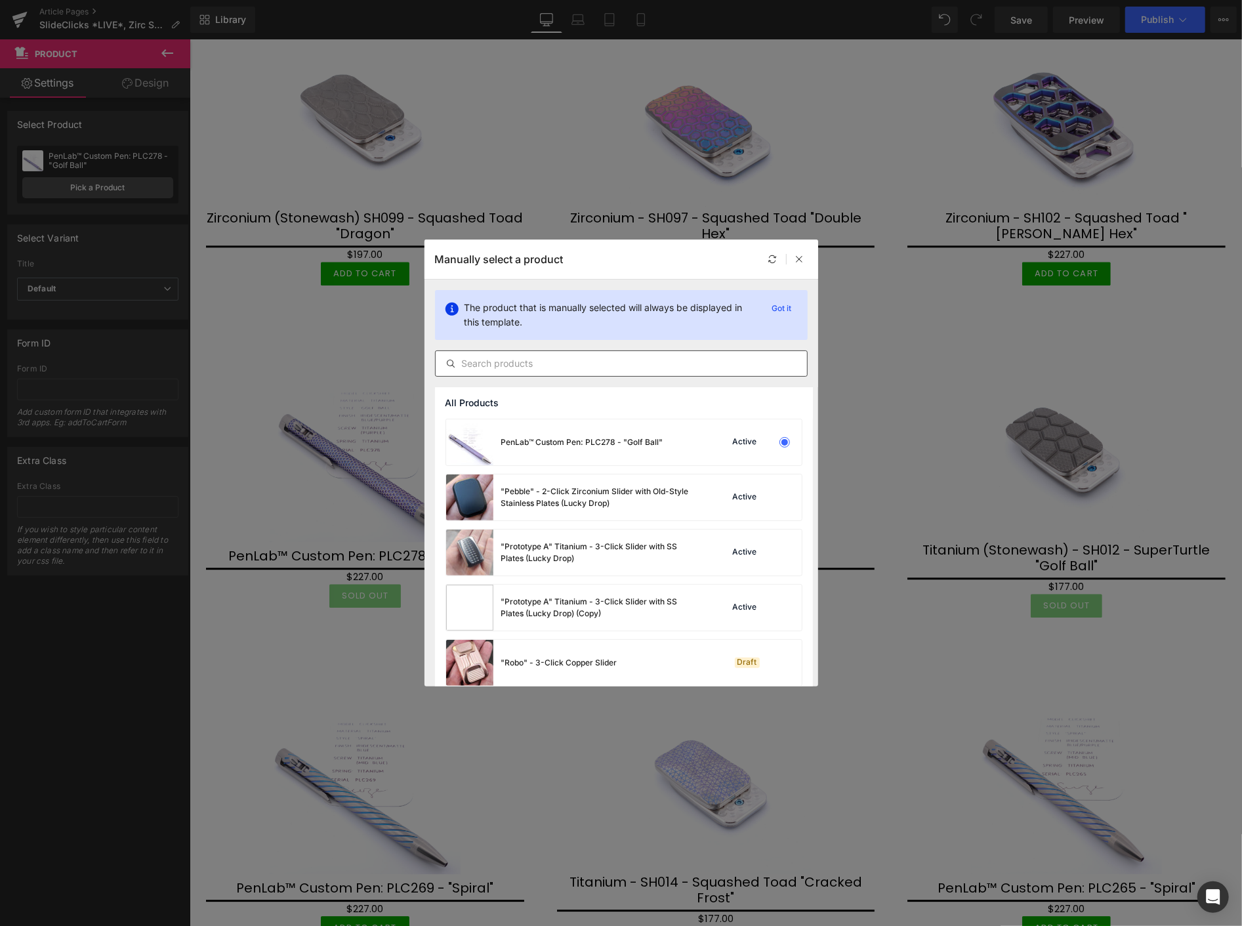
click at [503, 369] on input "text" at bounding box center [621, 364] width 371 height 16
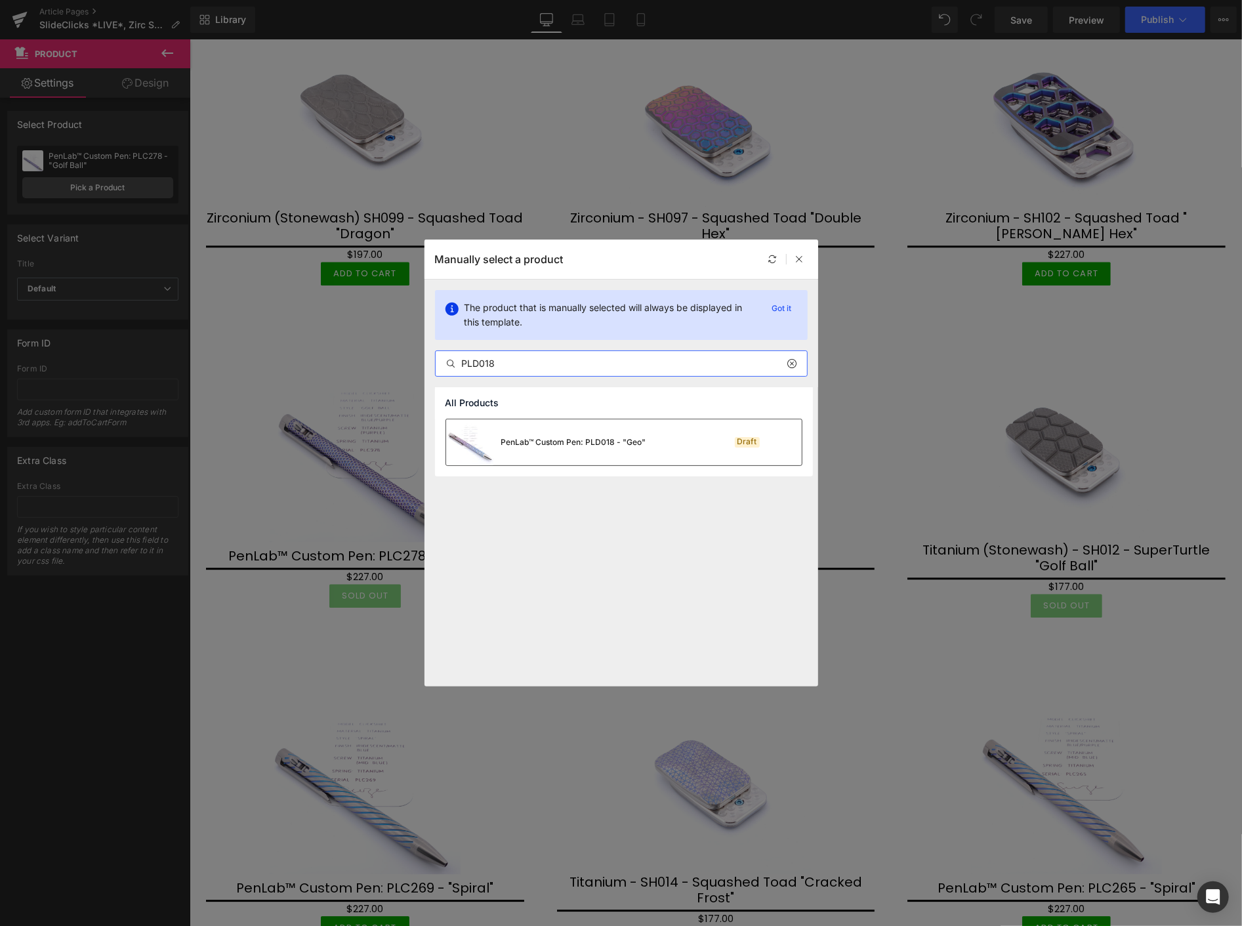
type input "PLD018"
click at [550, 436] on div "PenLab™ Custom Pen: PLD018 - "Geo"" at bounding box center [573, 442] width 145 height 12
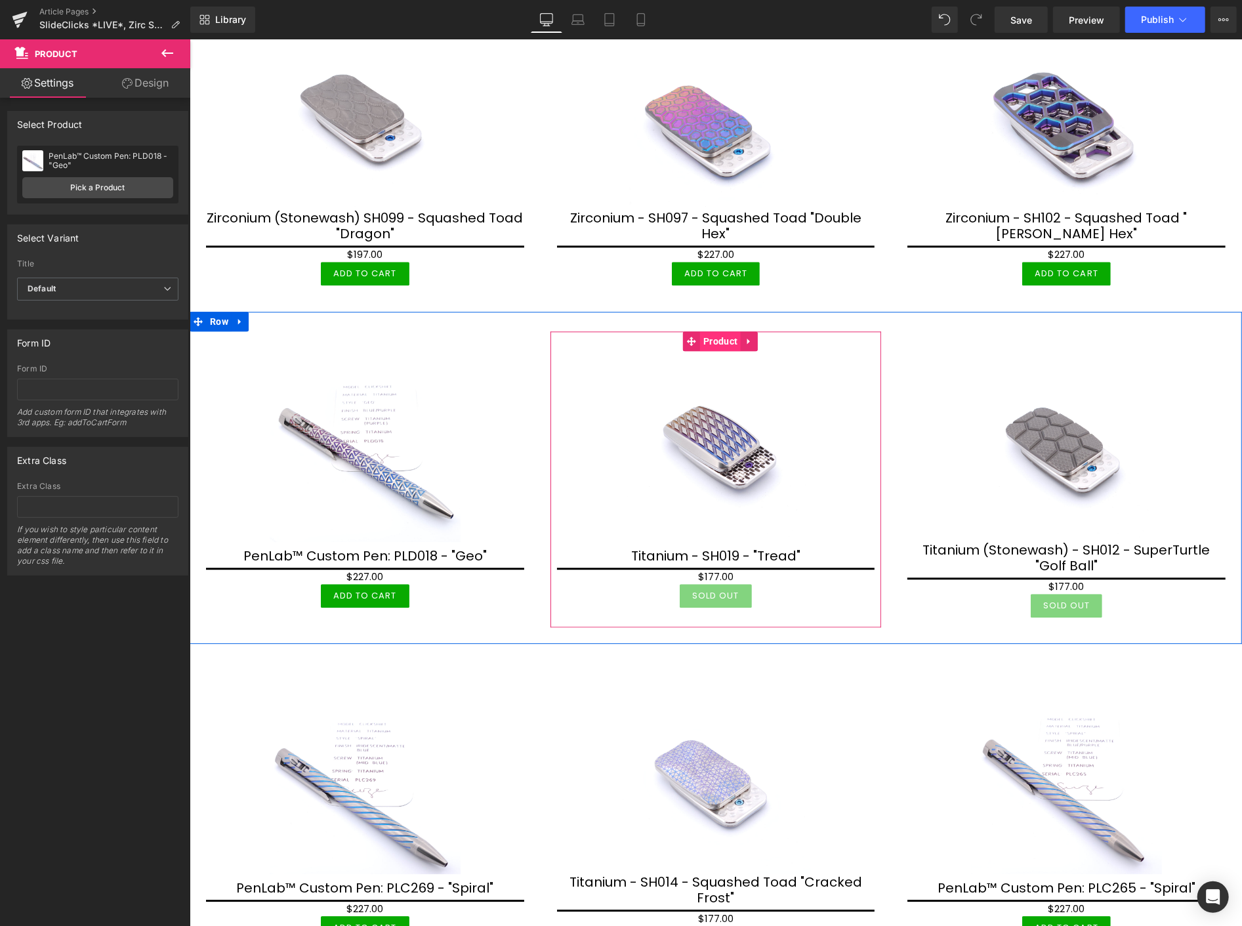
click at [700, 331] on span "Product" at bounding box center [720, 341] width 41 height 20
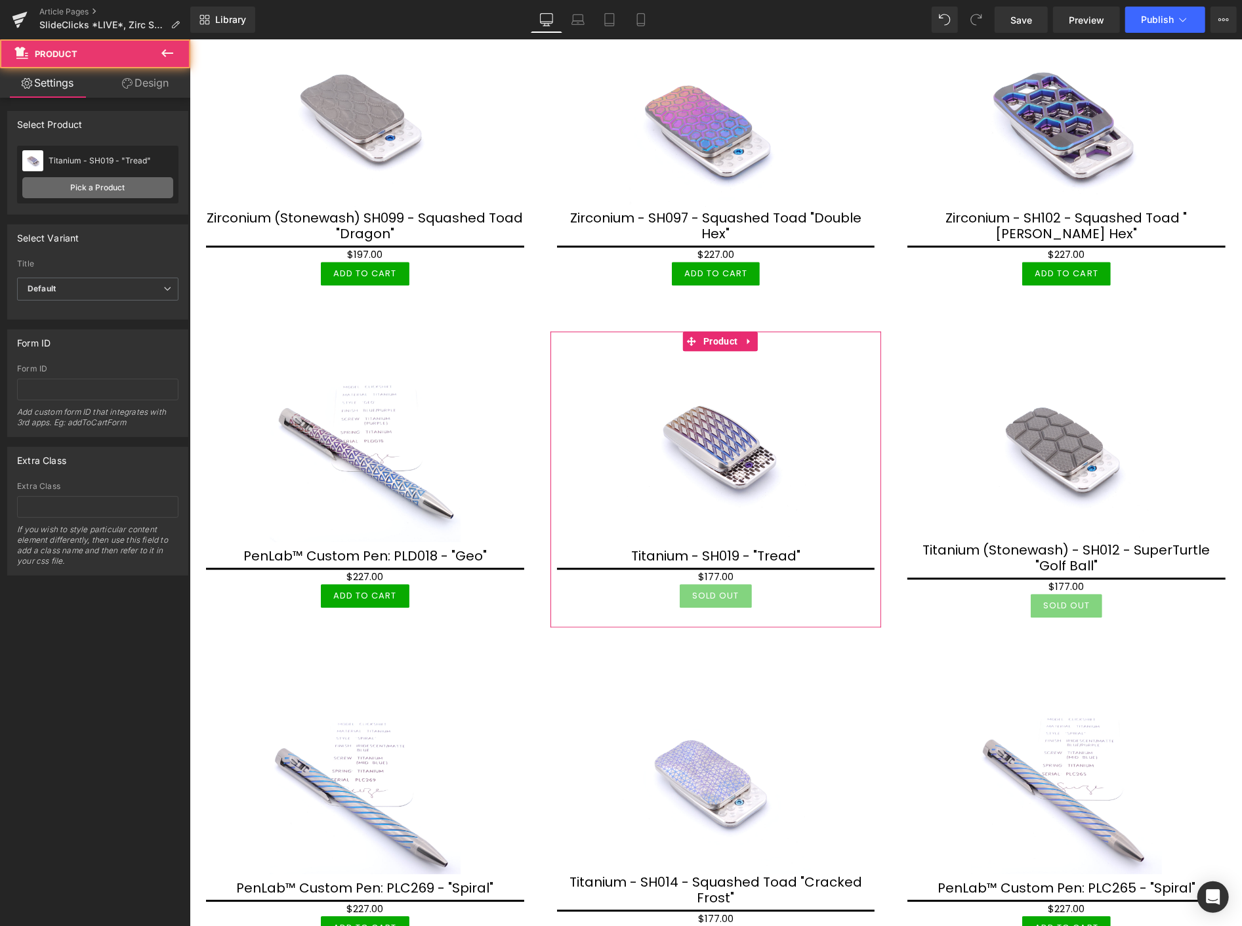
click at [139, 186] on link "Pick a Product" at bounding box center [97, 187] width 151 height 21
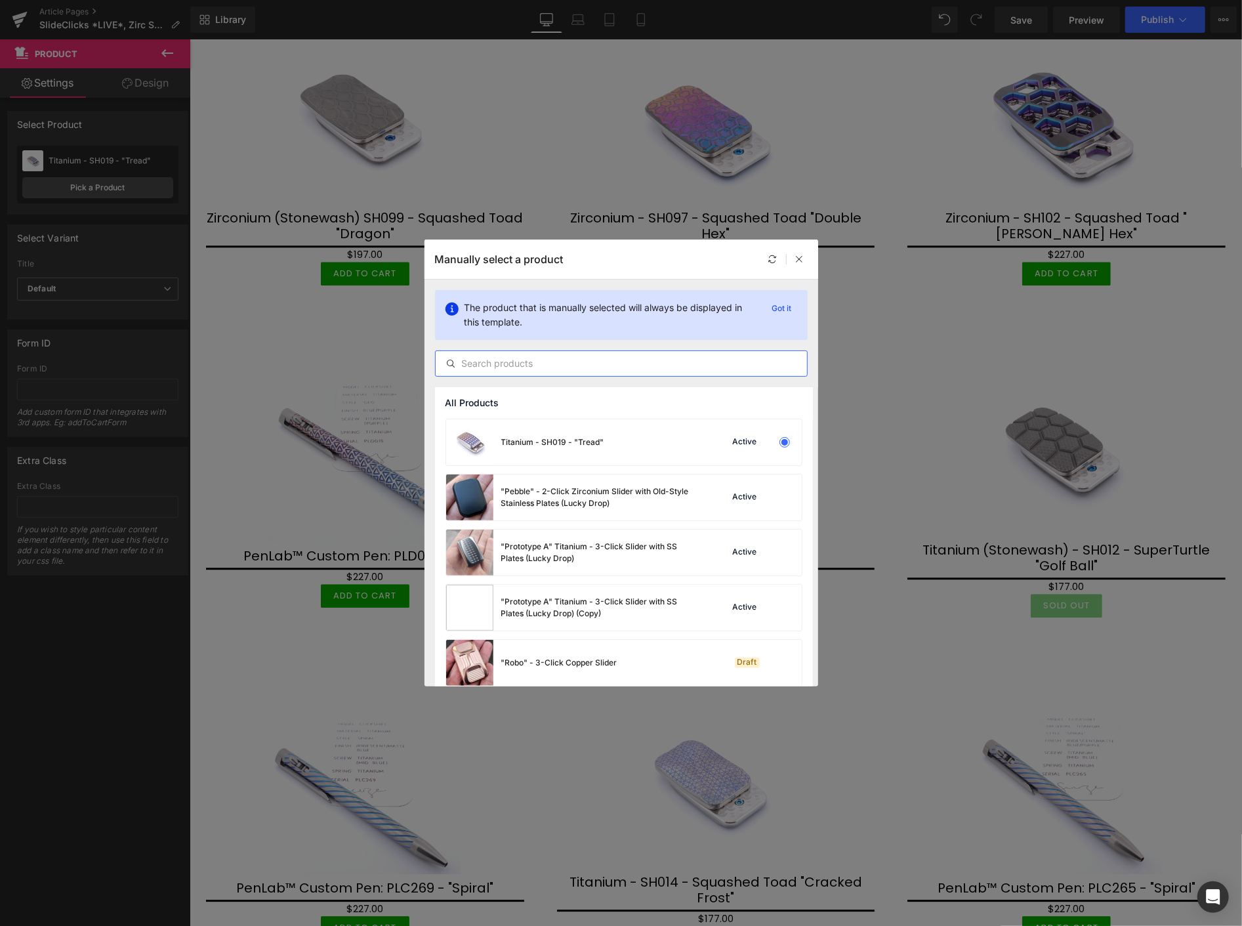
click at [481, 367] on input "text" at bounding box center [621, 364] width 371 height 16
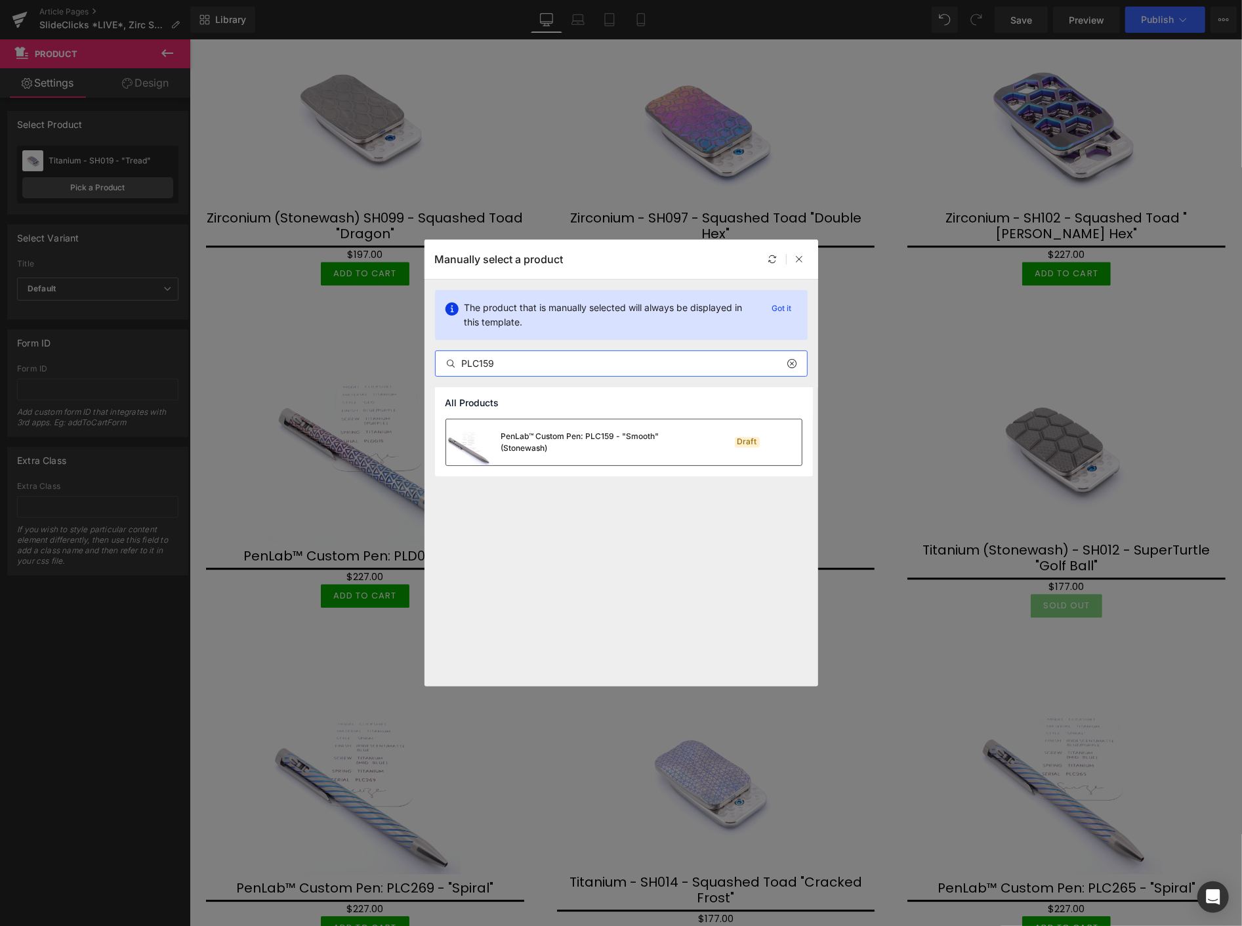
type input "PLC159"
click at [595, 445] on div "PenLab™ Custom Pen: PLC159 - "Smooth" (Stonewash)" at bounding box center [599, 442] width 197 height 24
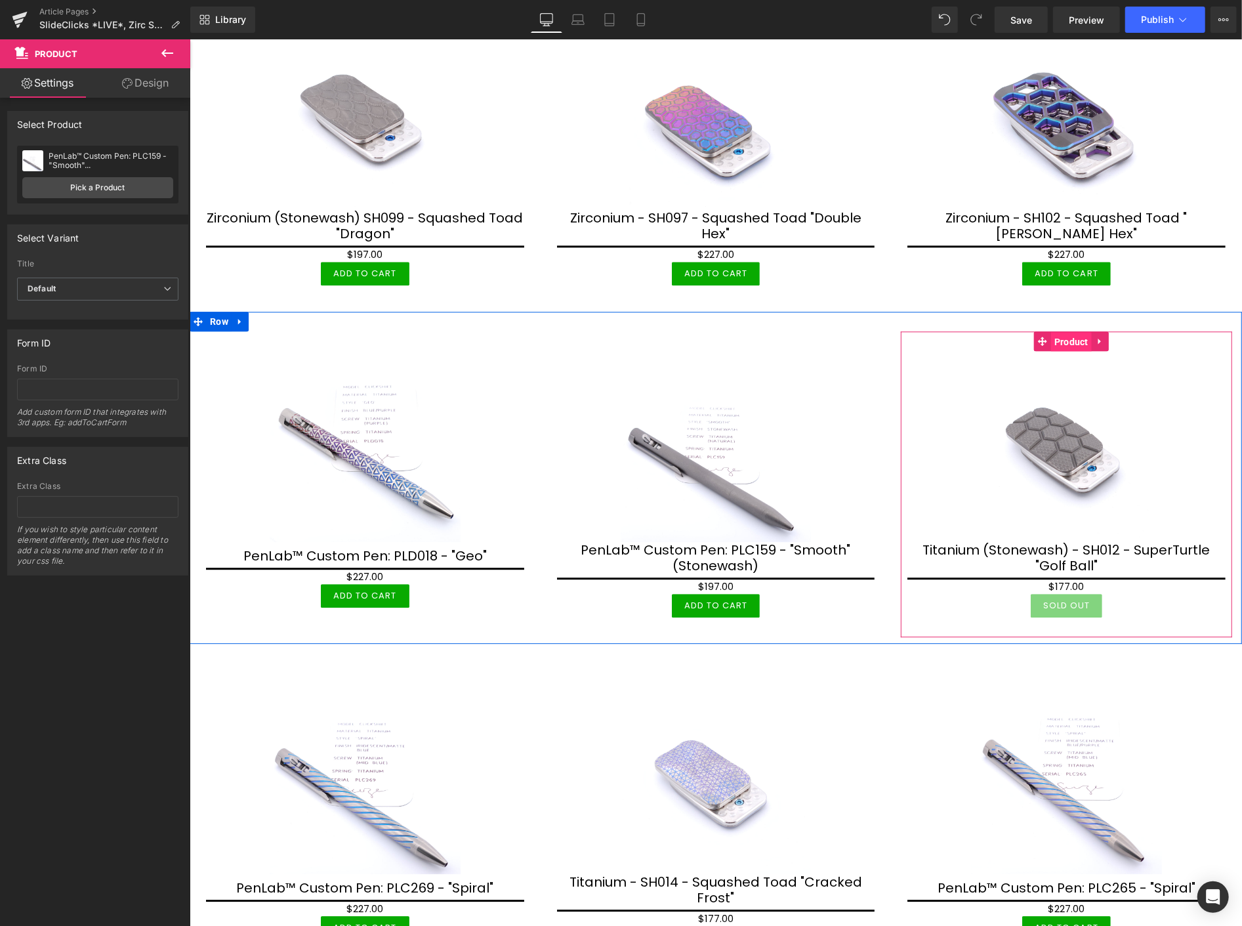
click at [1062, 331] on span "Product" at bounding box center [1071, 341] width 41 height 20
click at [98, 186] on link "Pick a Product" at bounding box center [97, 187] width 151 height 21
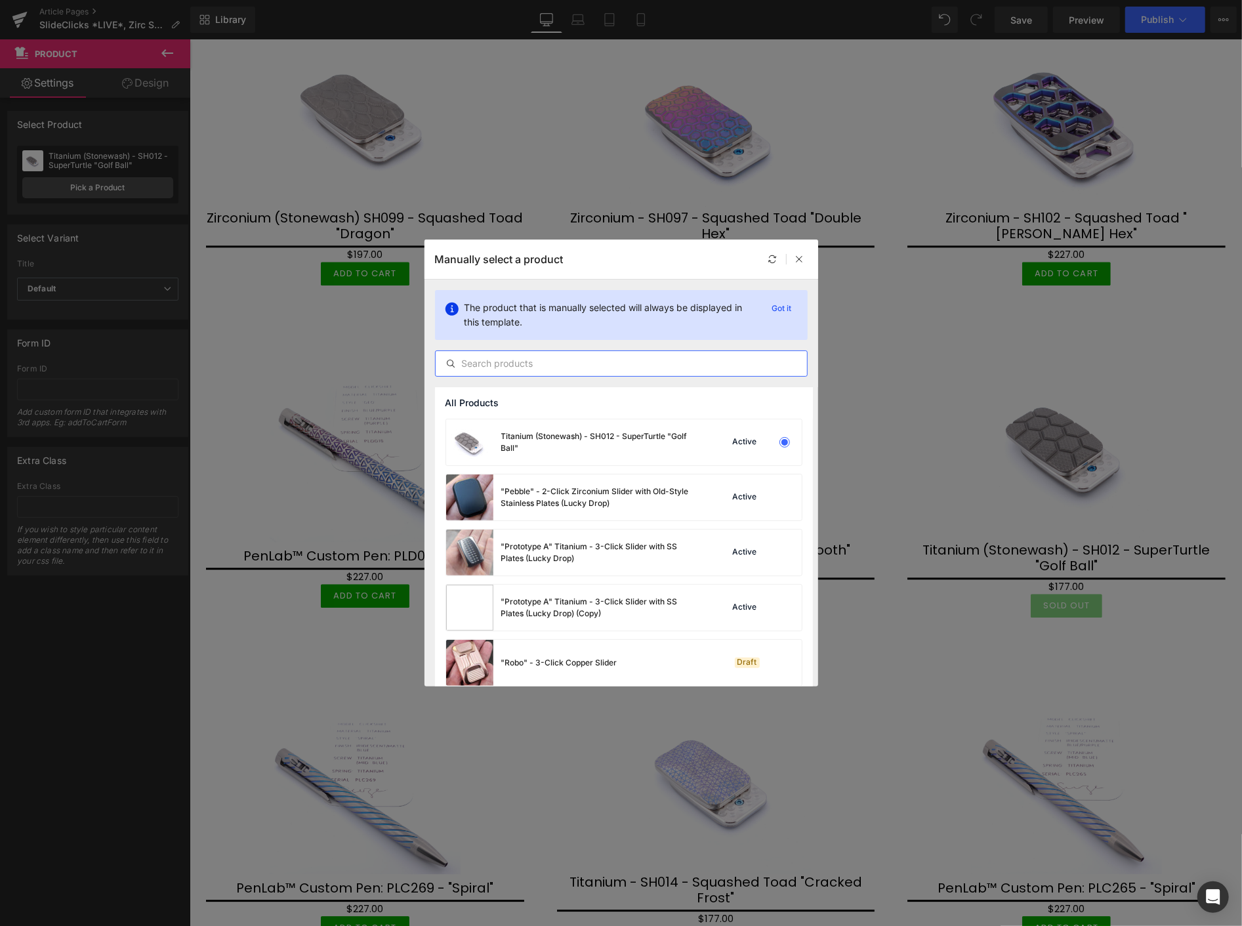
click at [493, 364] on input "text" at bounding box center [621, 364] width 371 height 16
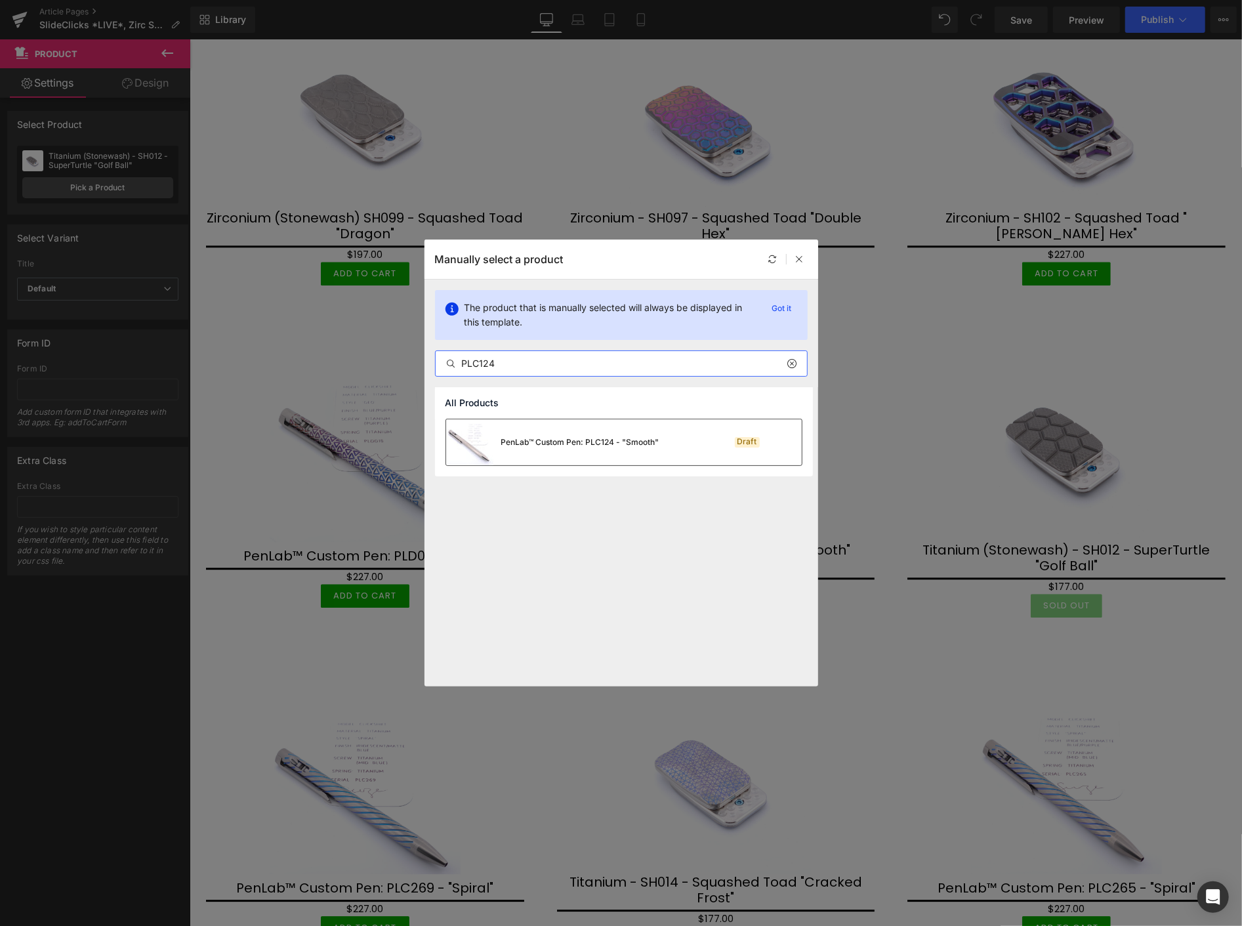
type input "PLC124"
click at [613, 436] on div "PenLab™ Custom Pen: PLC124 - "Smooth"" at bounding box center [580, 442] width 158 height 12
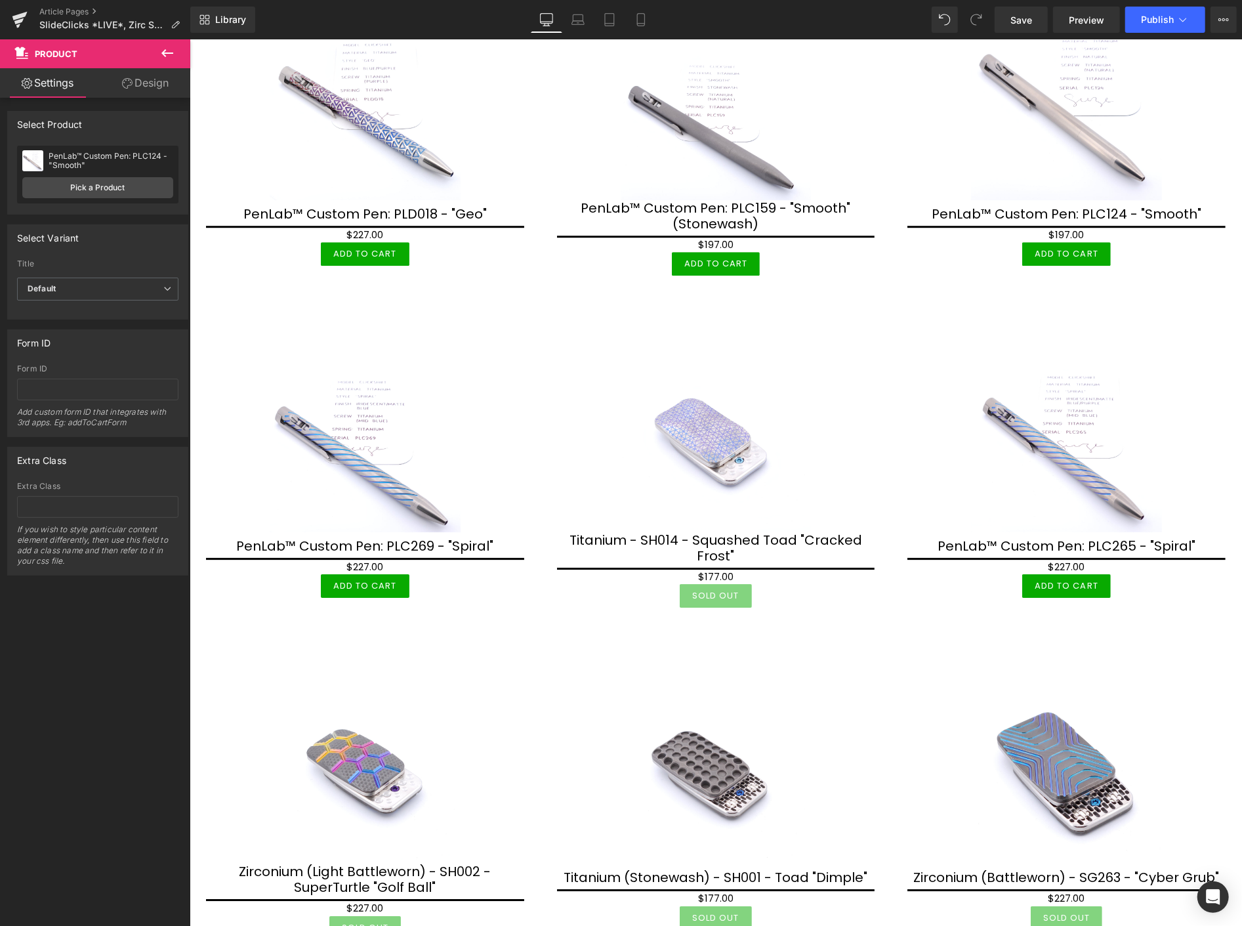
scroll to position [2771, 0]
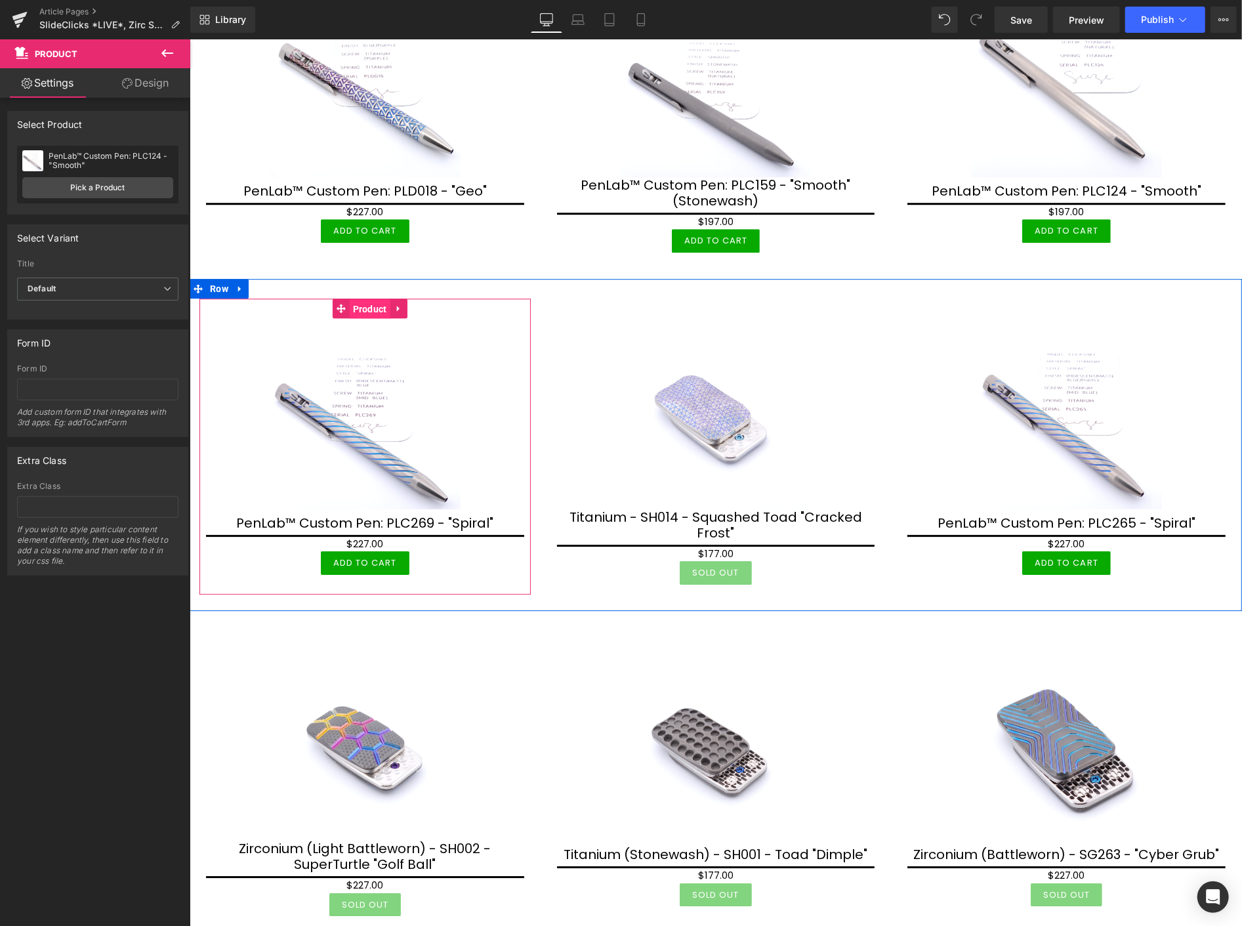
click at [369, 299] on span "Product" at bounding box center [369, 309] width 41 height 20
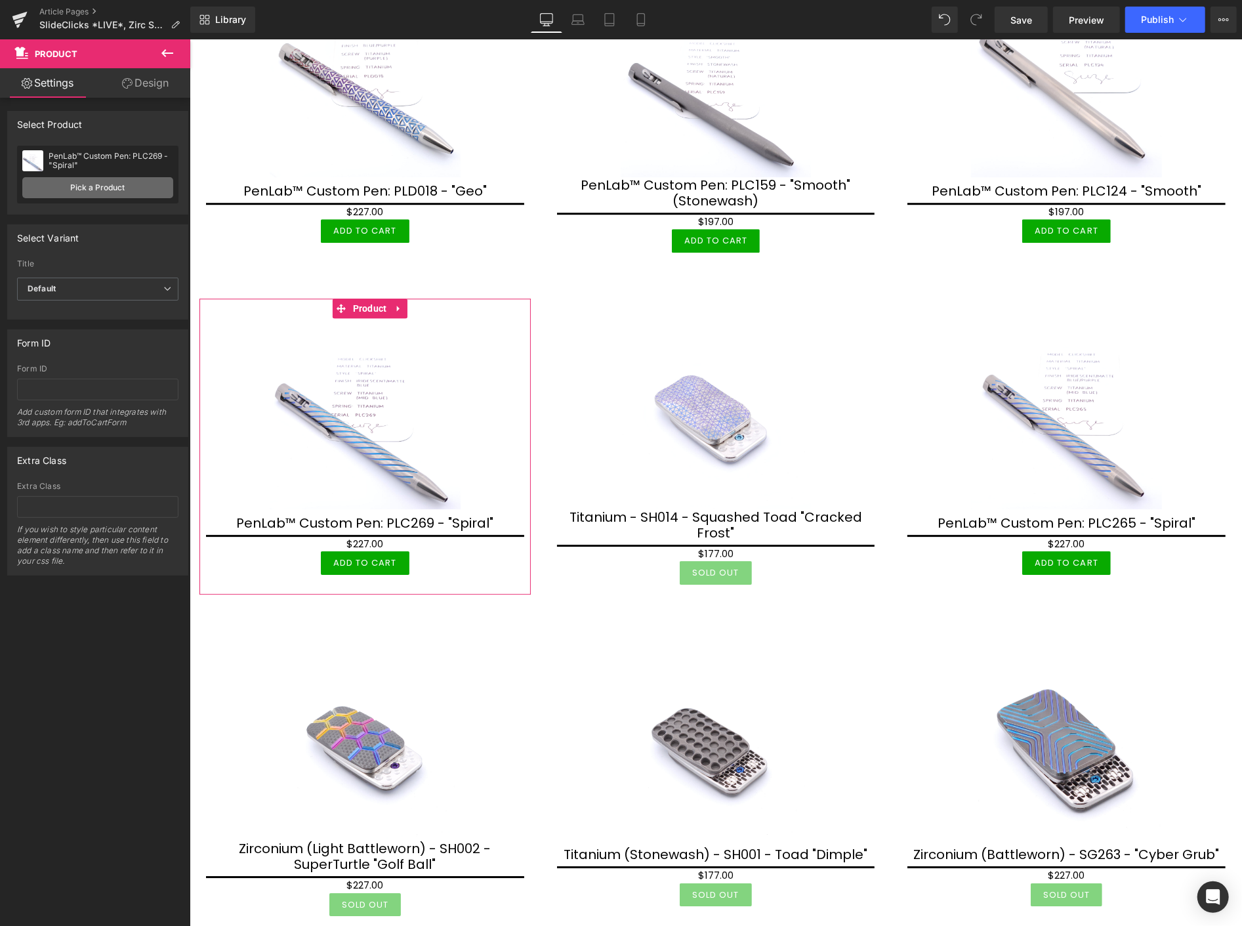
click at [112, 188] on link "Pick a Product" at bounding box center [97, 187] width 151 height 21
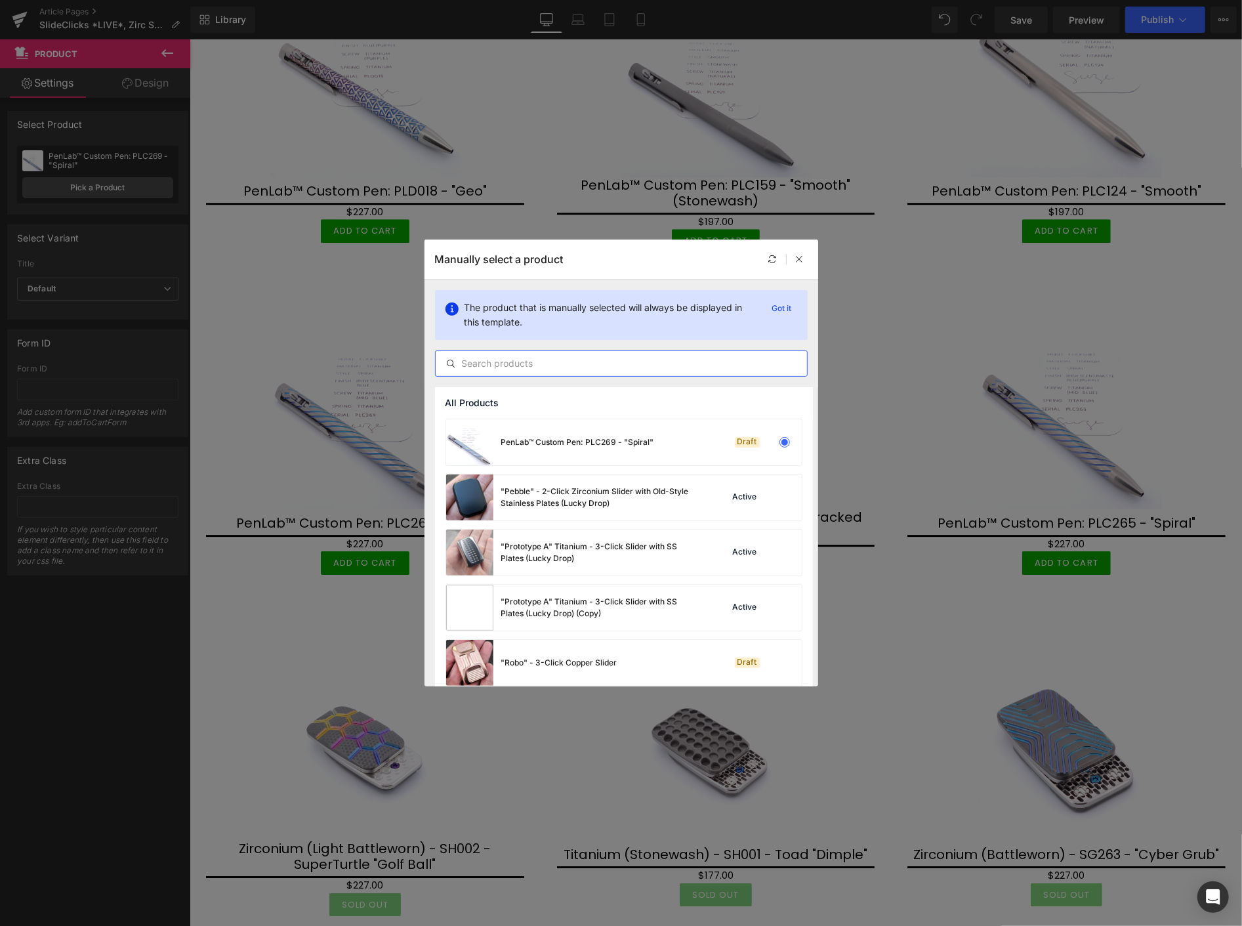
click at [540, 362] on input "text" at bounding box center [621, 364] width 371 height 16
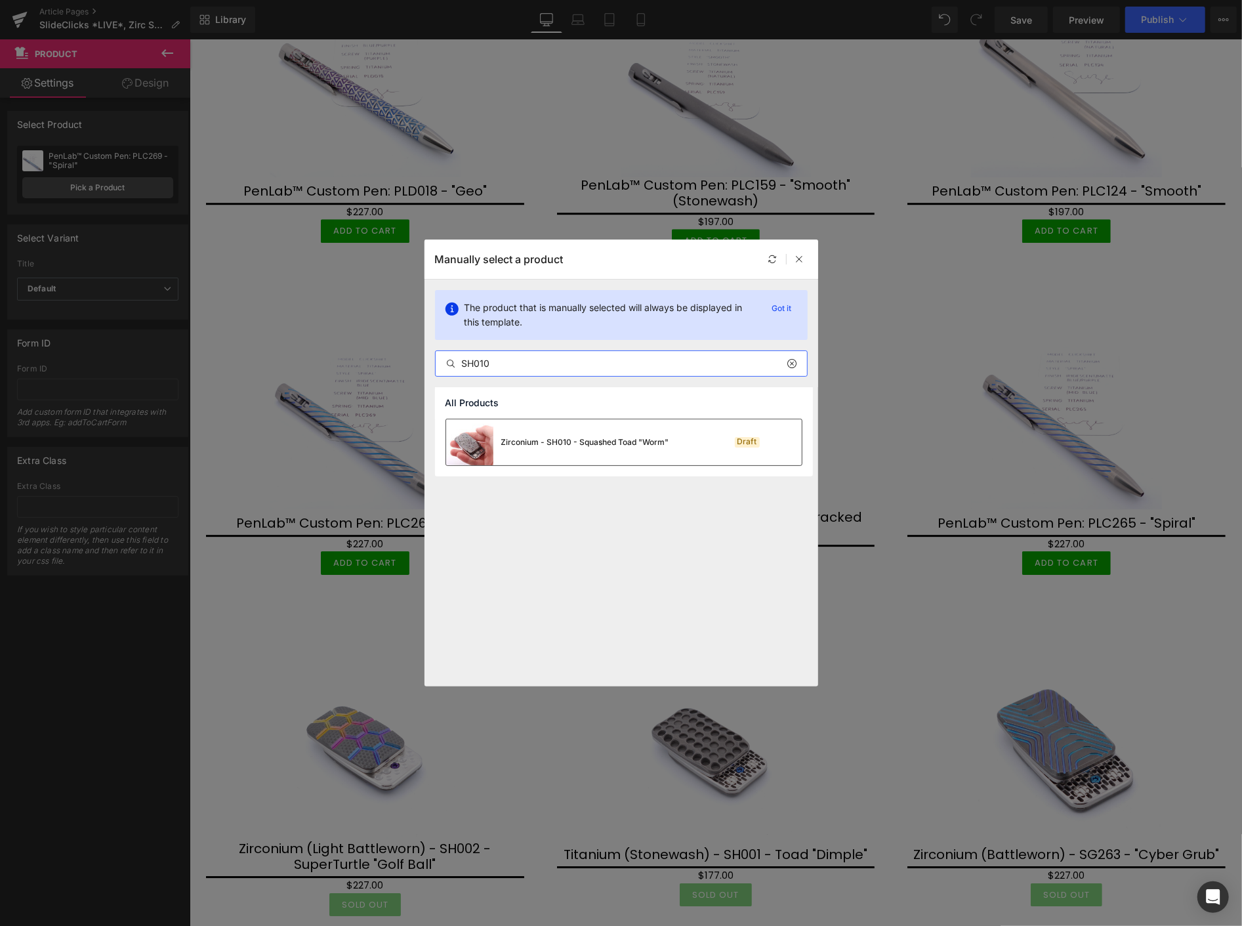
type input "SH010"
click at [568, 446] on div "Zirconium - SH010 - Squashed Toad "Worm"" at bounding box center [585, 442] width 168 height 12
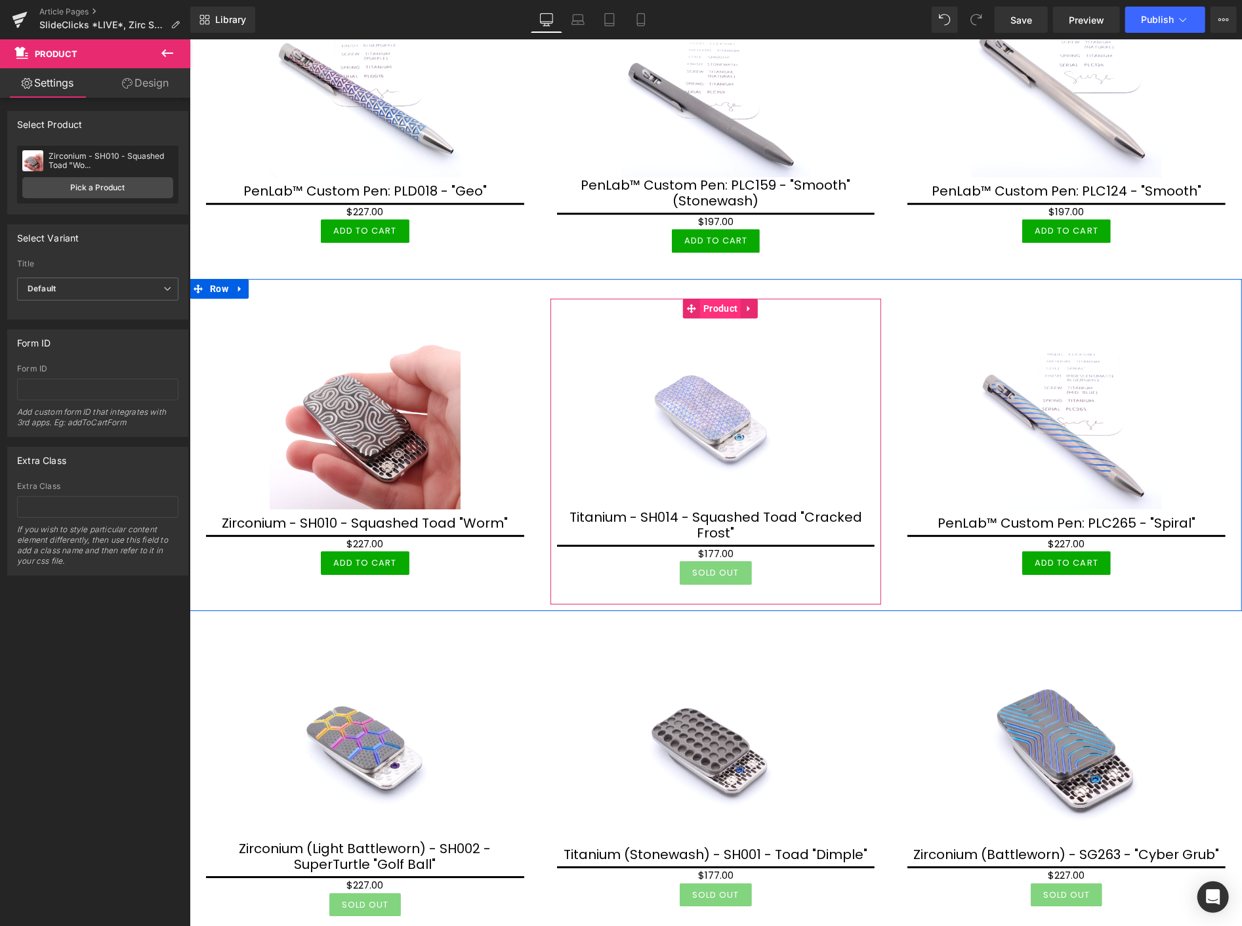
click at [721, 298] on span "Product" at bounding box center [720, 308] width 41 height 20
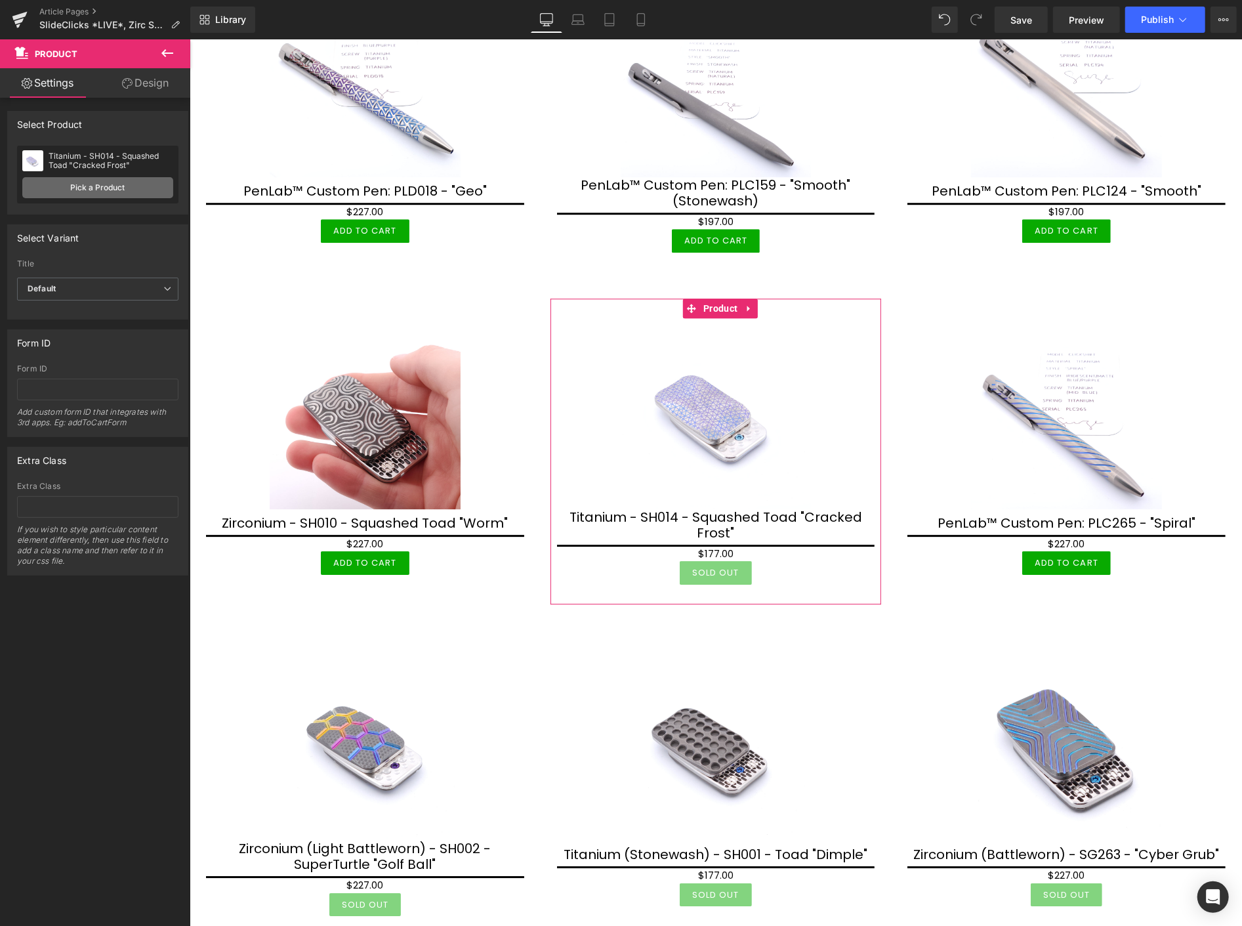
click at [114, 182] on link "Pick a Product" at bounding box center [97, 187] width 151 height 21
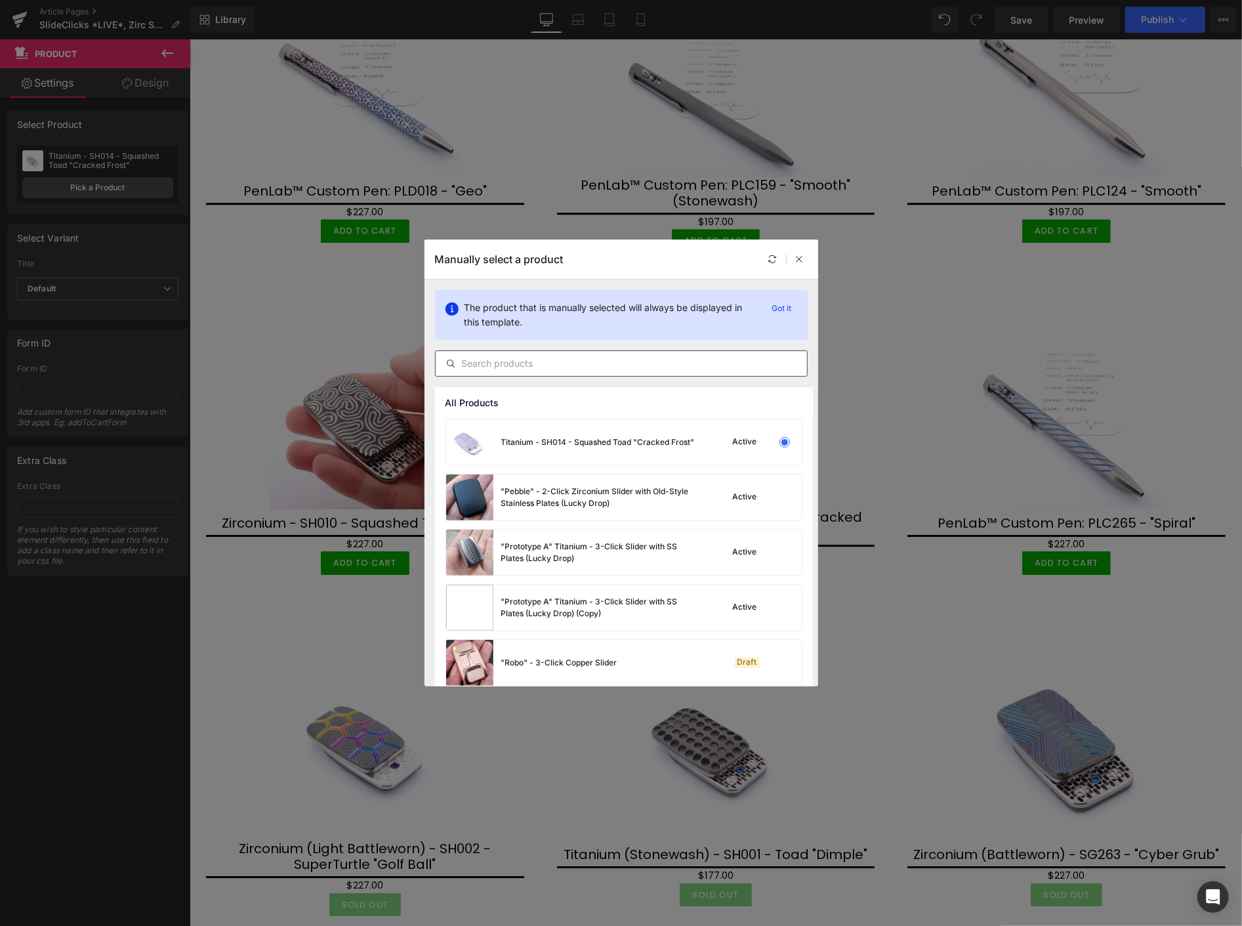
click at [566, 370] on input "text" at bounding box center [621, 364] width 371 height 16
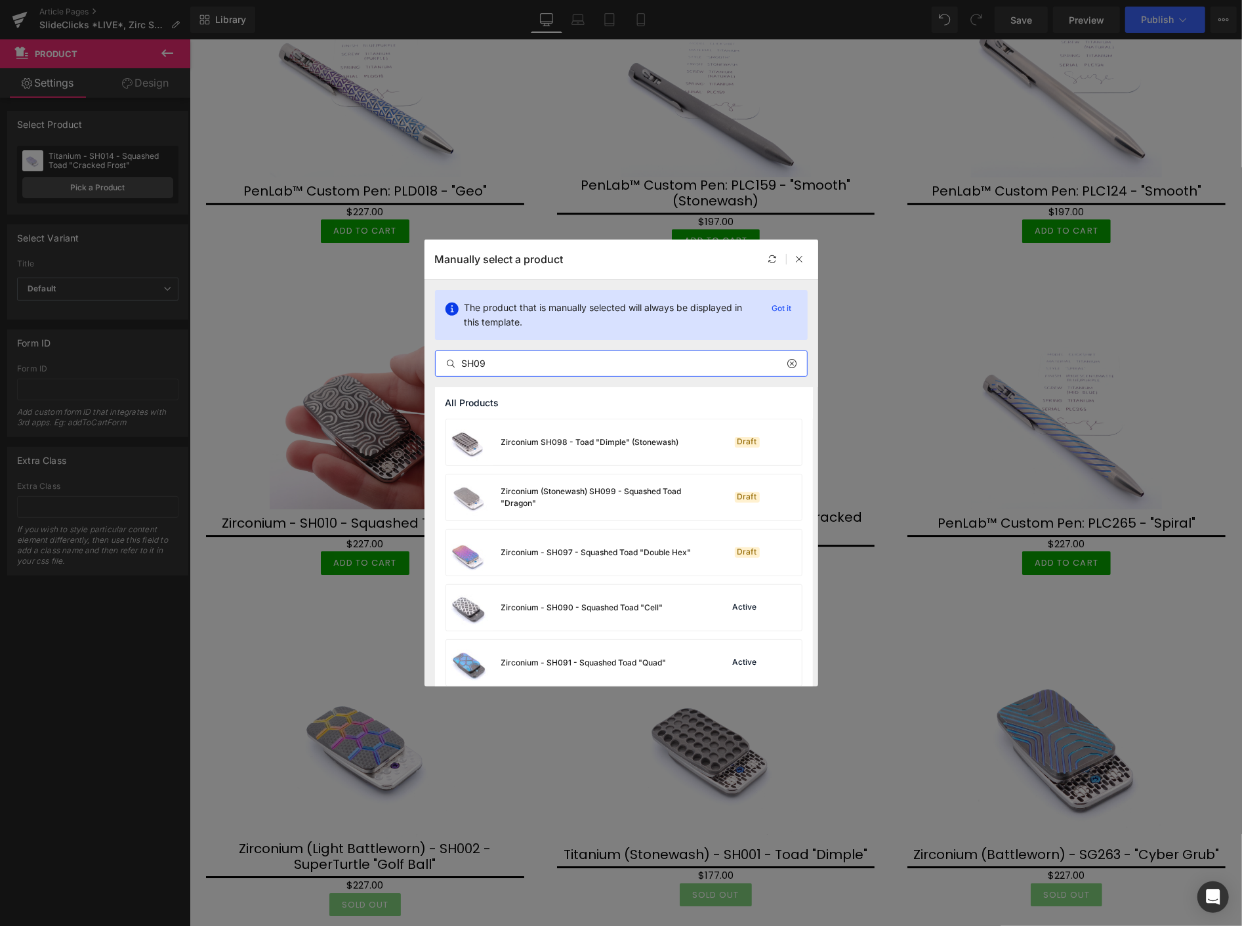
click at [480, 362] on input "SH09" at bounding box center [621, 364] width 371 height 16
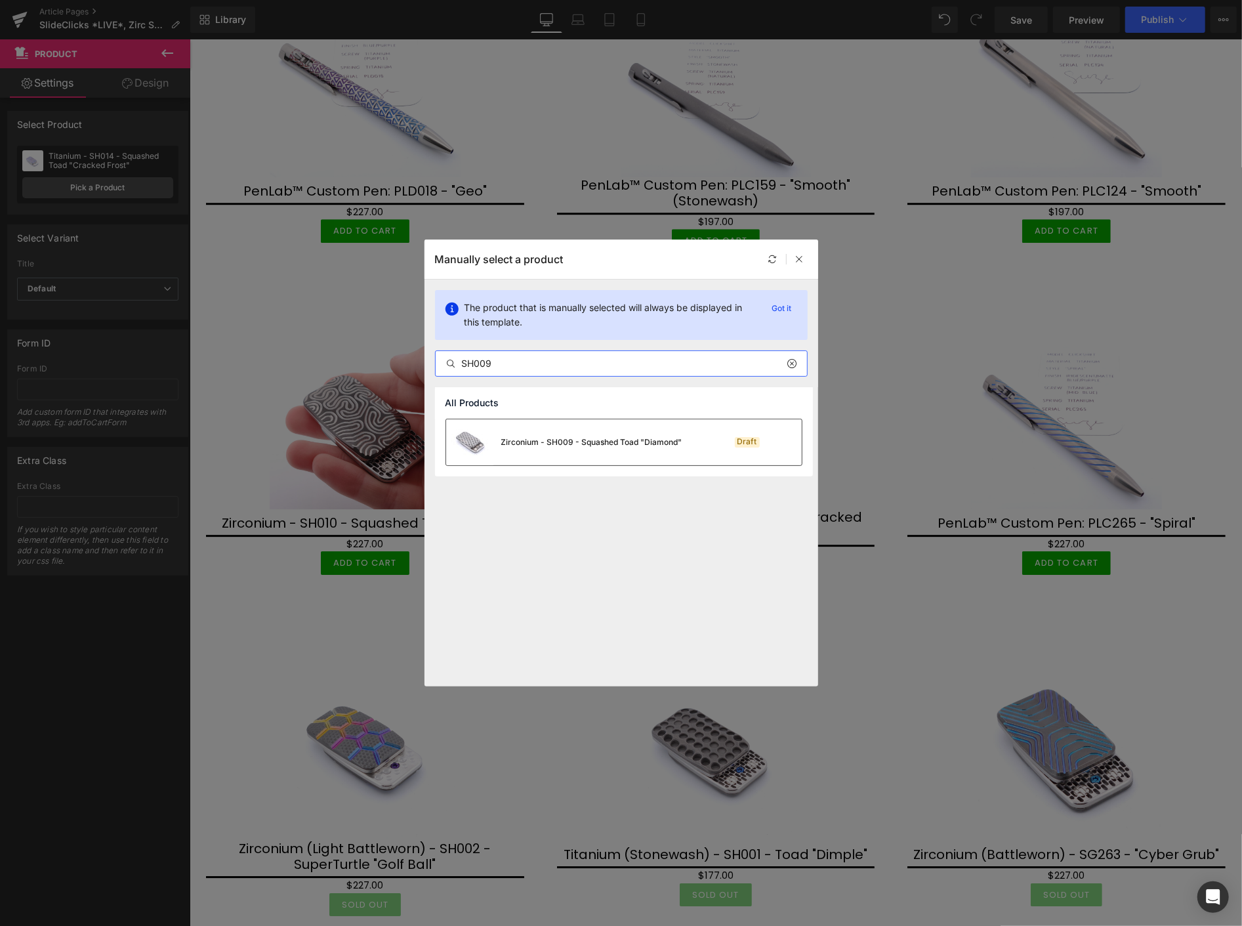
type input "SH009"
click at [604, 442] on div "Zirconium - SH009 - Squashed Toad "Diamond"" at bounding box center [591, 442] width 181 height 12
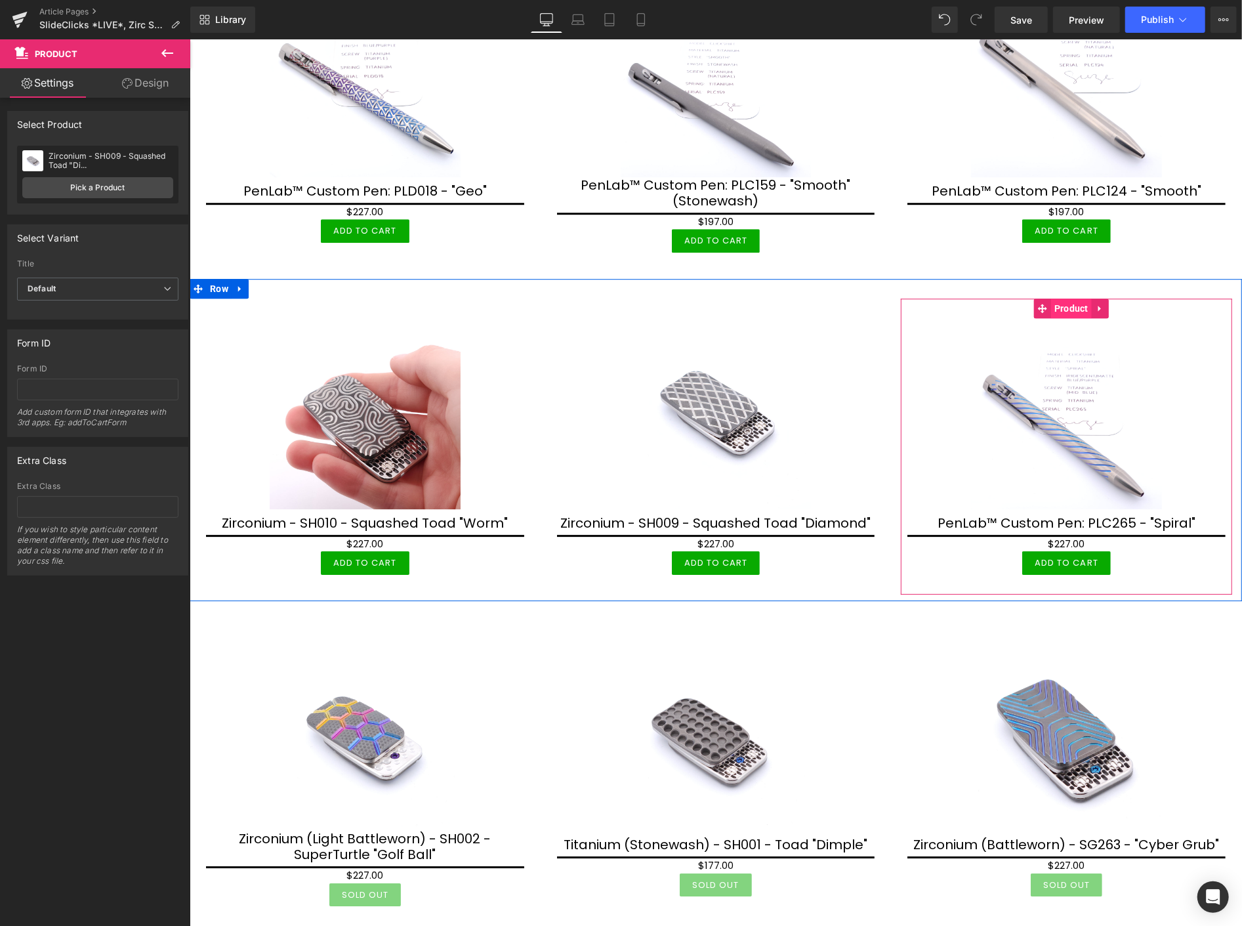
click at [1060, 298] on span "Product" at bounding box center [1071, 308] width 41 height 20
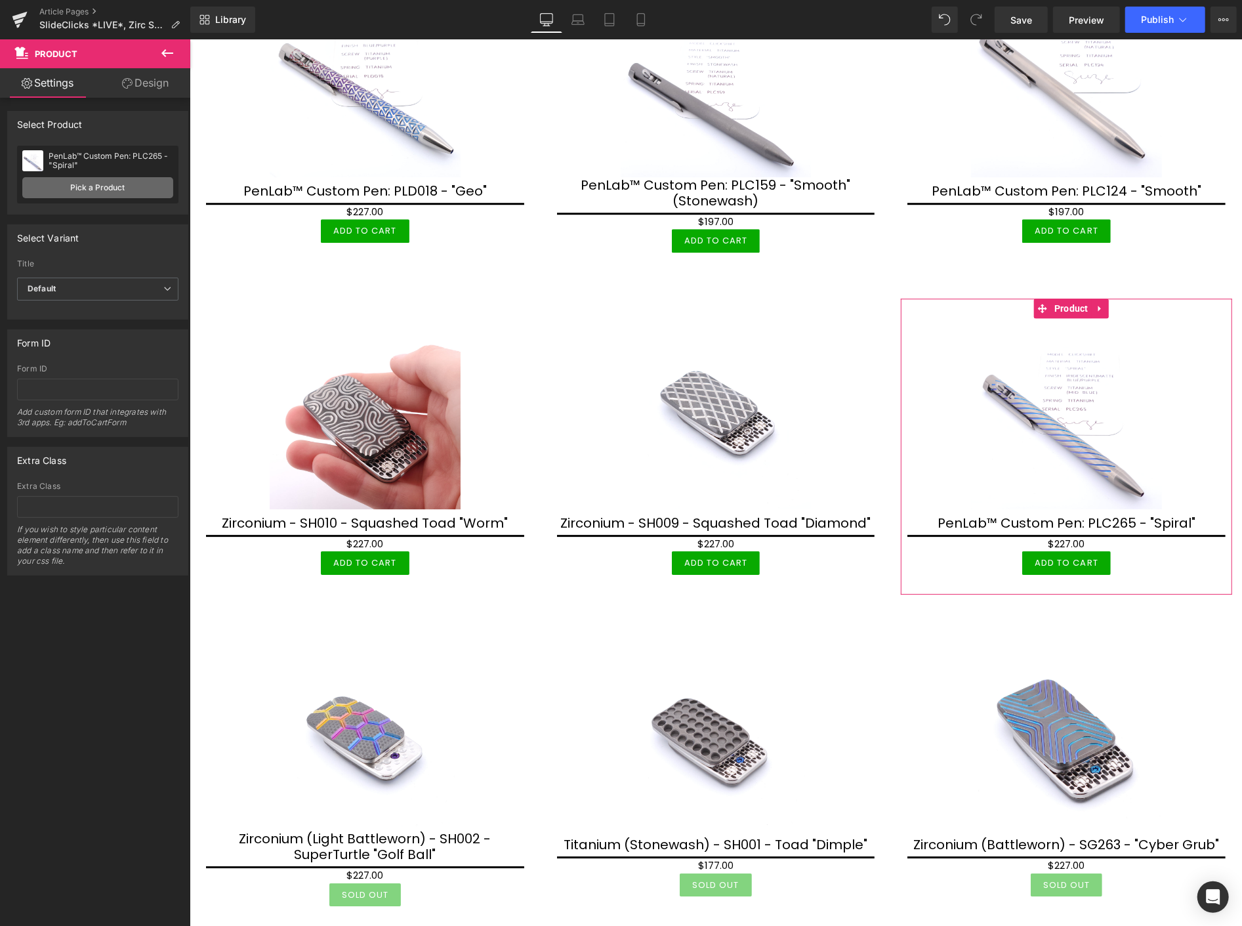
click at [92, 187] on link "Pick a Product" at bounding box center [97, 187] width 151 height 21
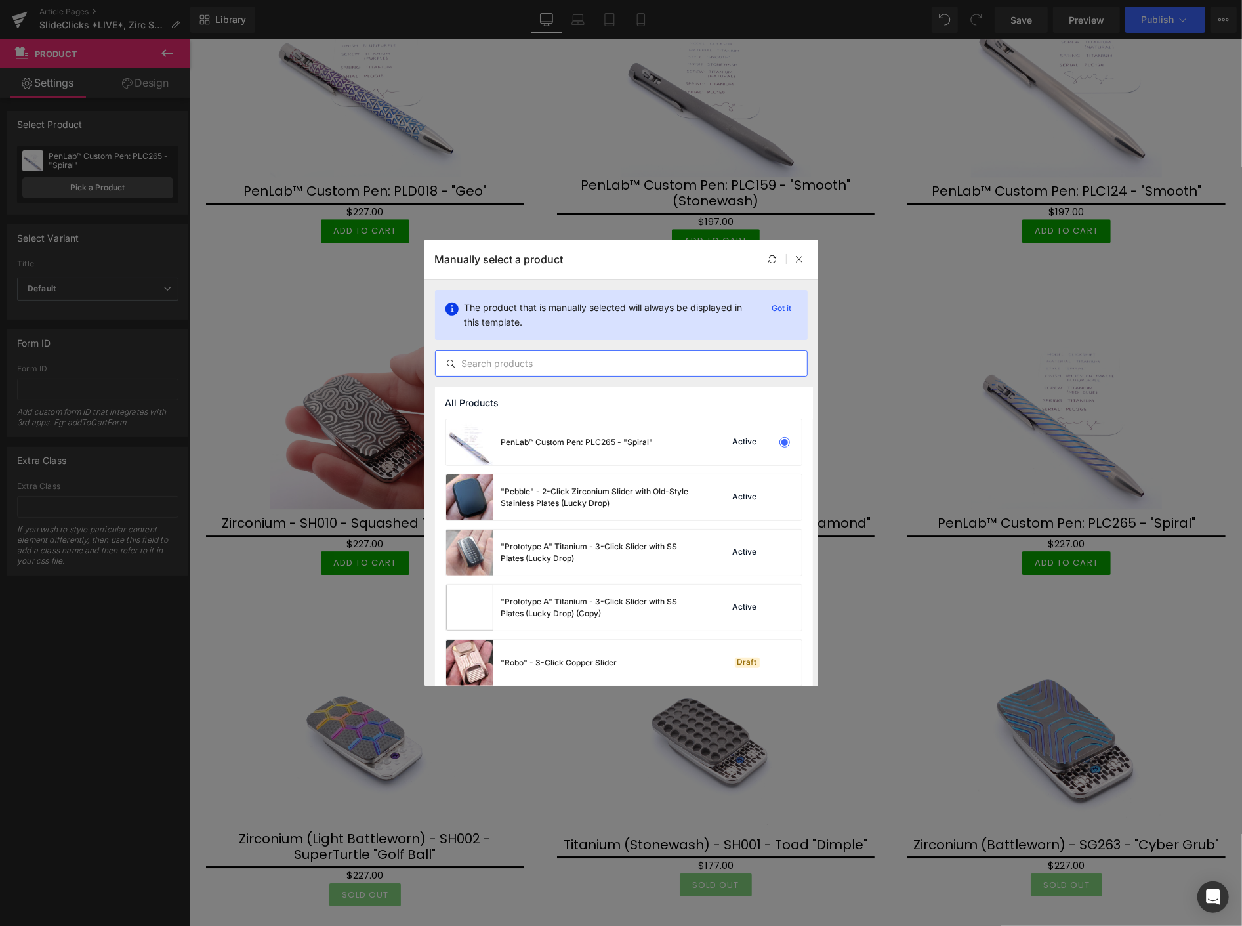
click at [507, 363] on input "text" at bounding box center [621, 364] width 371 height 16
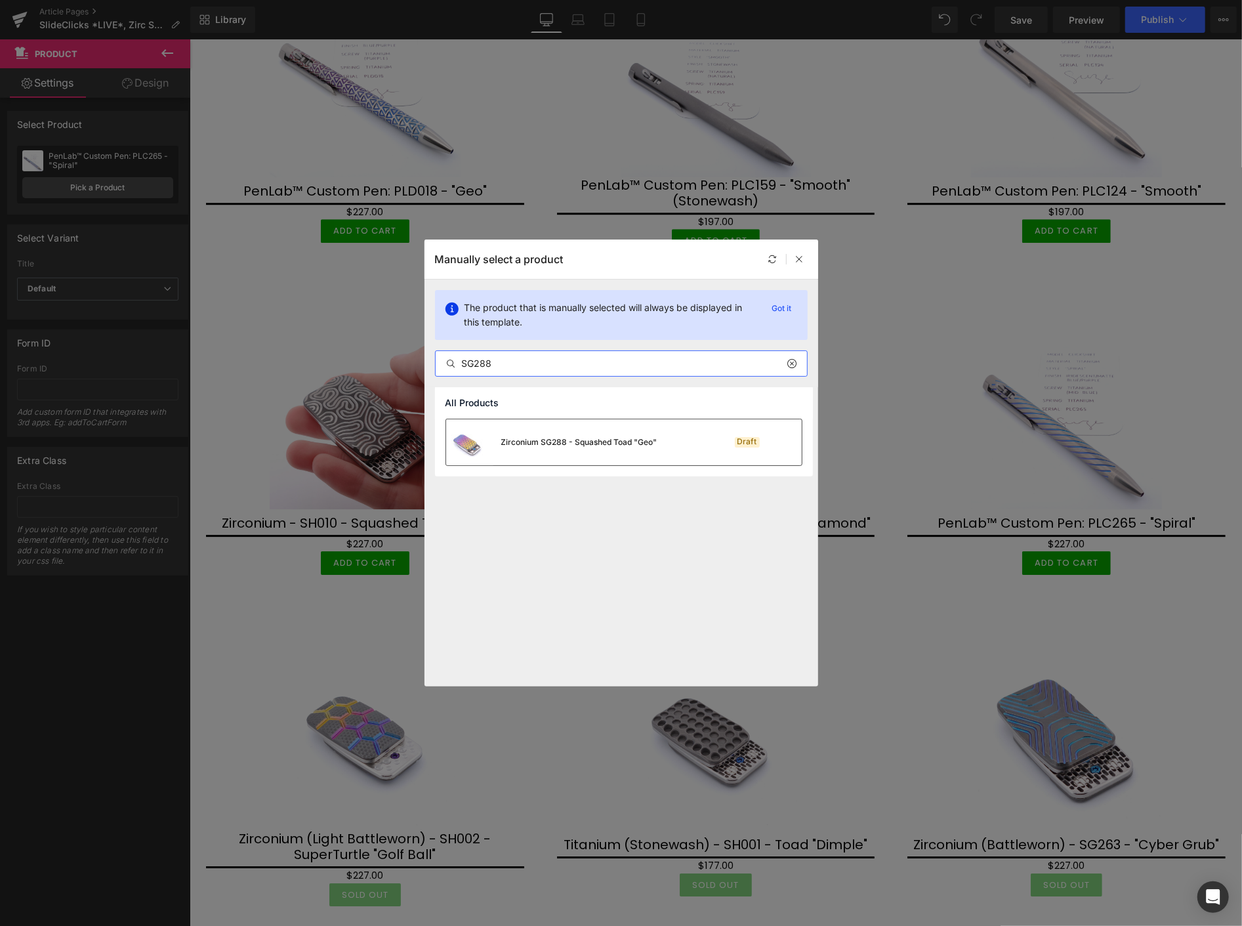
type input "SG288"
click at [581, 440] on div "Zirconium SG288 - Squashed Toad "Geo"" at bounding box center [579, 442] width 156 height 12
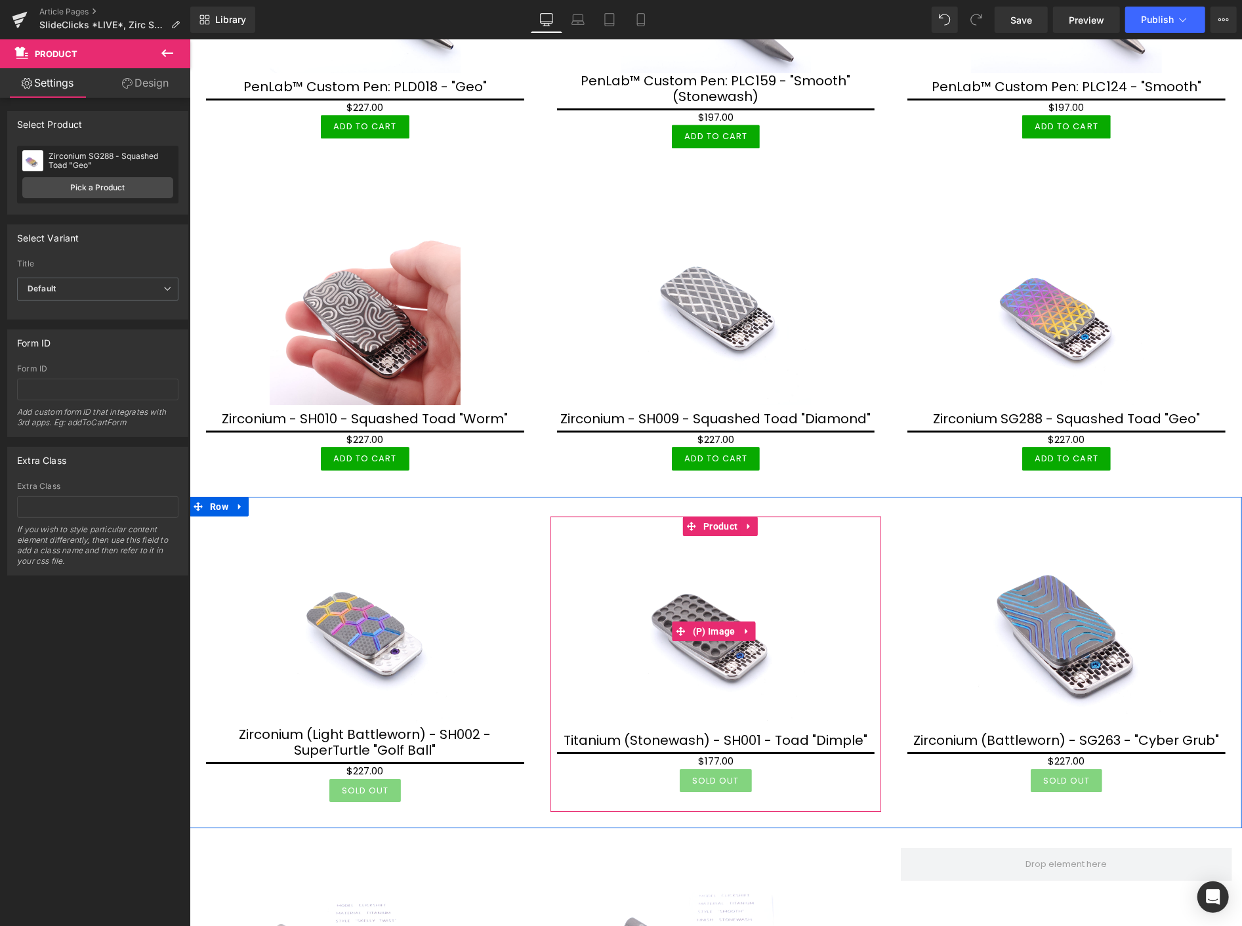
scroll to position [2916, 0]
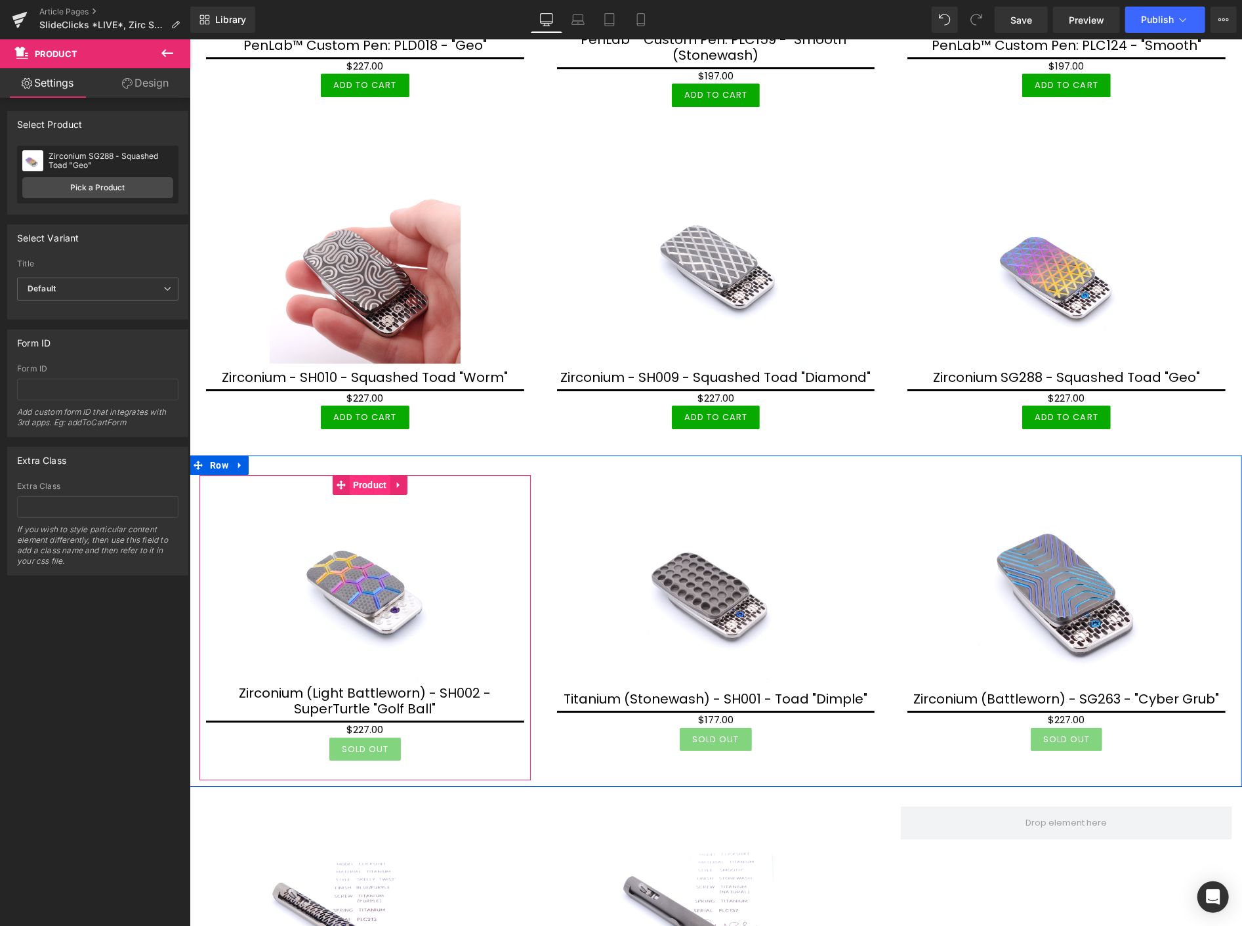
click at [368, 474] on span "Product" at bounding box center [369, 484] width 41 height 20
click at [364, 474] on span "Product" at bounding box center [369, 484] width 41 height 20
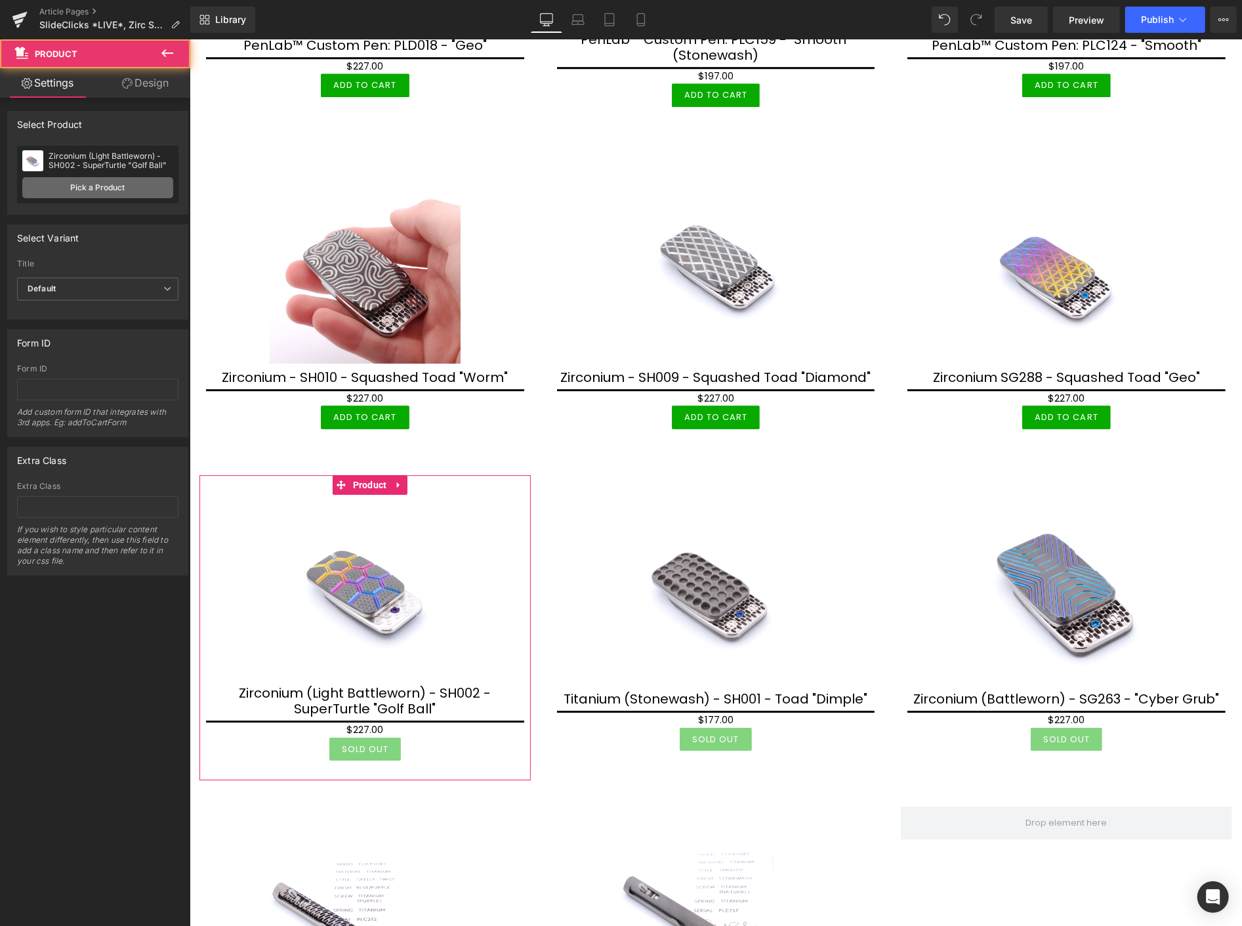
click at [140, 186] on link "Pick a Product" at bounding box center [97, 187] width 151 height 21
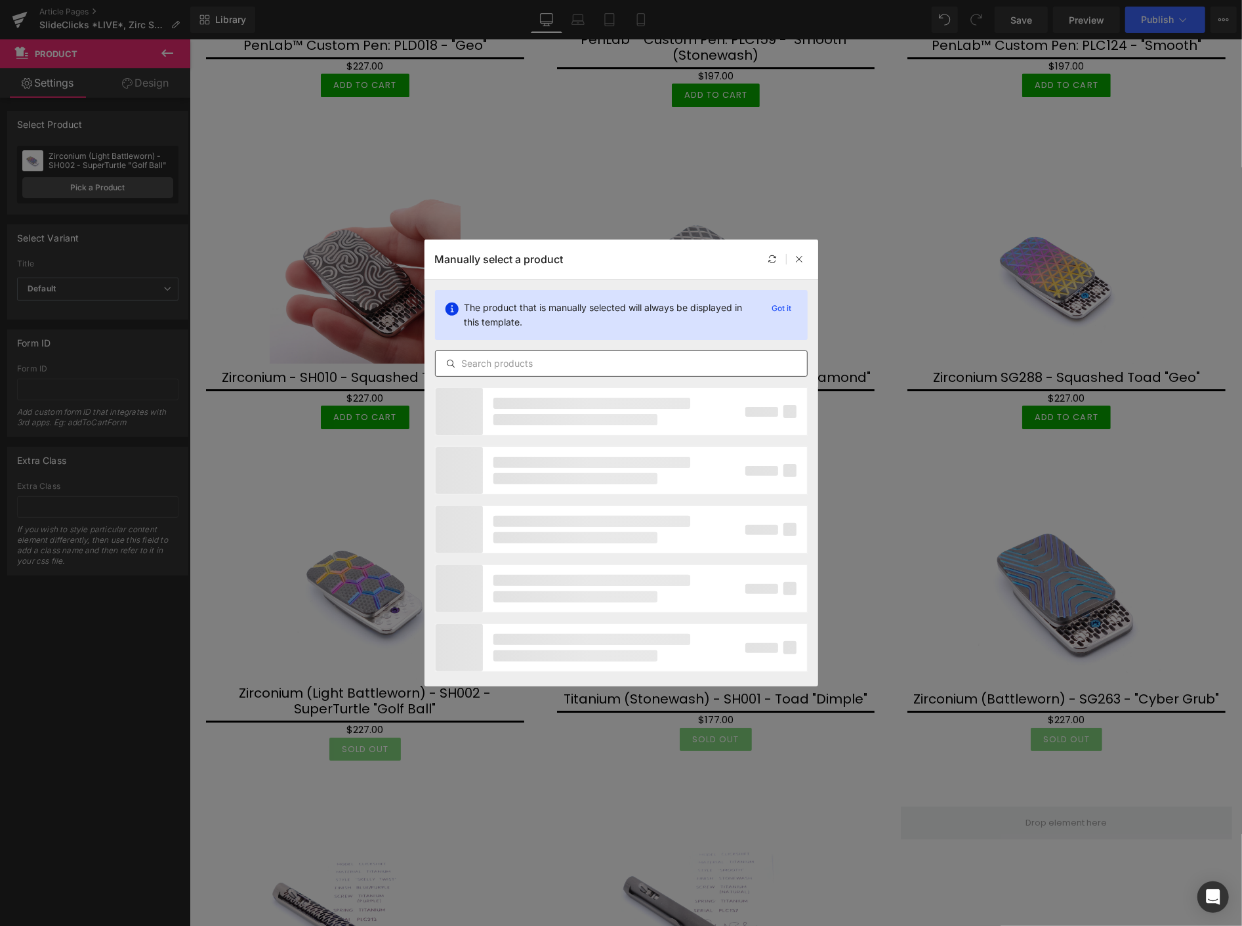
click at [489, 365] on input "text" at bounding box center [621, 364] width 371 height 16
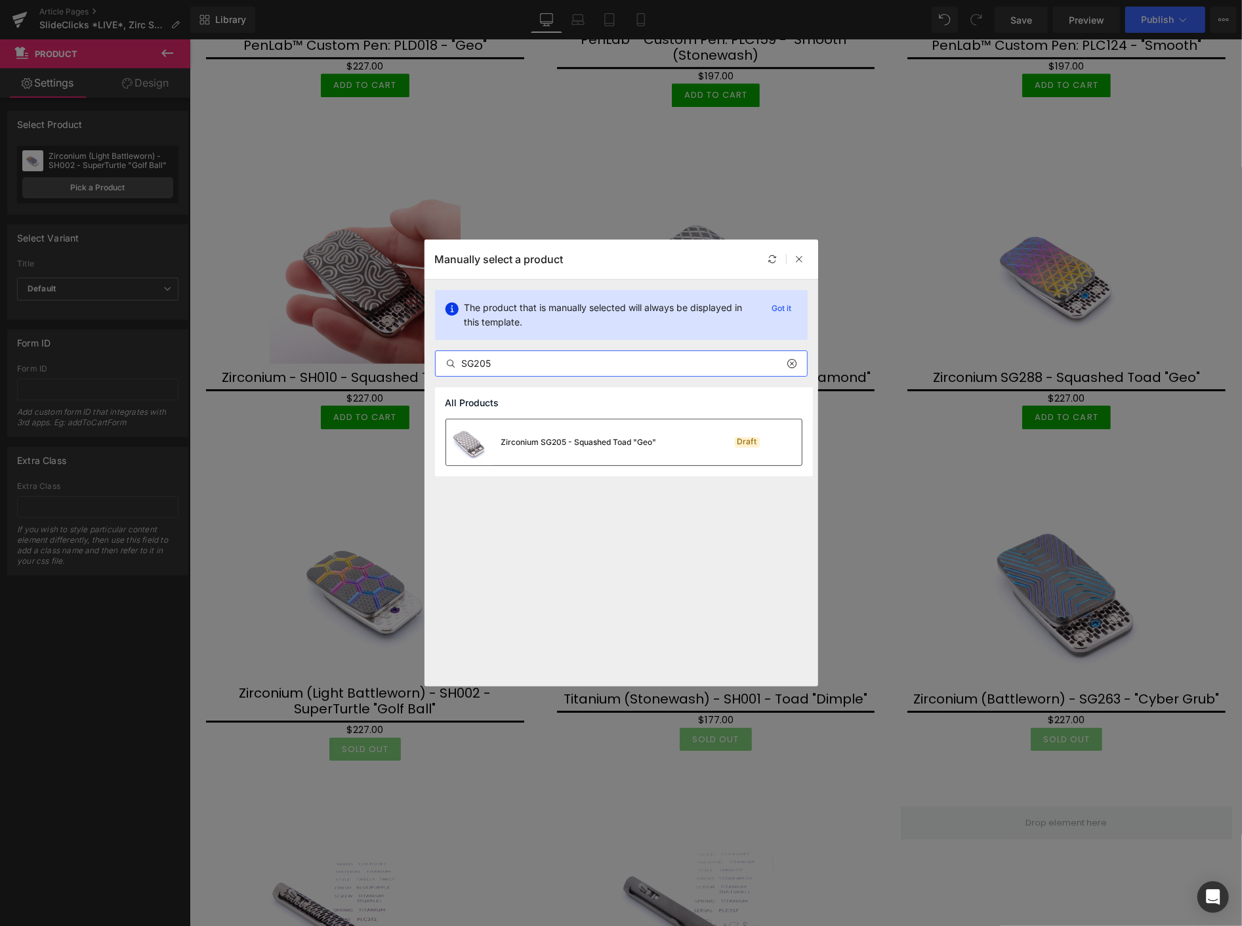
type input "SG205"
click at [560, 450] on div "Zirconium SG205 - Squashed Toad "Geo"" at bounding box center [551, 442] width 211 height 46
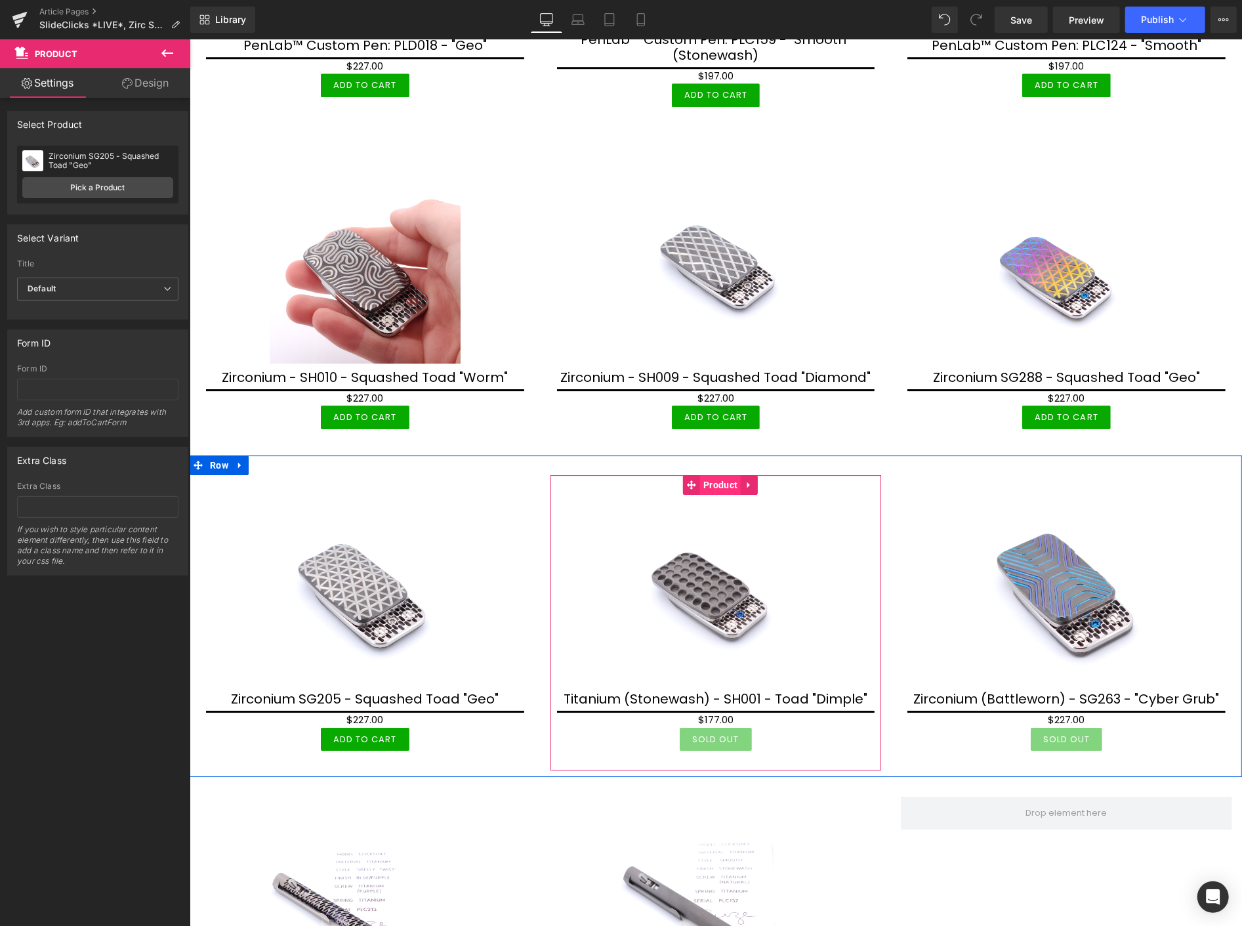
click at [714, 474] on span "Product" at bounding box center [720, 484] width 41 height 20
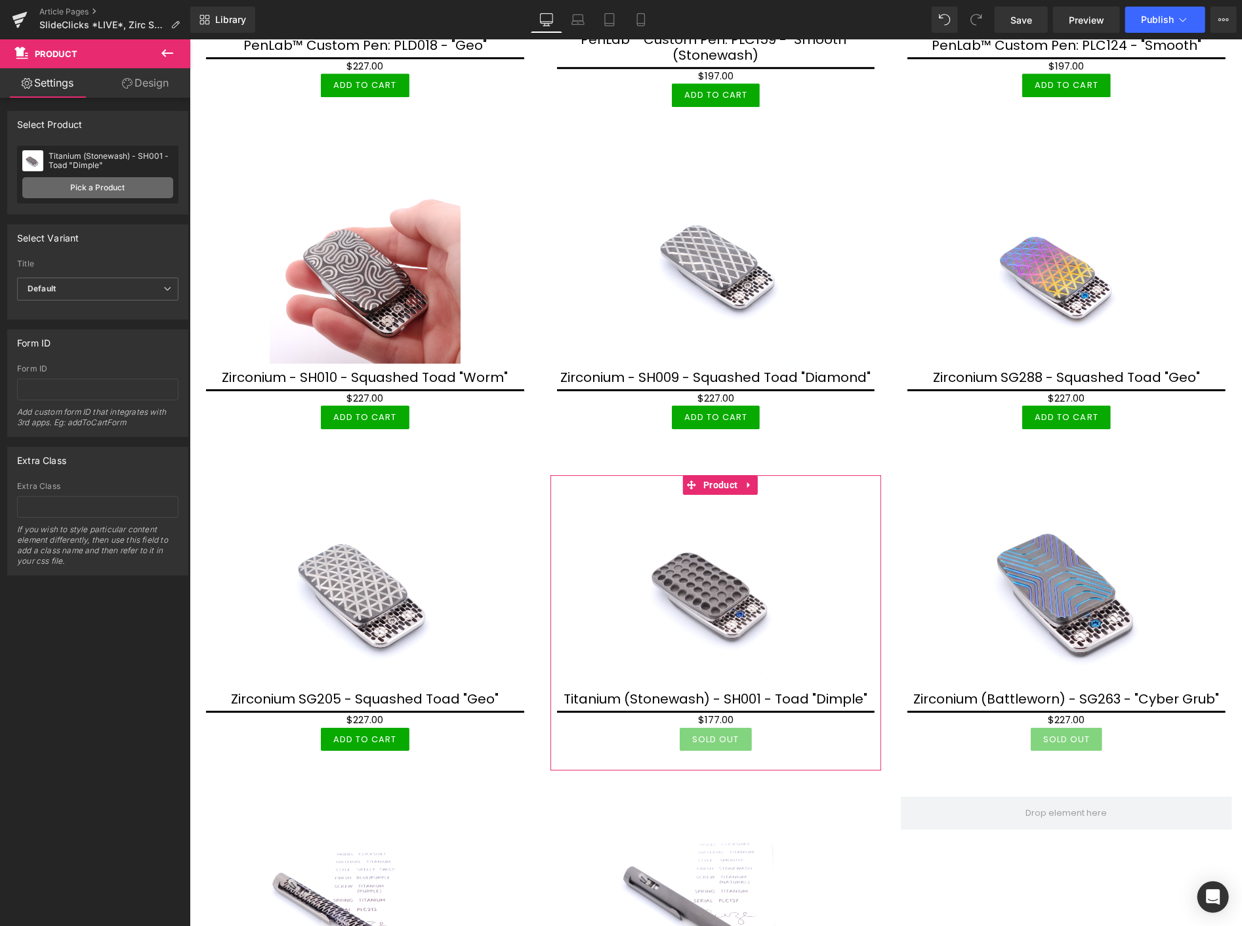
click at [121, 184] on link "Pick a Product" at bounding box center [97, 187] width 151 height 21
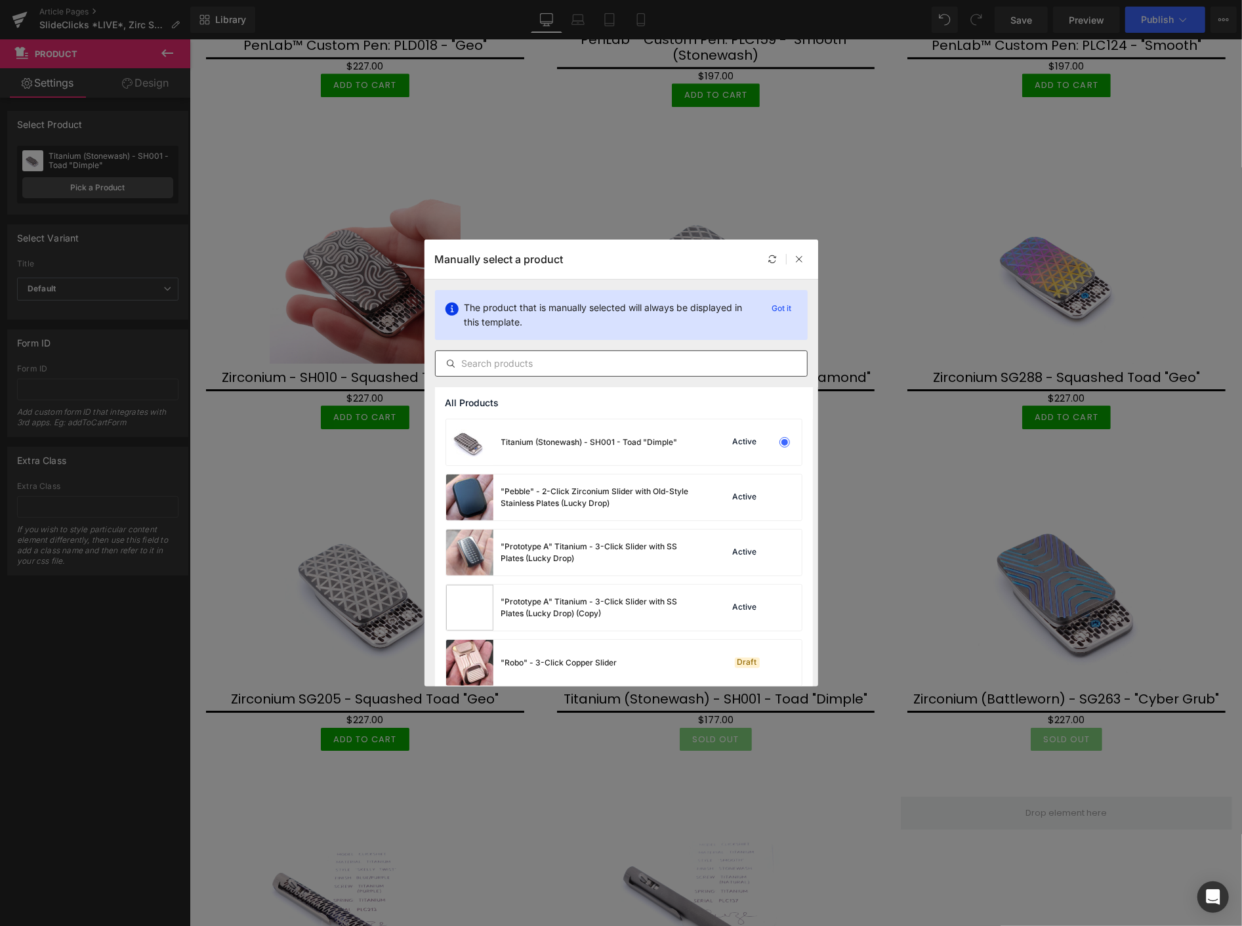
click at [503, 366] on input "text" at bounding box center [621, 364] width 371 height 16
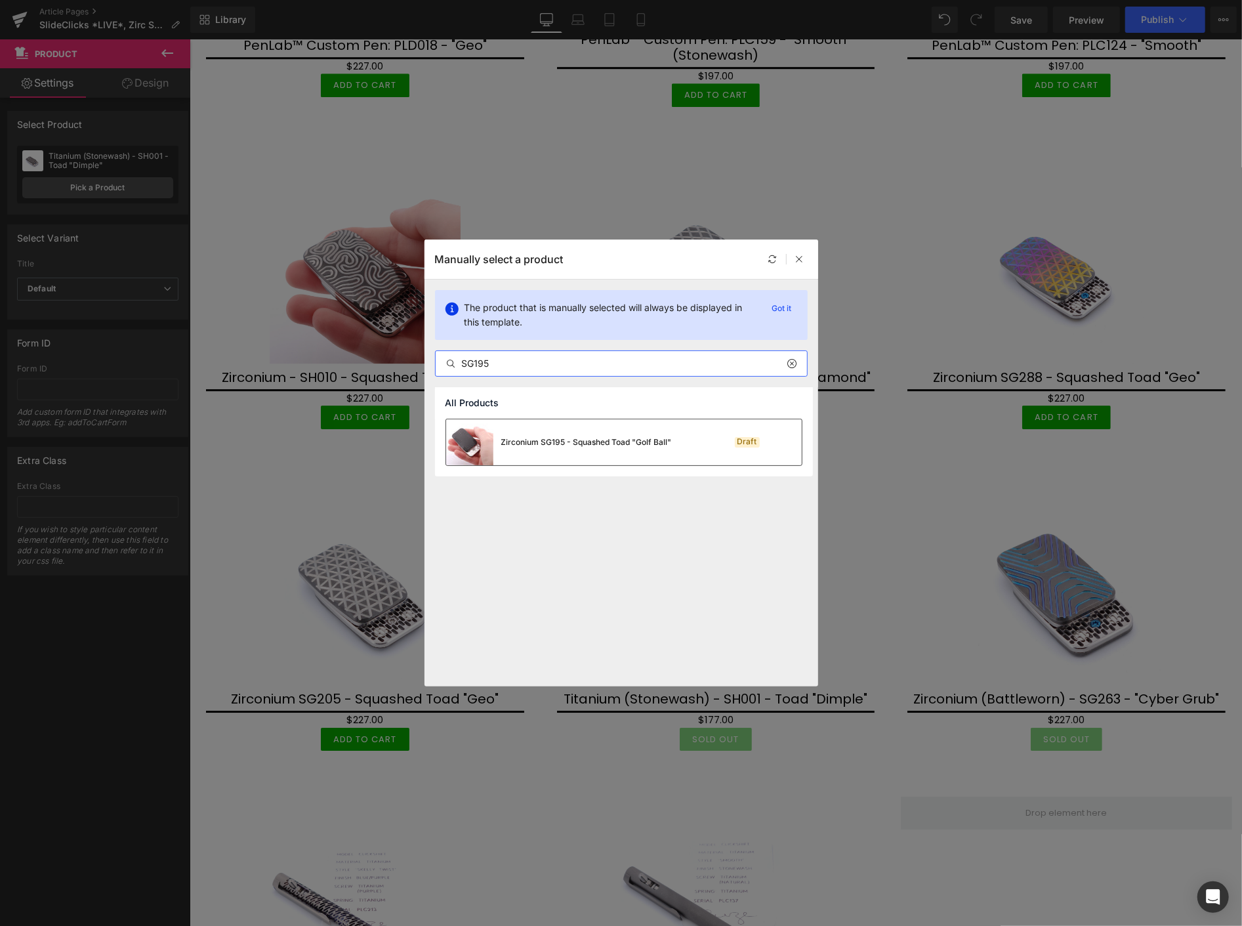
type input "SG195"
click at [607, 442] on div "Zirconium SG195 - Squashed Toad "Golf Ball"" at bounding box center [586, 442] width 171 height 12
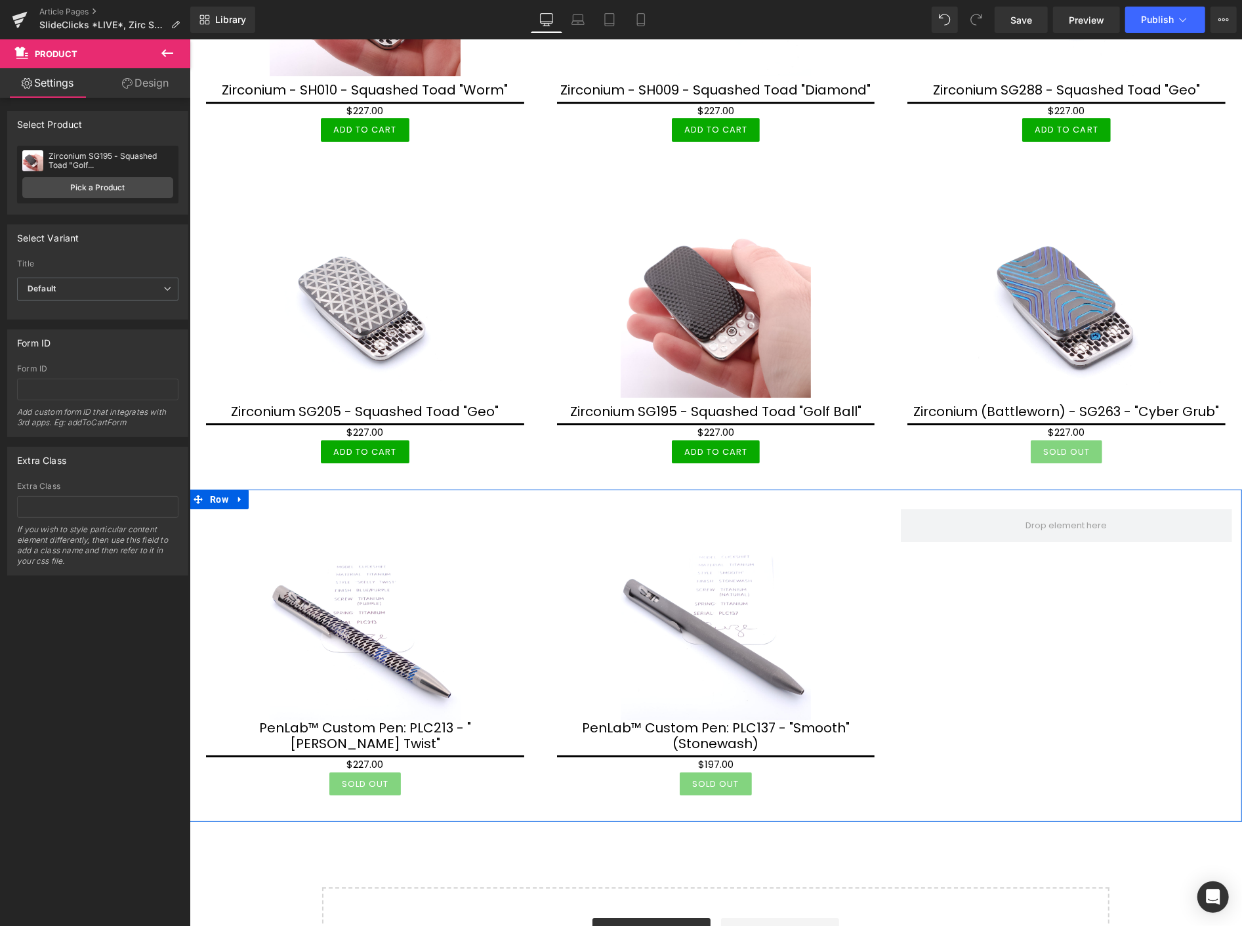
scroll to position [3131, 0]
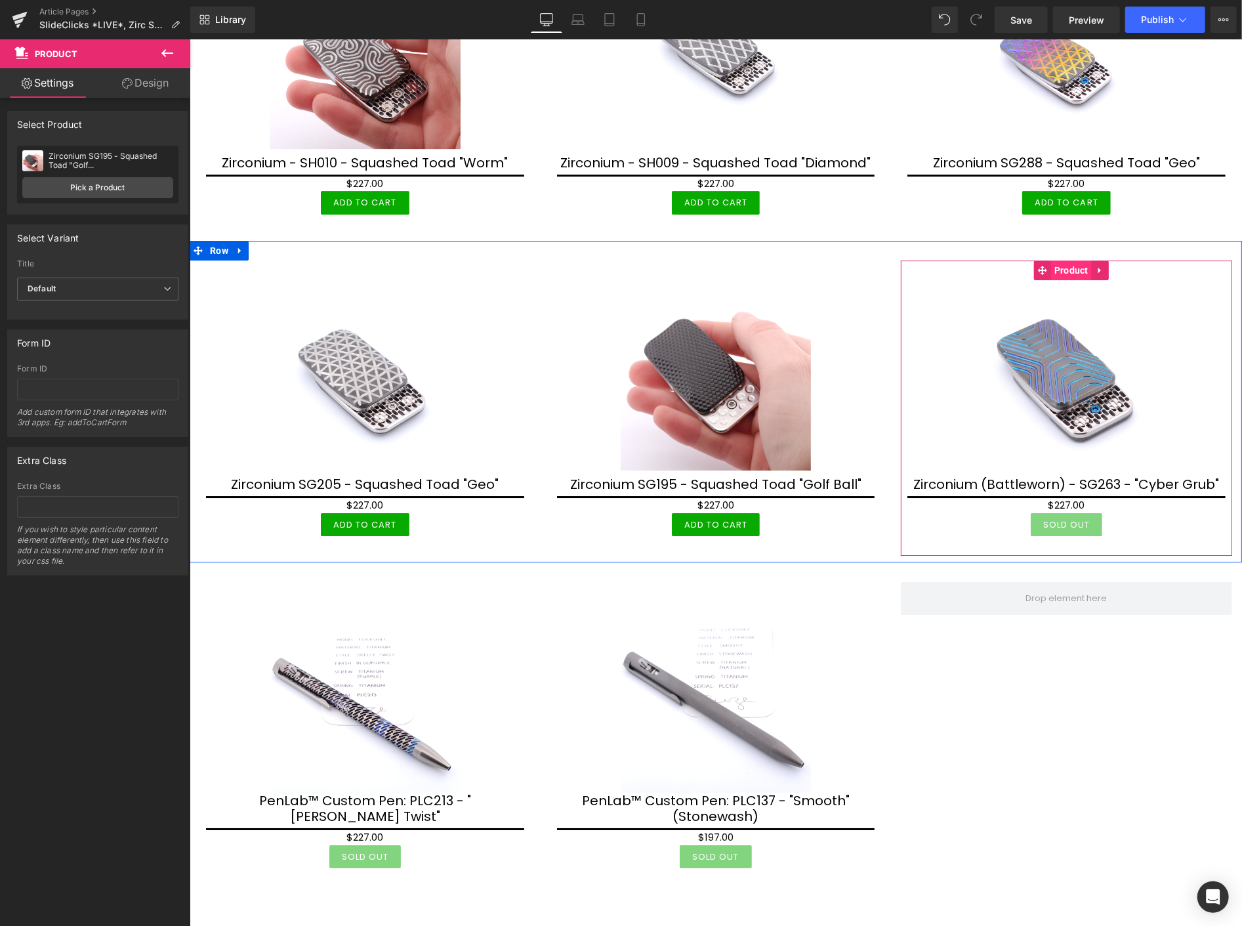
click at [1062, 260] on span "Product" at bounding box center [1071, 270] width 41 height 20
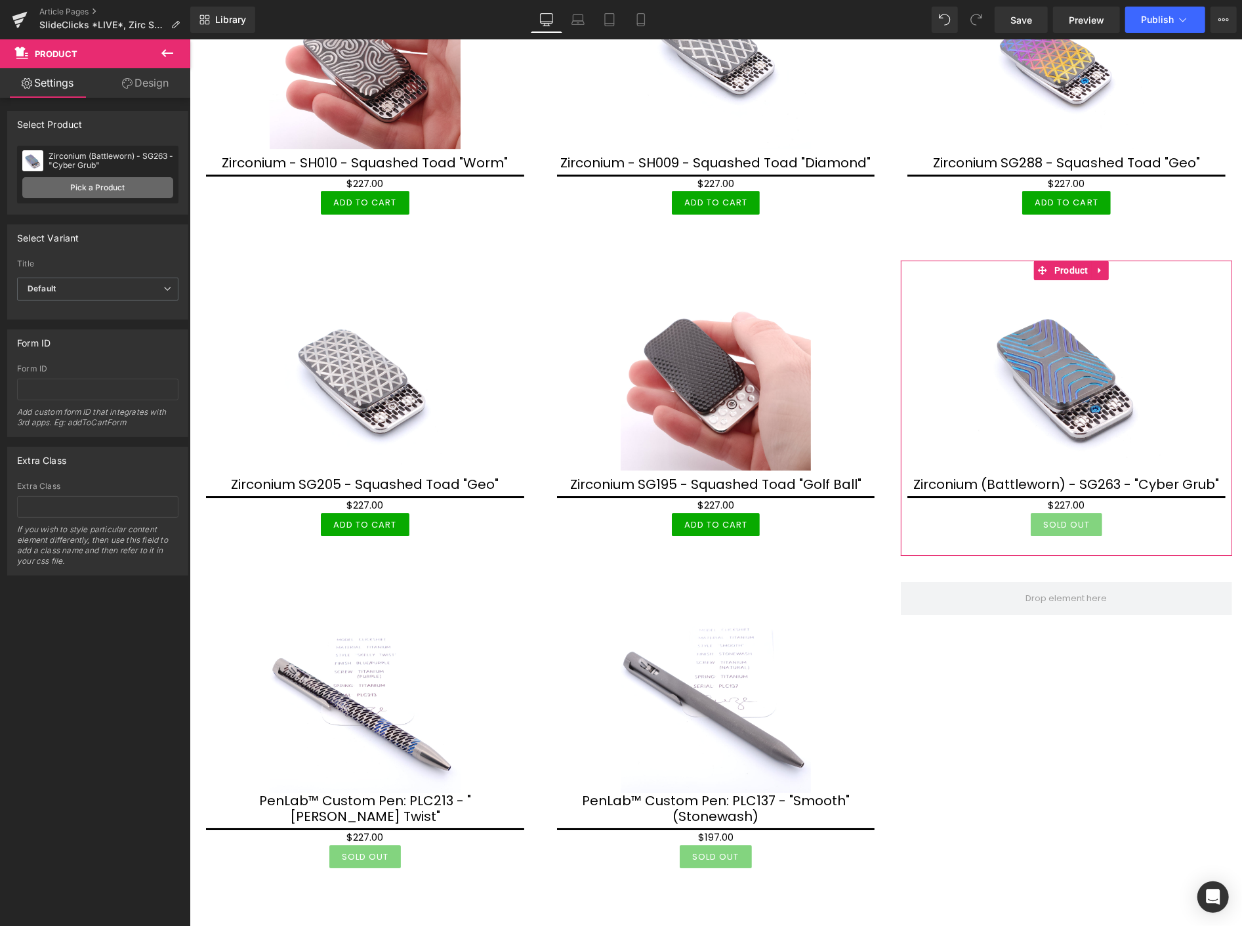
click at [114, 186] on link "Pick a Product" at bounding box center [97, 187] width 151 height 21
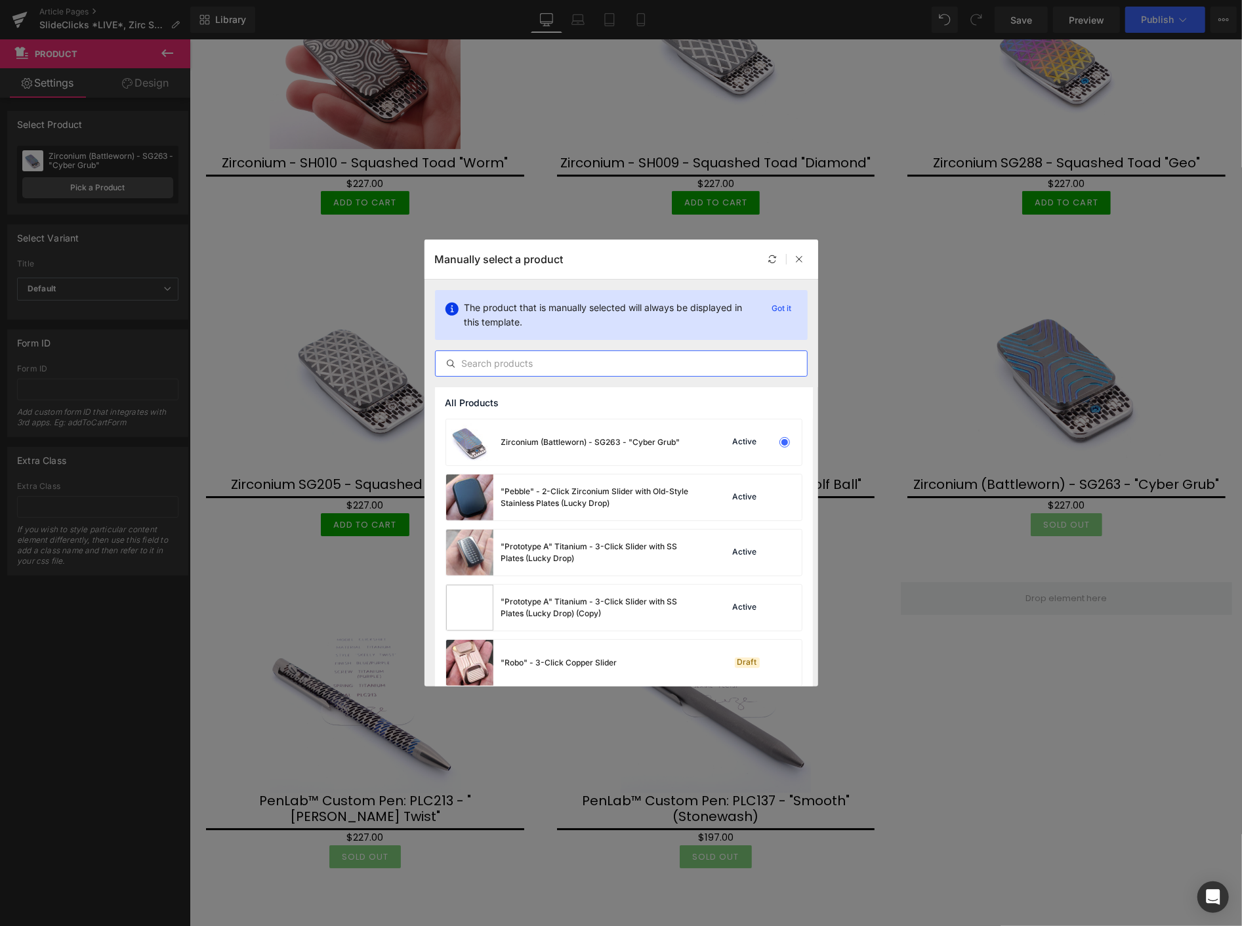
click at [502, 363] on input "text" at bounding box center [621, 364] width 371 height 16
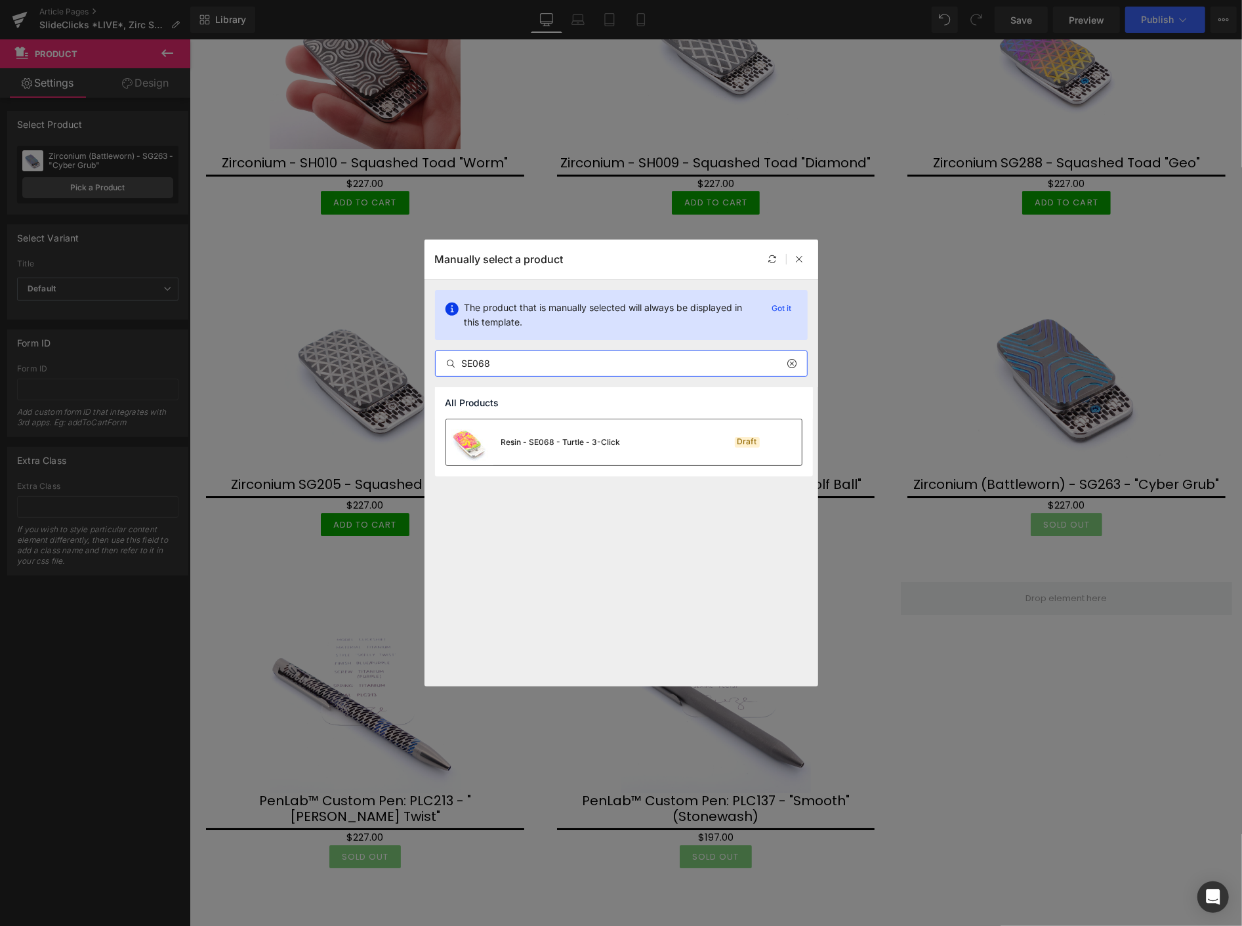
type input "SE068"
click at [576, 441] on div "Resin - SE068 - Turtle - 3-Click" at bounding box center [560, 442] width 119 height 12
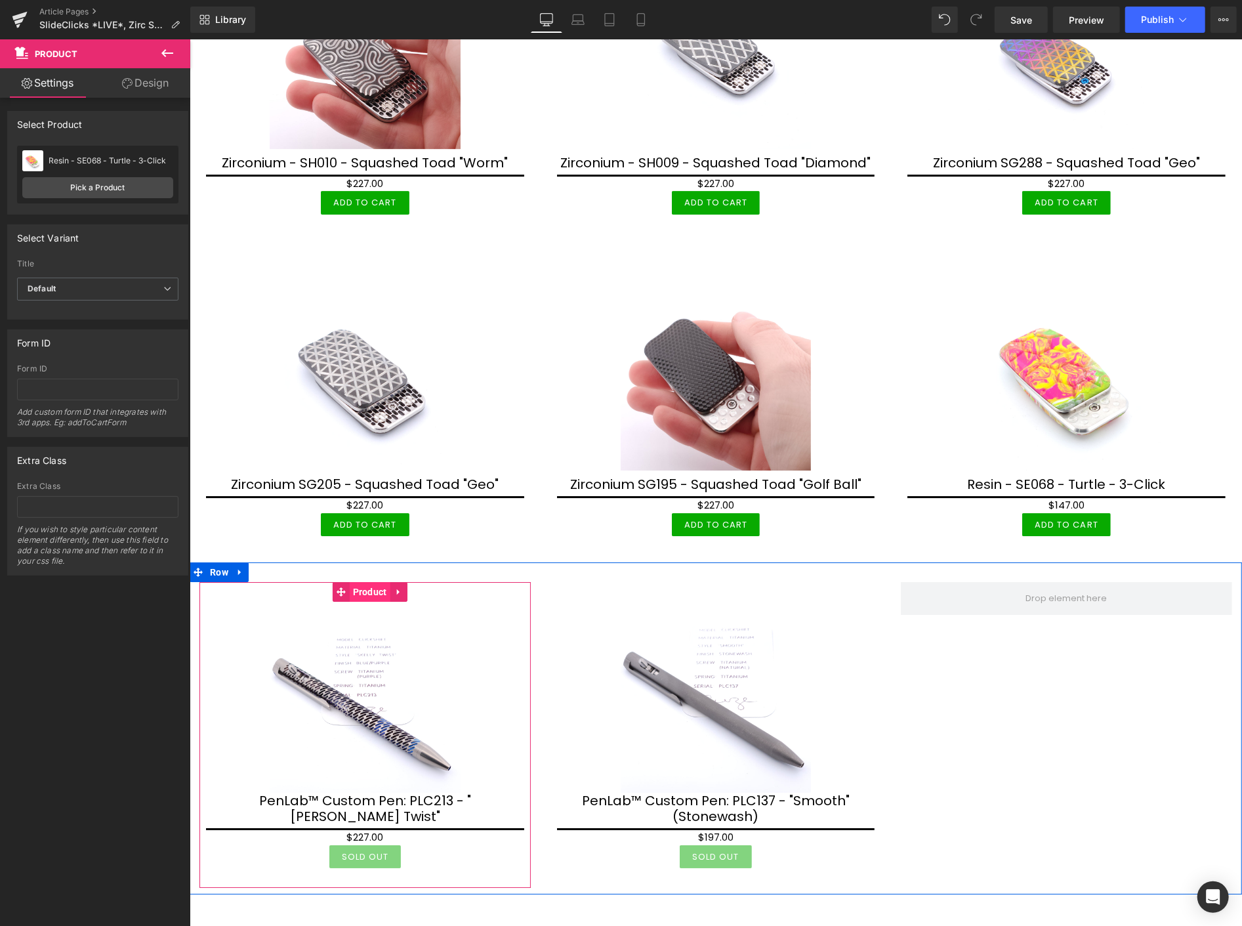
click at [371, 581] on span "Product" at bounding box center [369, 591] width 41 height 20
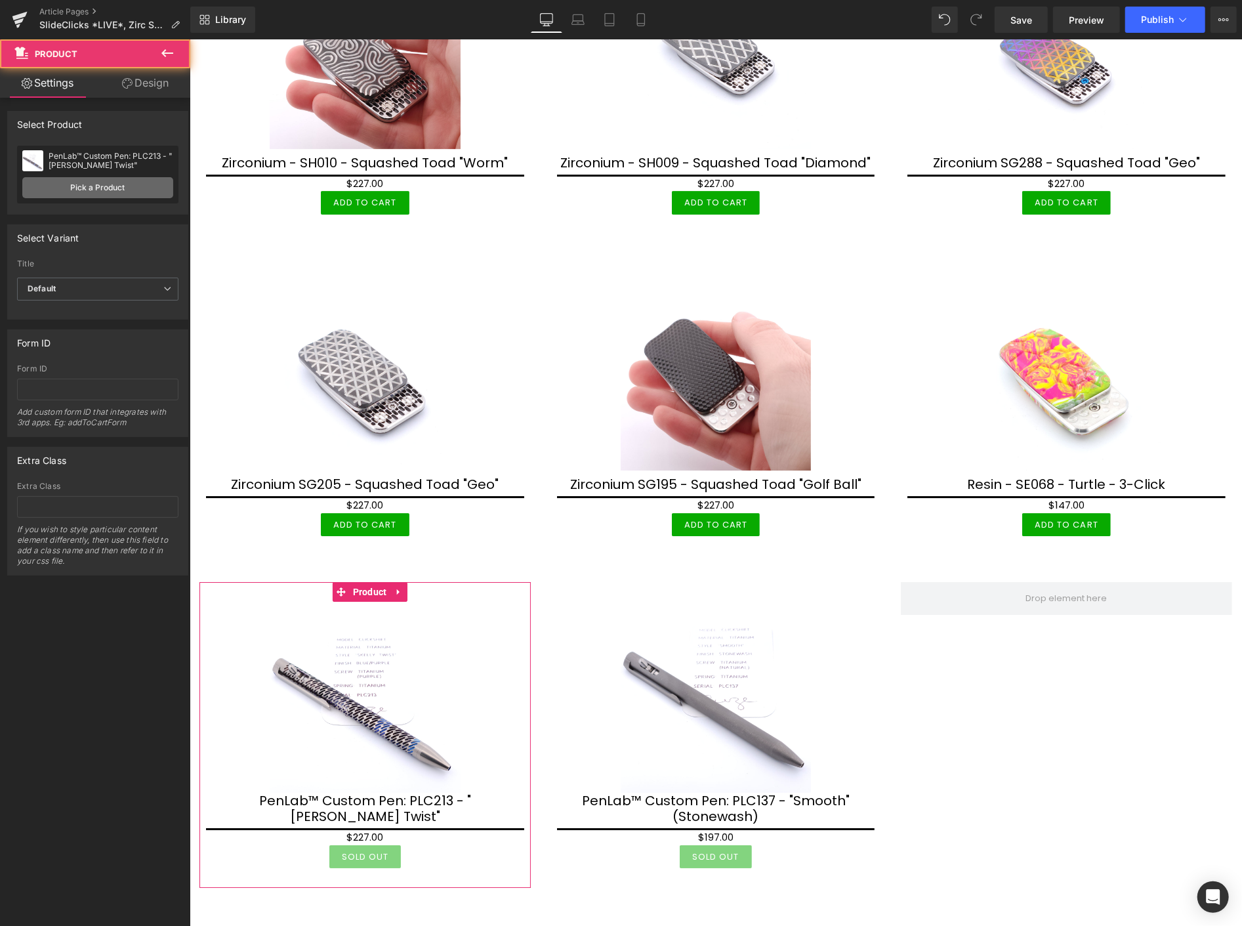
click at [115, 188] on link "Pick a Product" at bounding box center [97, 187] width 151 height 21
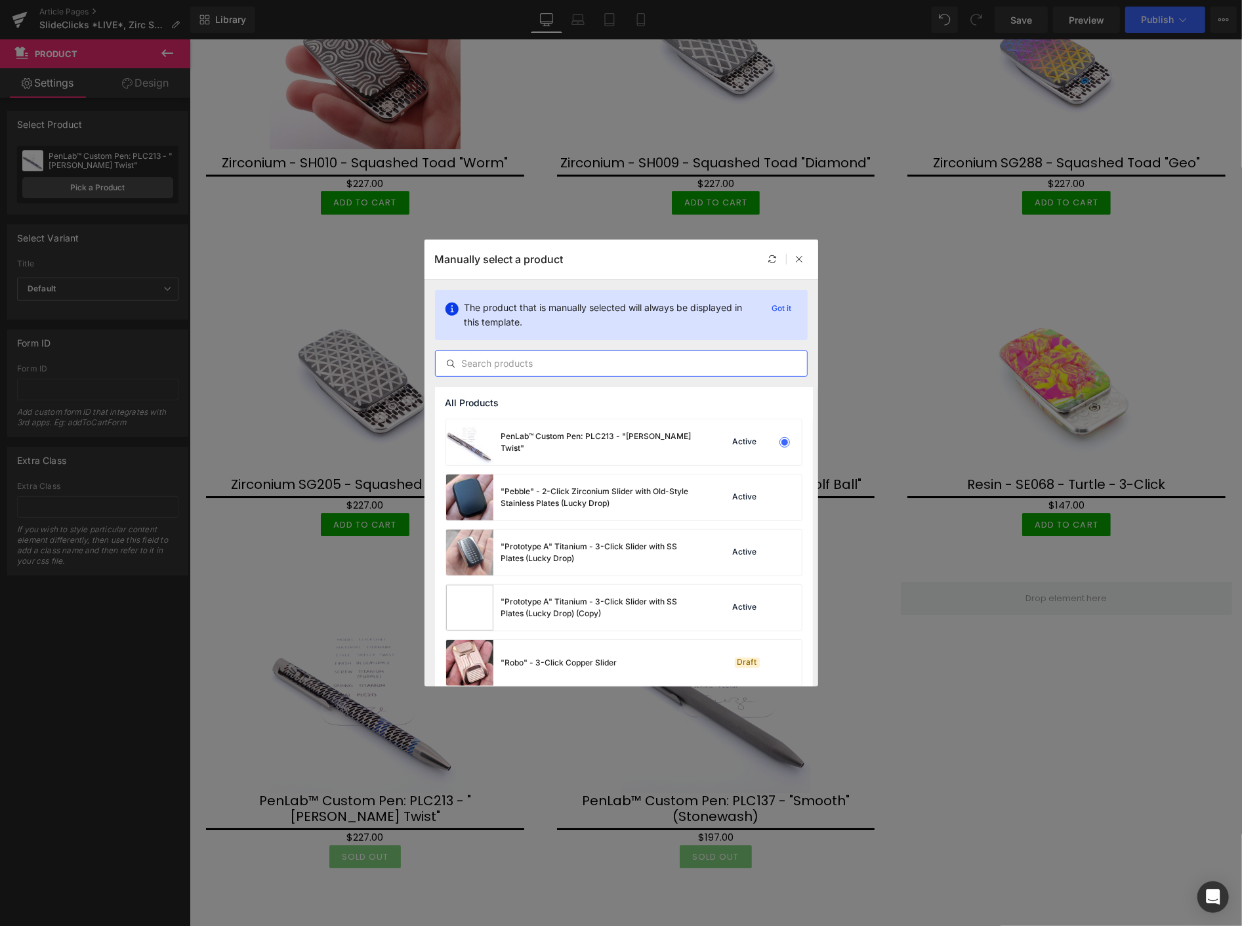
click at [495, 364] on input "text" at bounding box center [621, 364] width 371 height 16
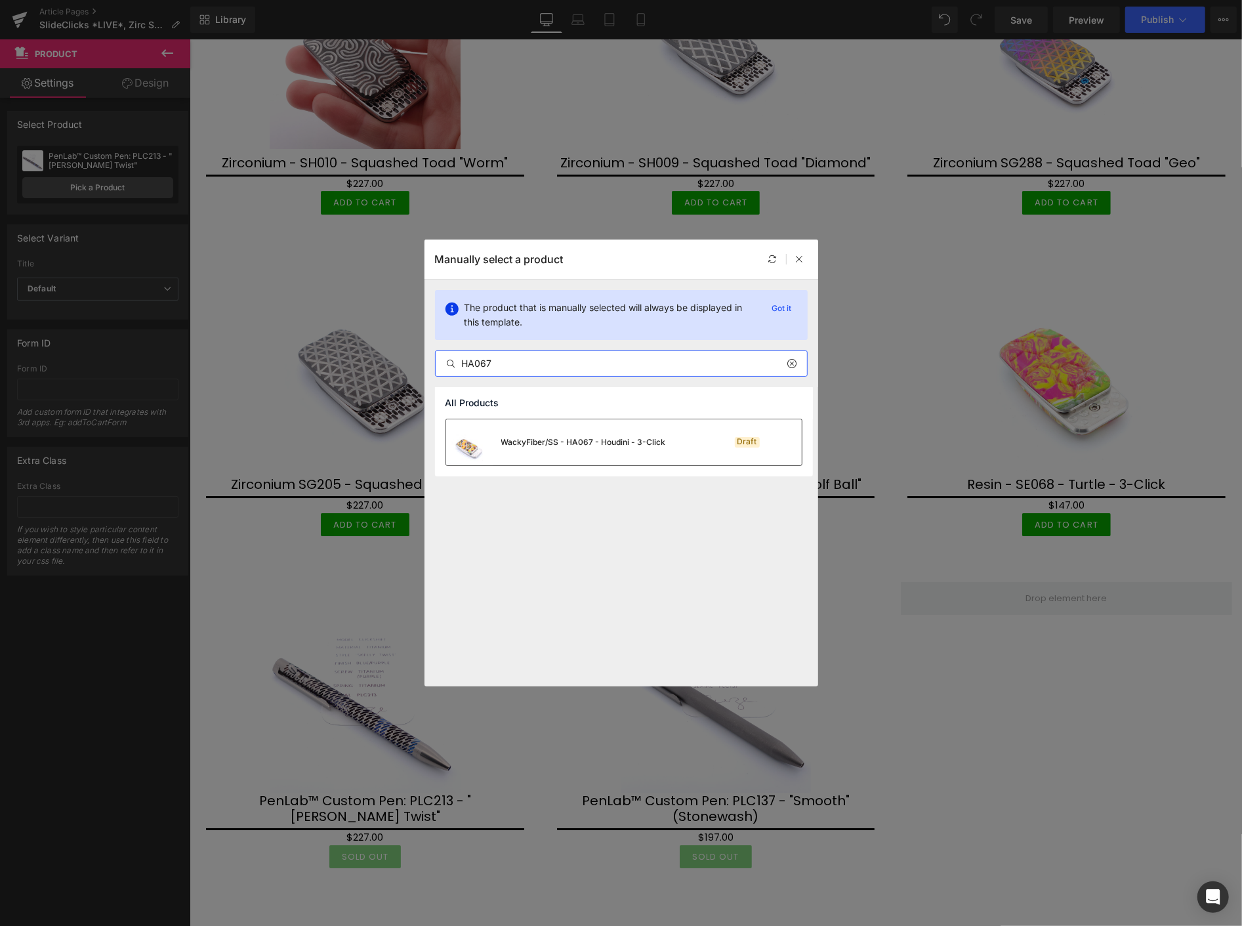
type input "HA067"
click at [572, 438] on div "WackyFiber/SS - HA067 - Houdini - 3-Click" at bounding box center [583, 442] width 165 height 12
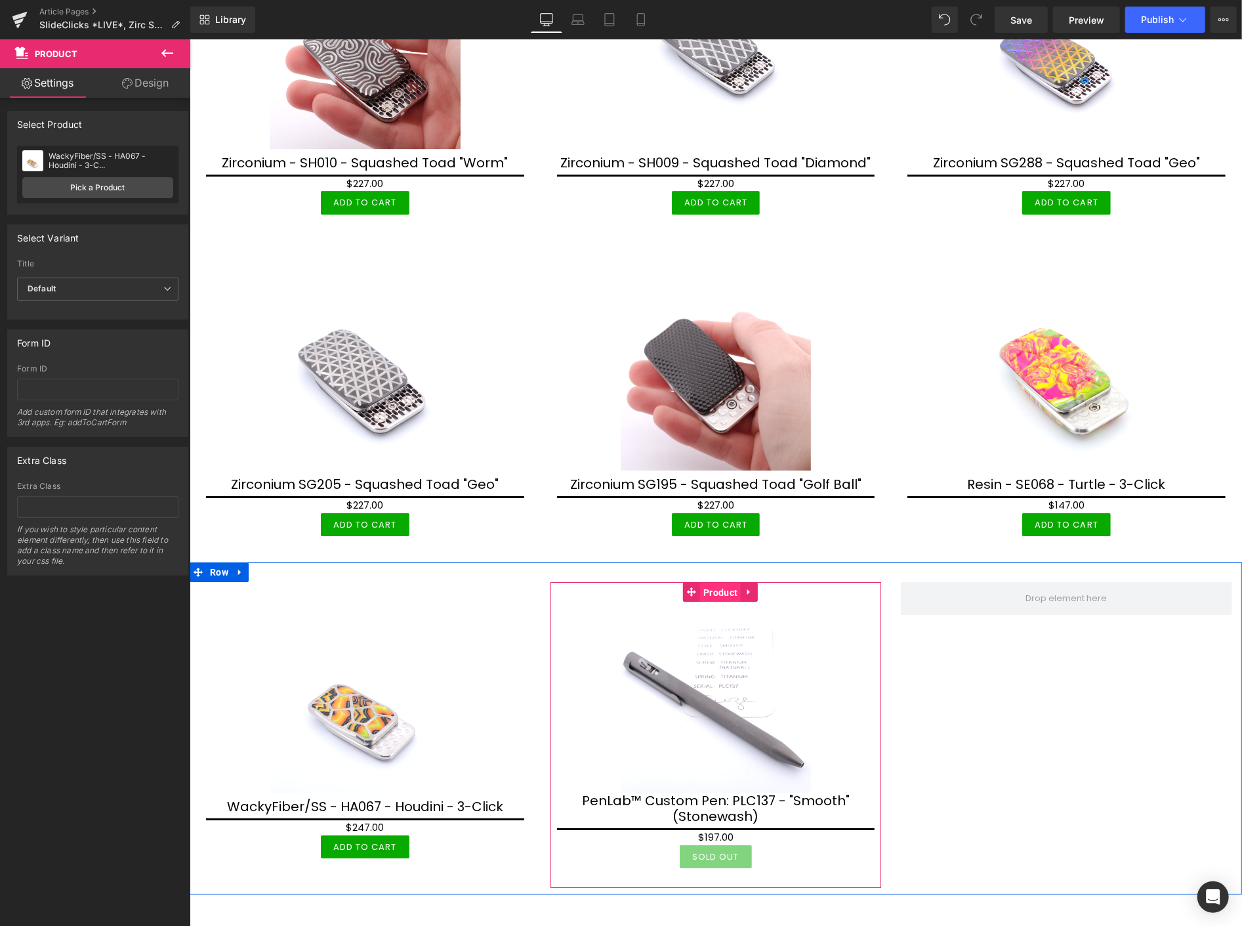
click at [714, 582] on span "Product" at bounding box center [720, 592] width 41 height 20
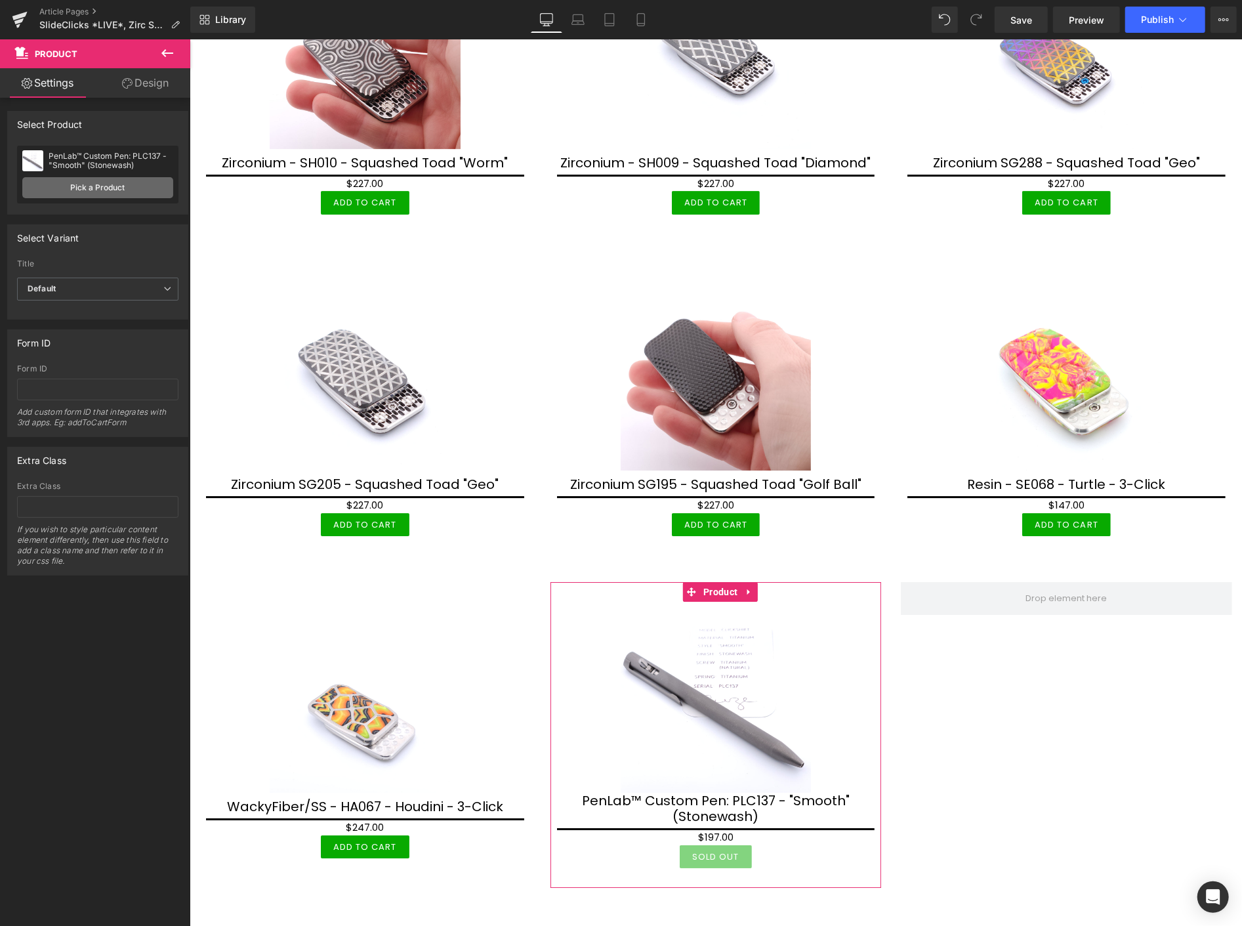
click at [106, 187] on link "Pick a Product" at bounding box center [97, 187] width 151 height 21
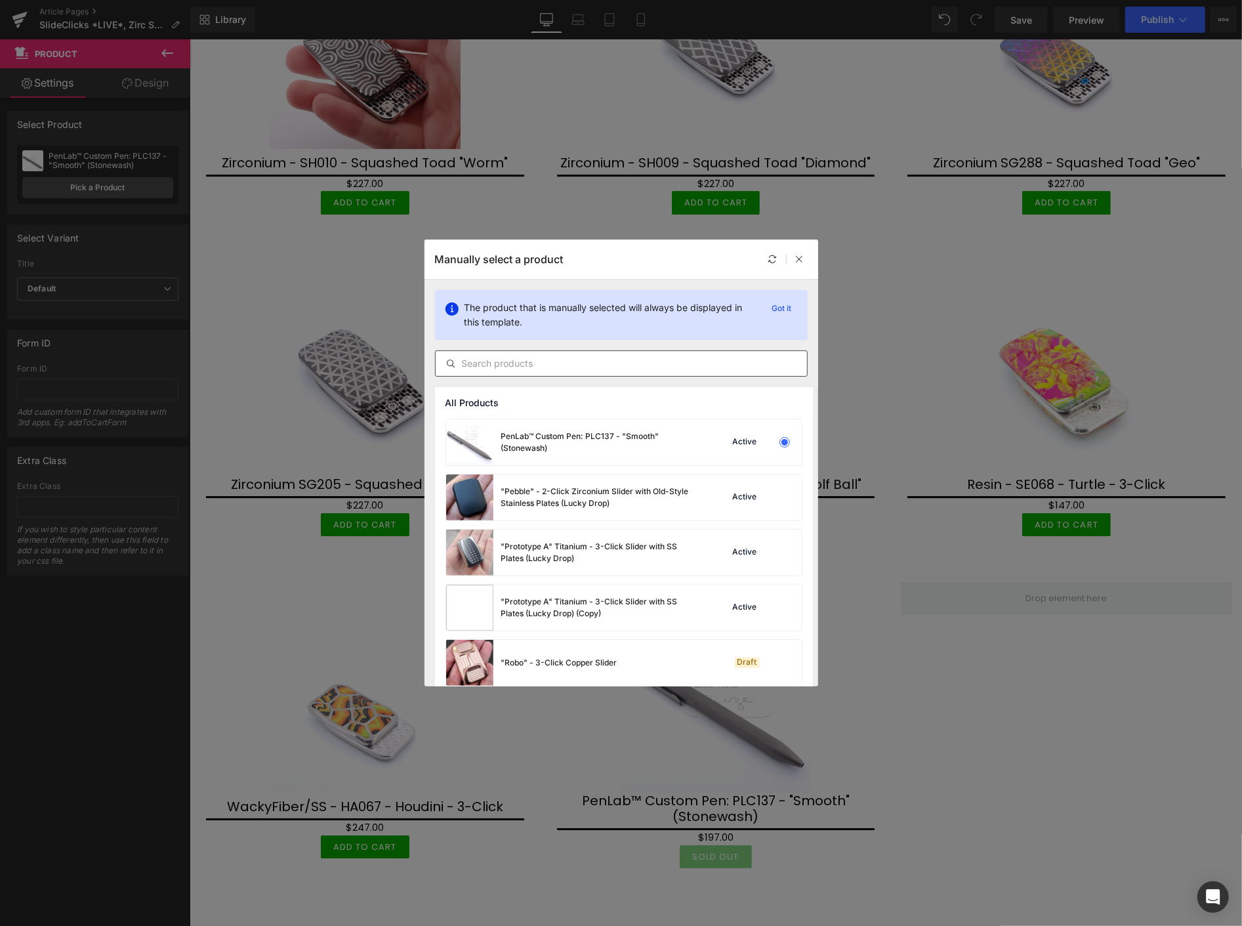
click at [501, 362] on input "text" at bounding box center [621, 364] width 371 height 16
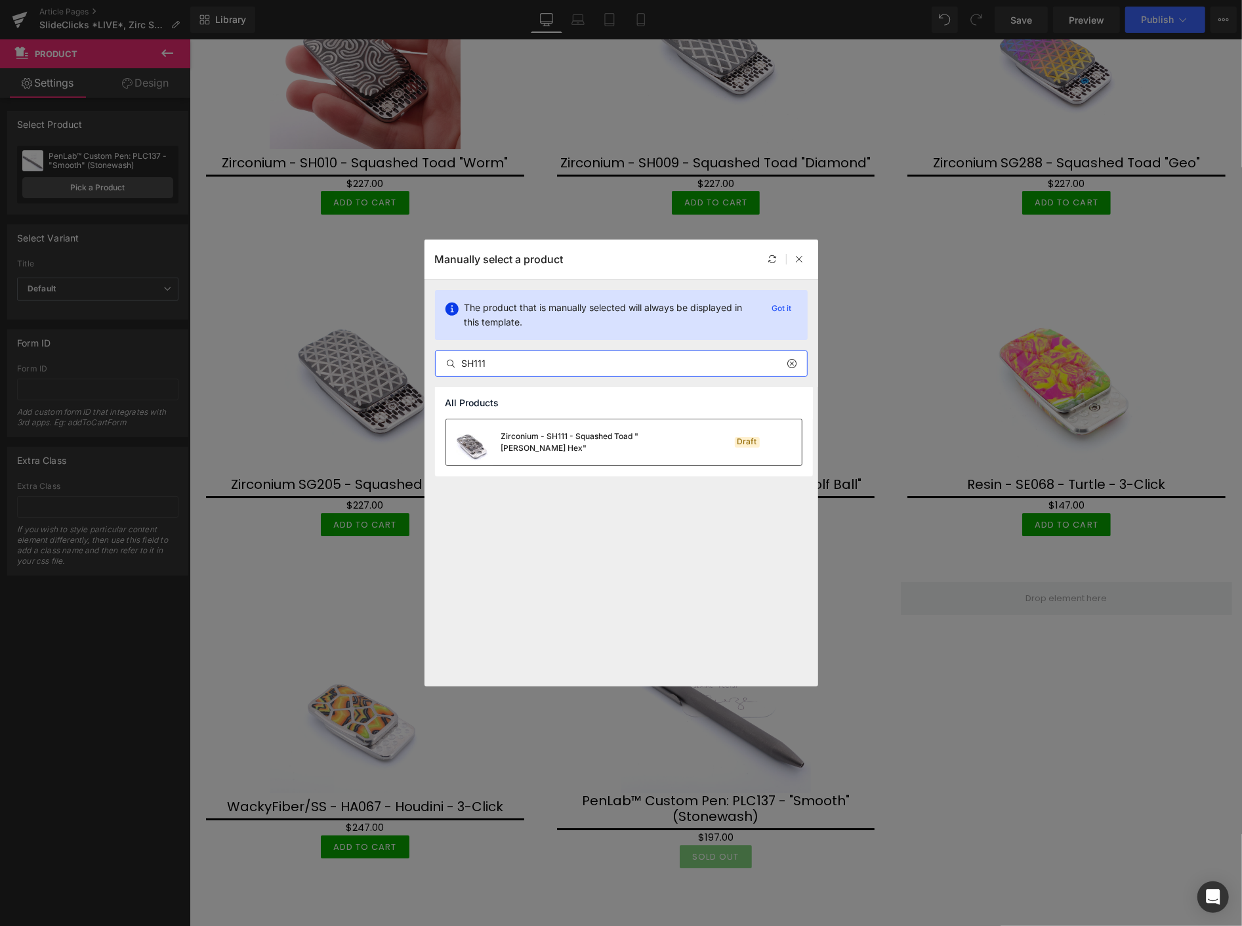
type input "SH111"
click at [520, 437] on div "Zirconium - SH111 - Squashed Toad "Skelly Hex"" at bounding box center [599, 442] width 197 height 24
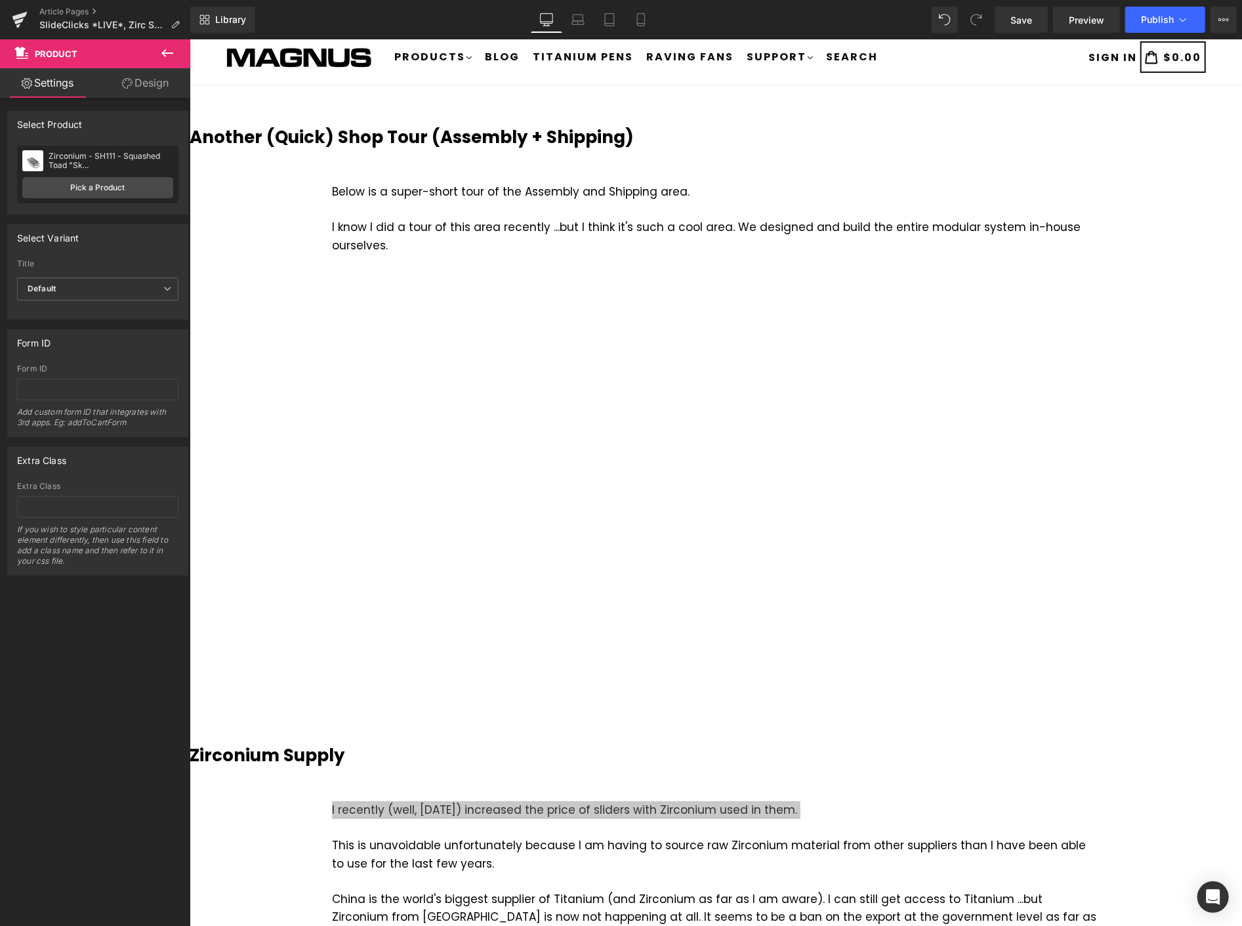
scroll to position [0, 0]
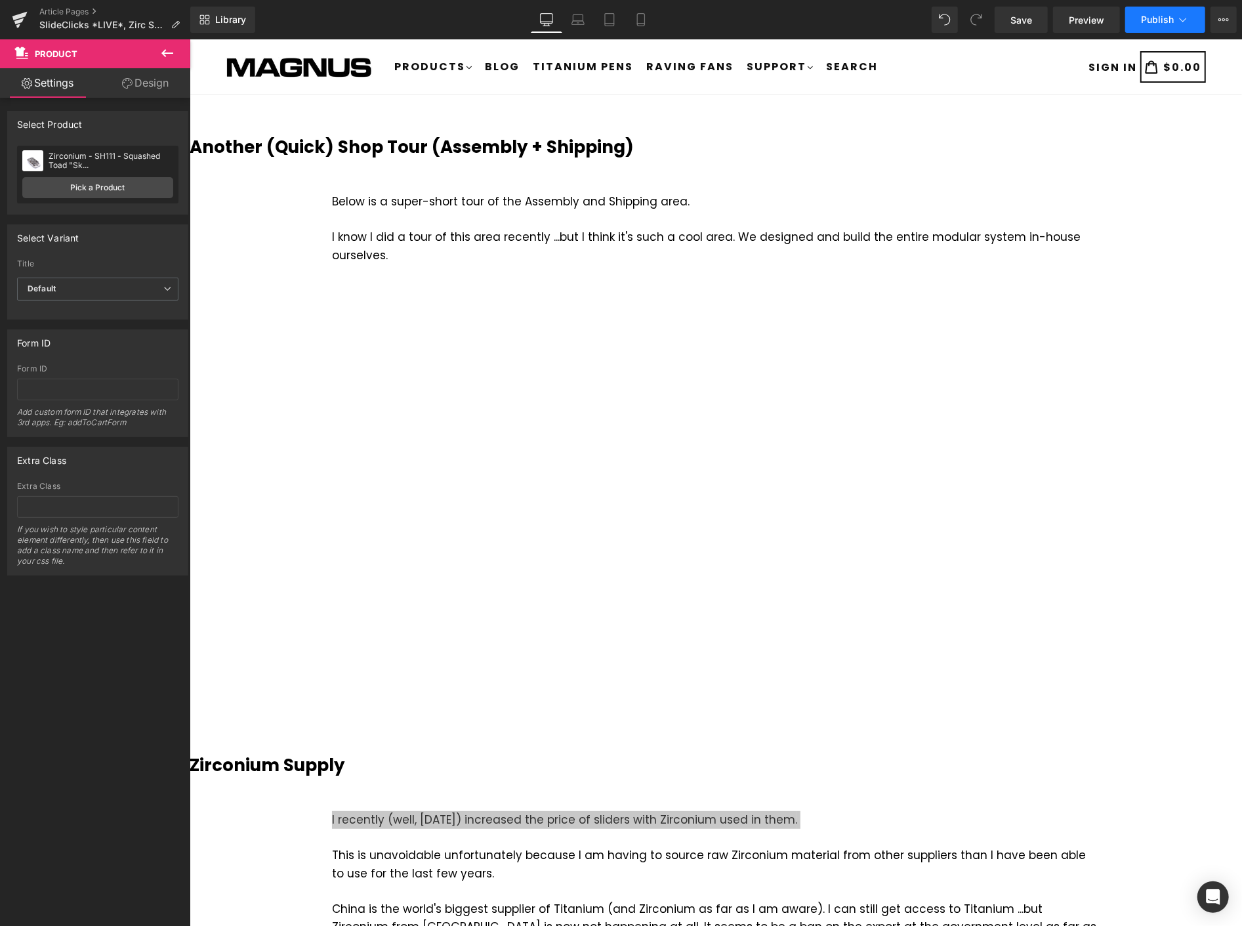
click at [1158, 18] on span "Publish" at bounding box center [1157, 19] width 33 height 10
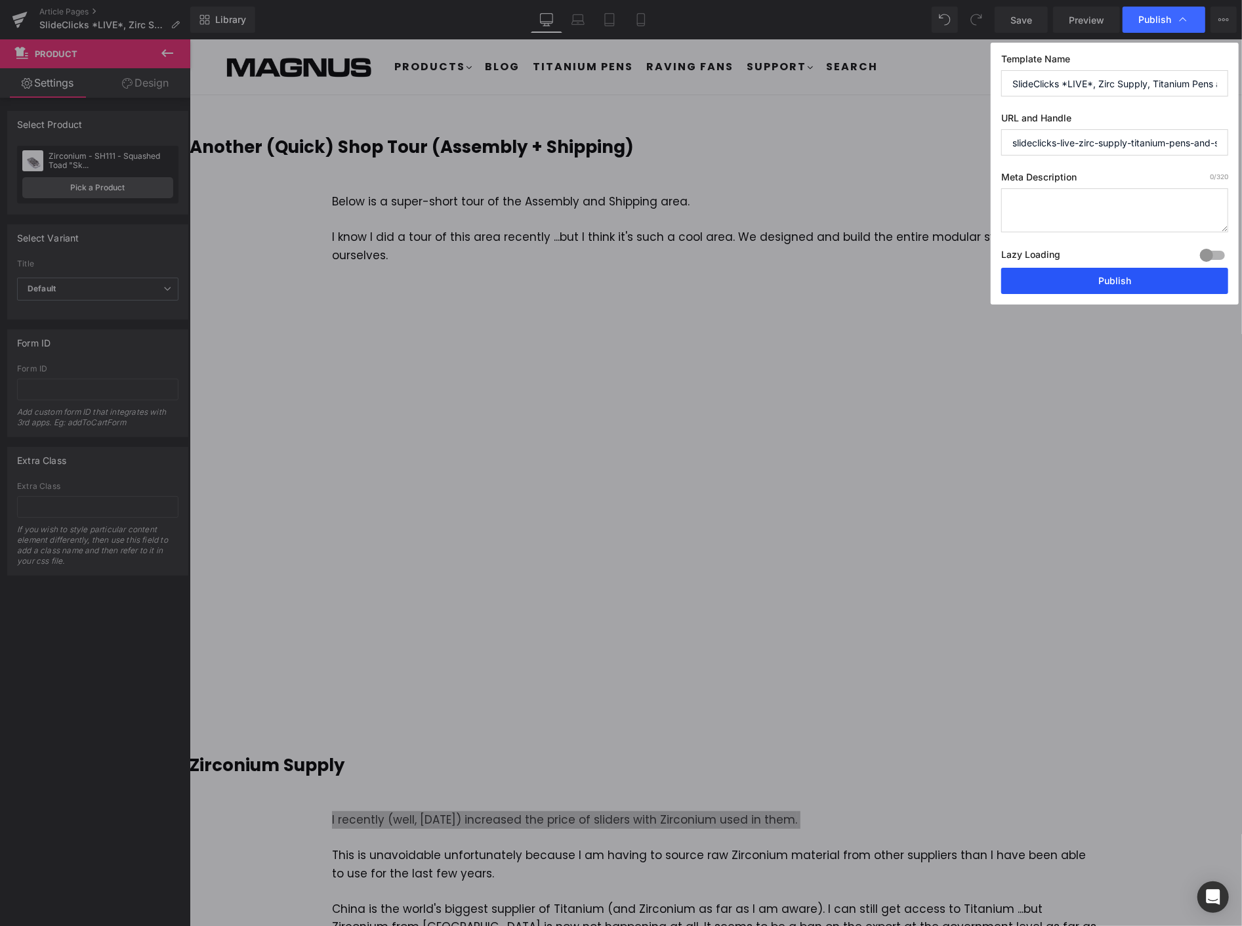
click at [1137, 278] on button "Publish" at bounding box center [1114, 281] width 227 height 26
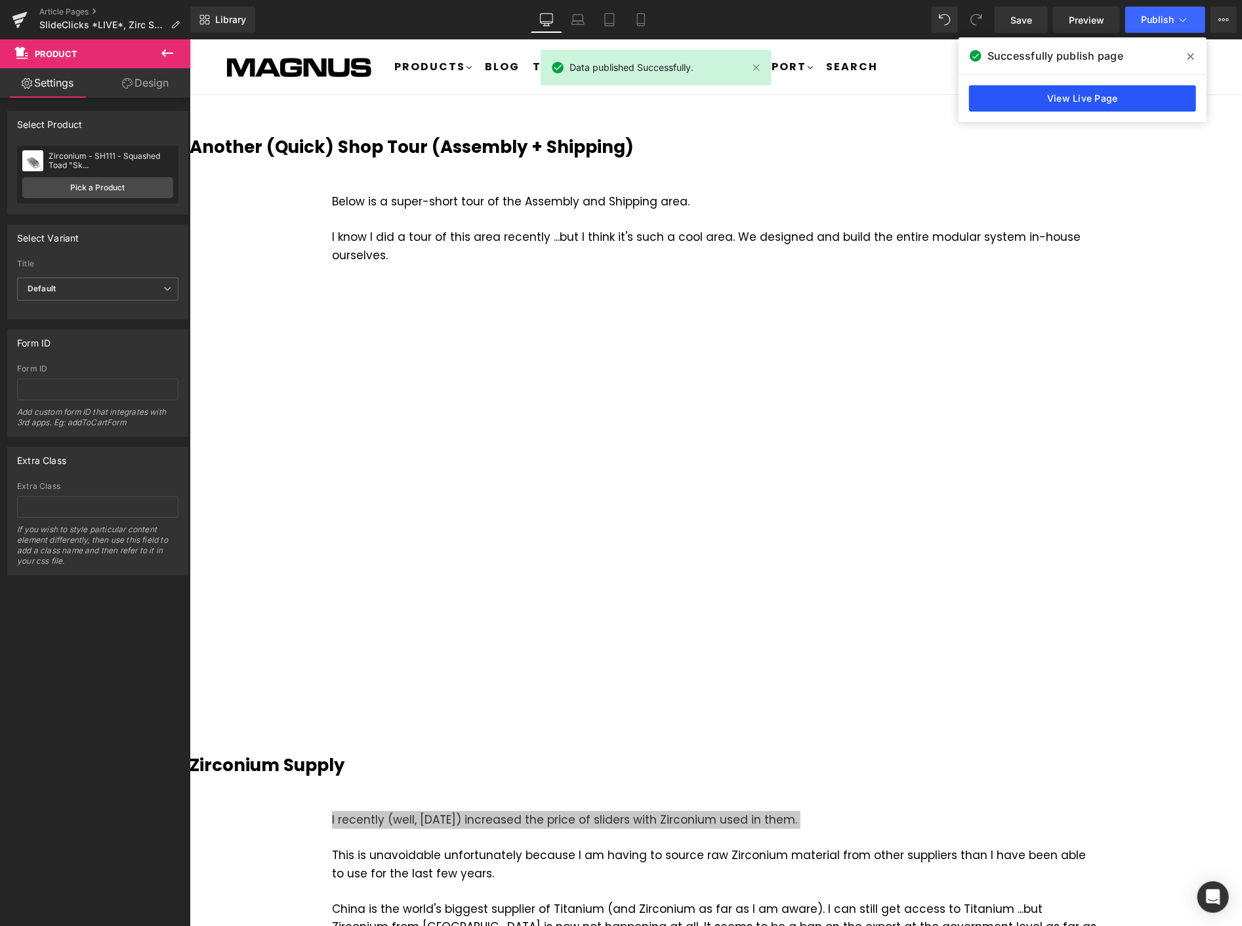
click at [1073, 96] on link "View Live Page" at bounding box center [1082, 98] width 227 height 26
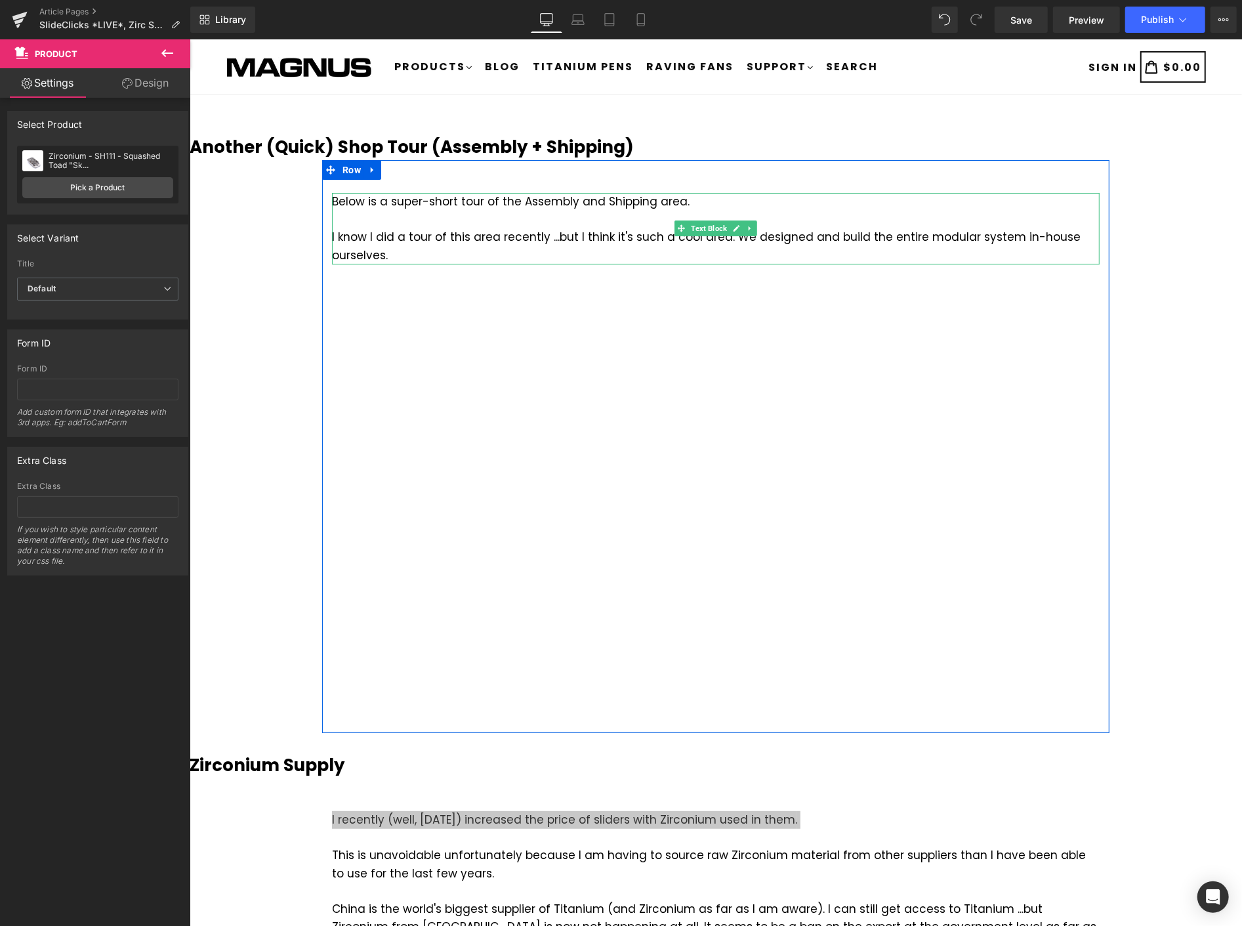
click at [849, 237] on div "Below is a super-short tour of the Assembly and Shipping area. I know I did a t…" at bounding box center [715, 228] width 768 height 72
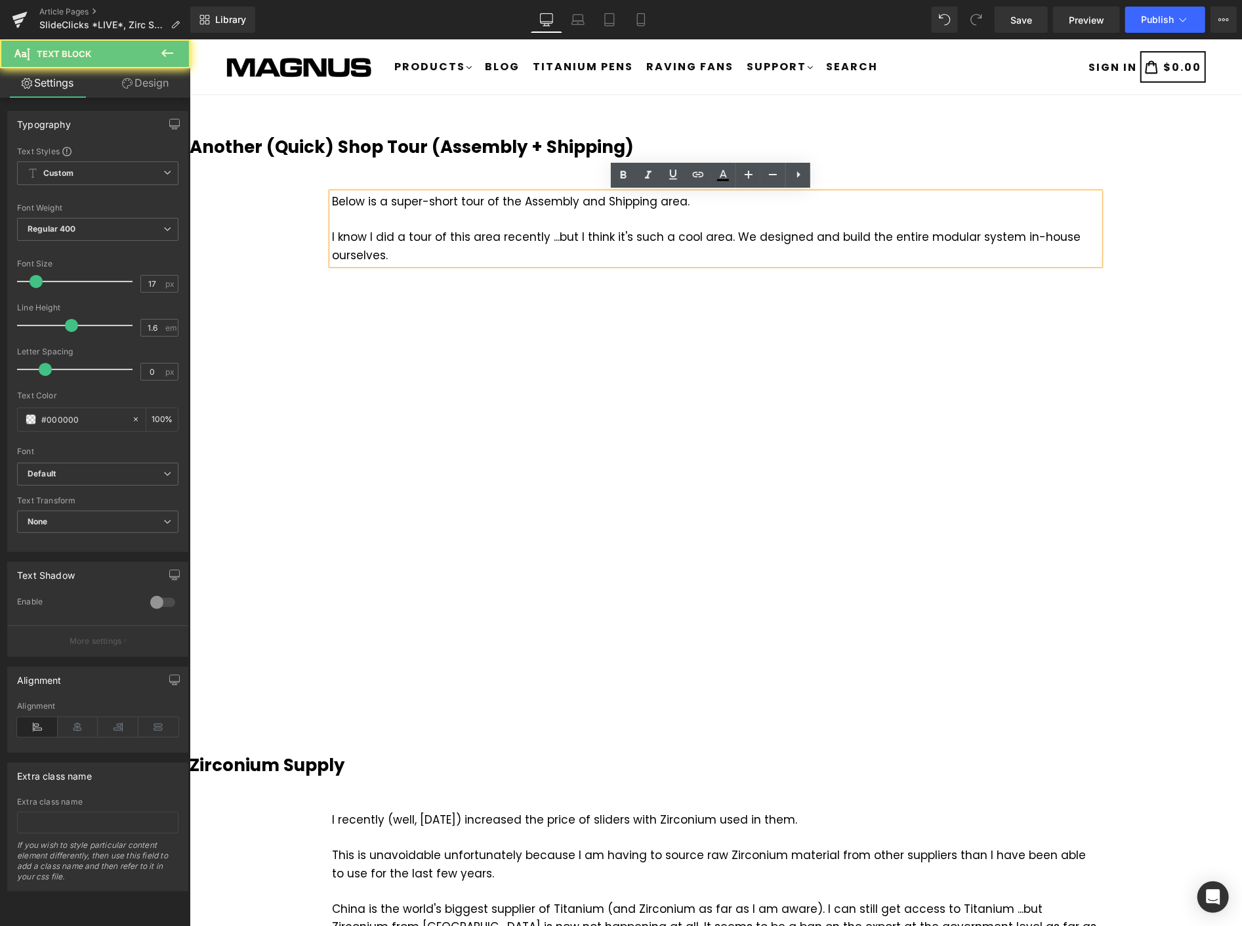
click at [846, 232] on div "Below is a super-short tour of the Assembly and Shipping area. I know I did a t…" at bounding box center [715, 228] width 768 height 72
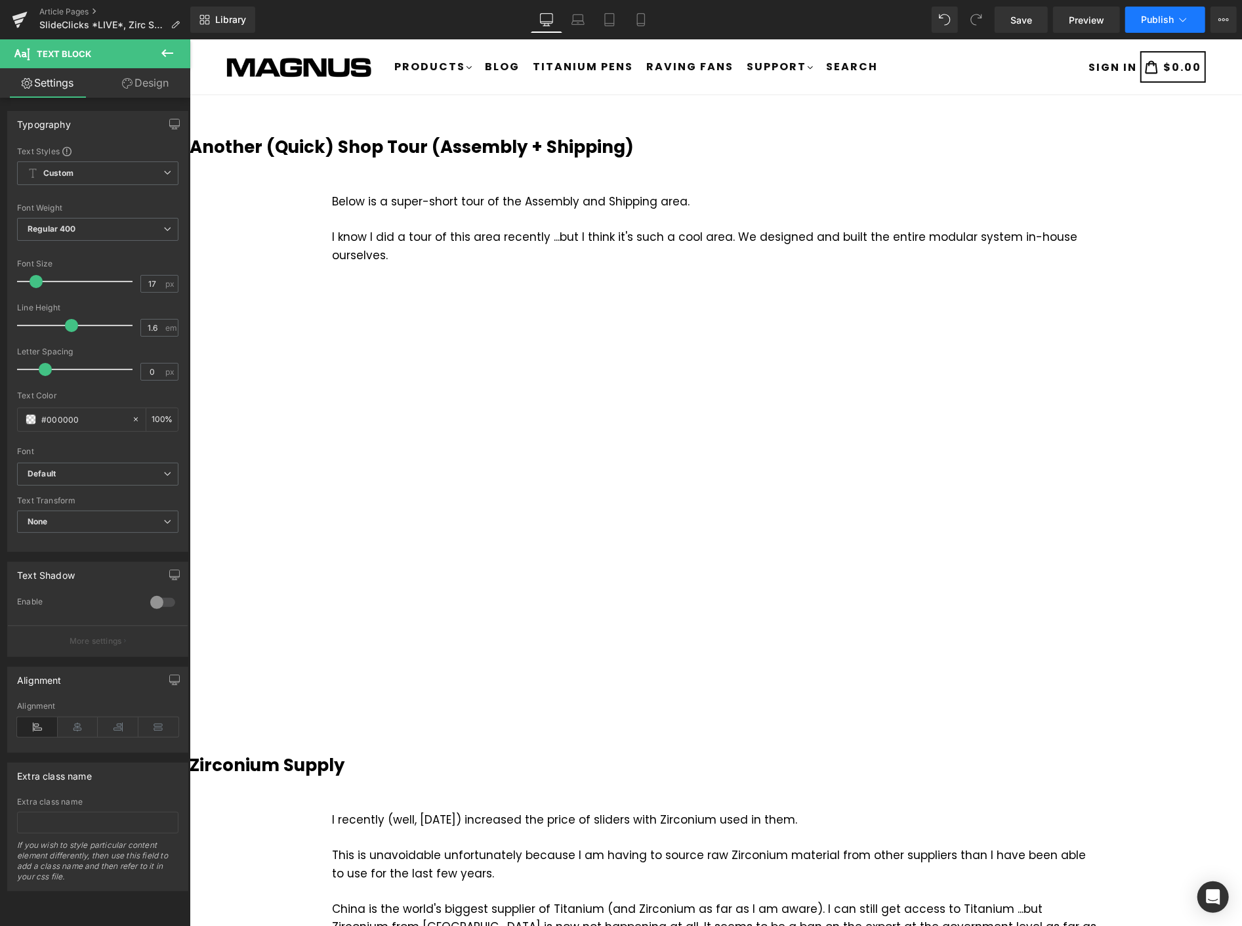
click at [1158, 9] on button "Publish" at bounding box center [1165, 20] width 80 height 26
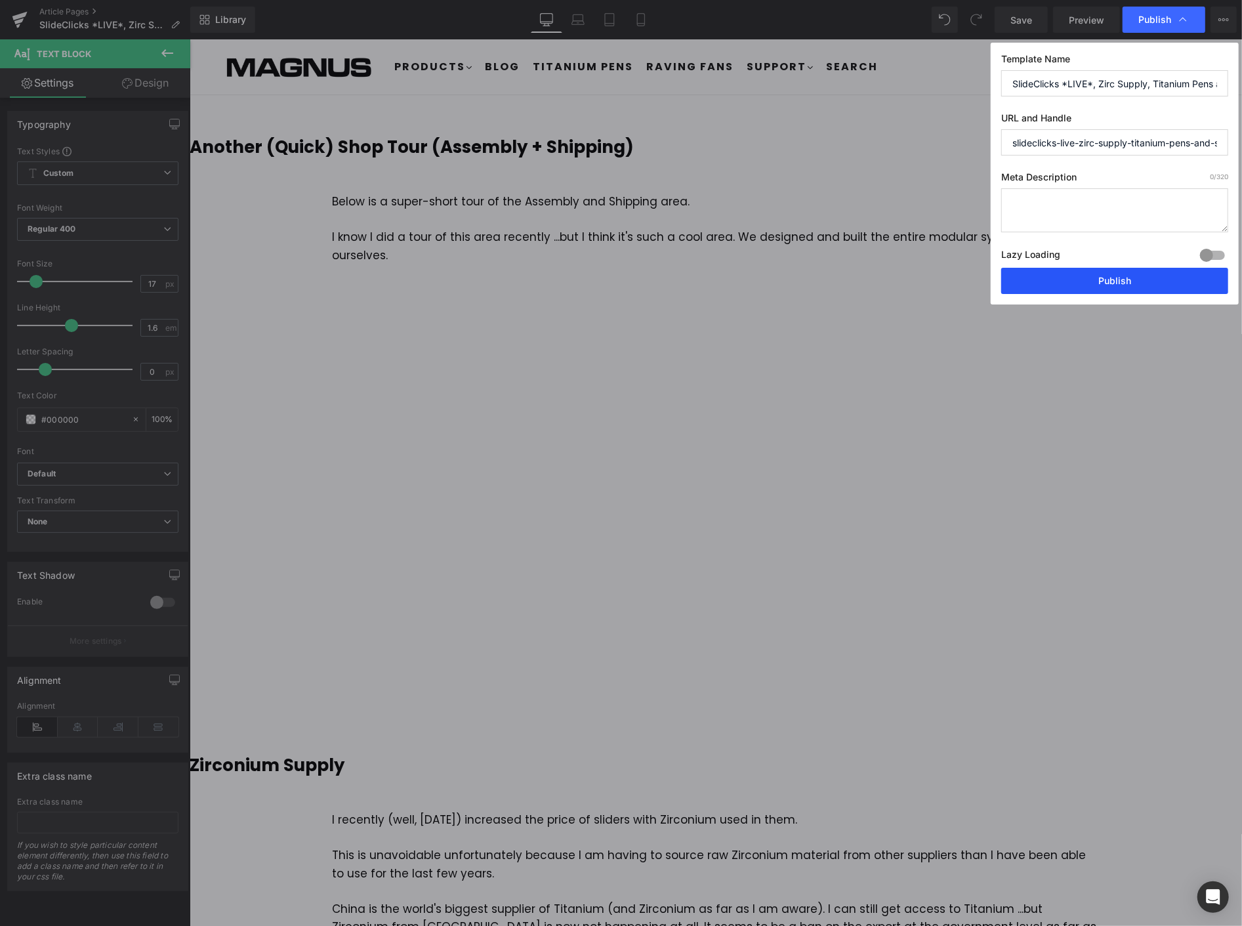
click at [1106, 278] on button "Publish" at bounding box center [1114, 281] width 227 height 26
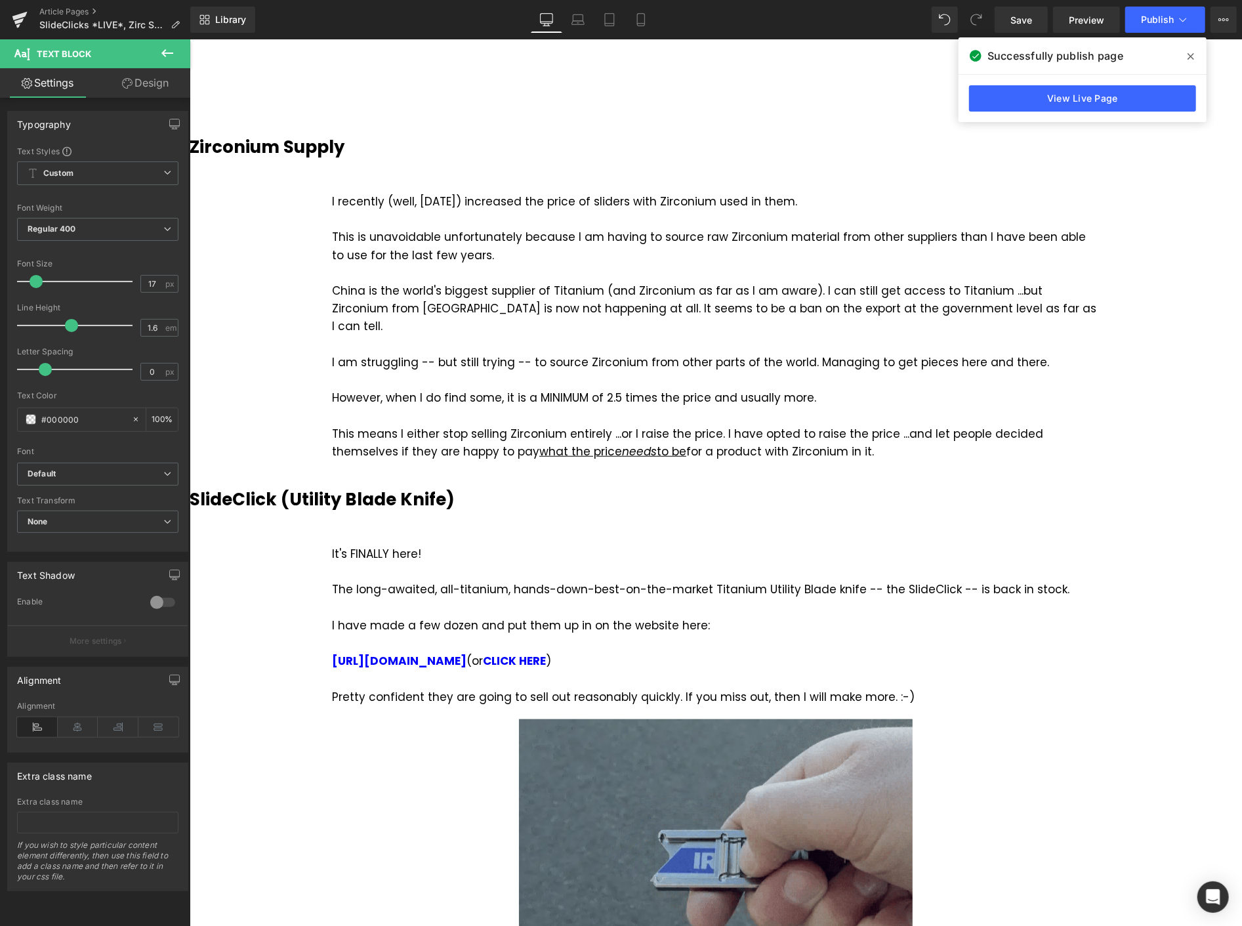
scroll to position [656, 0]
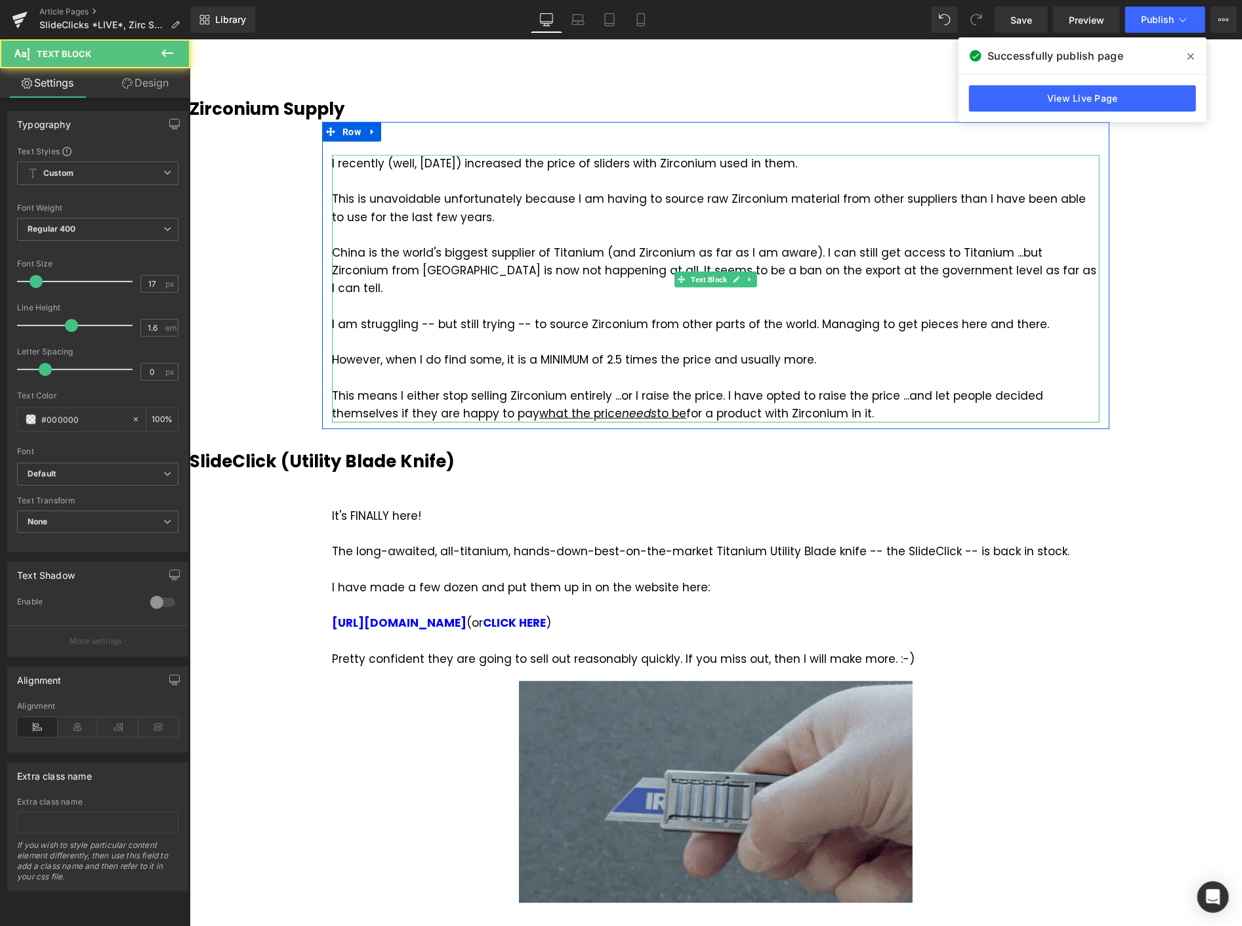
click at [1017, 387] on div "This means I either stop selling Zirconium entirely ...or I raise the price. I …" at bounding box center [715, 404] width 768 height 35
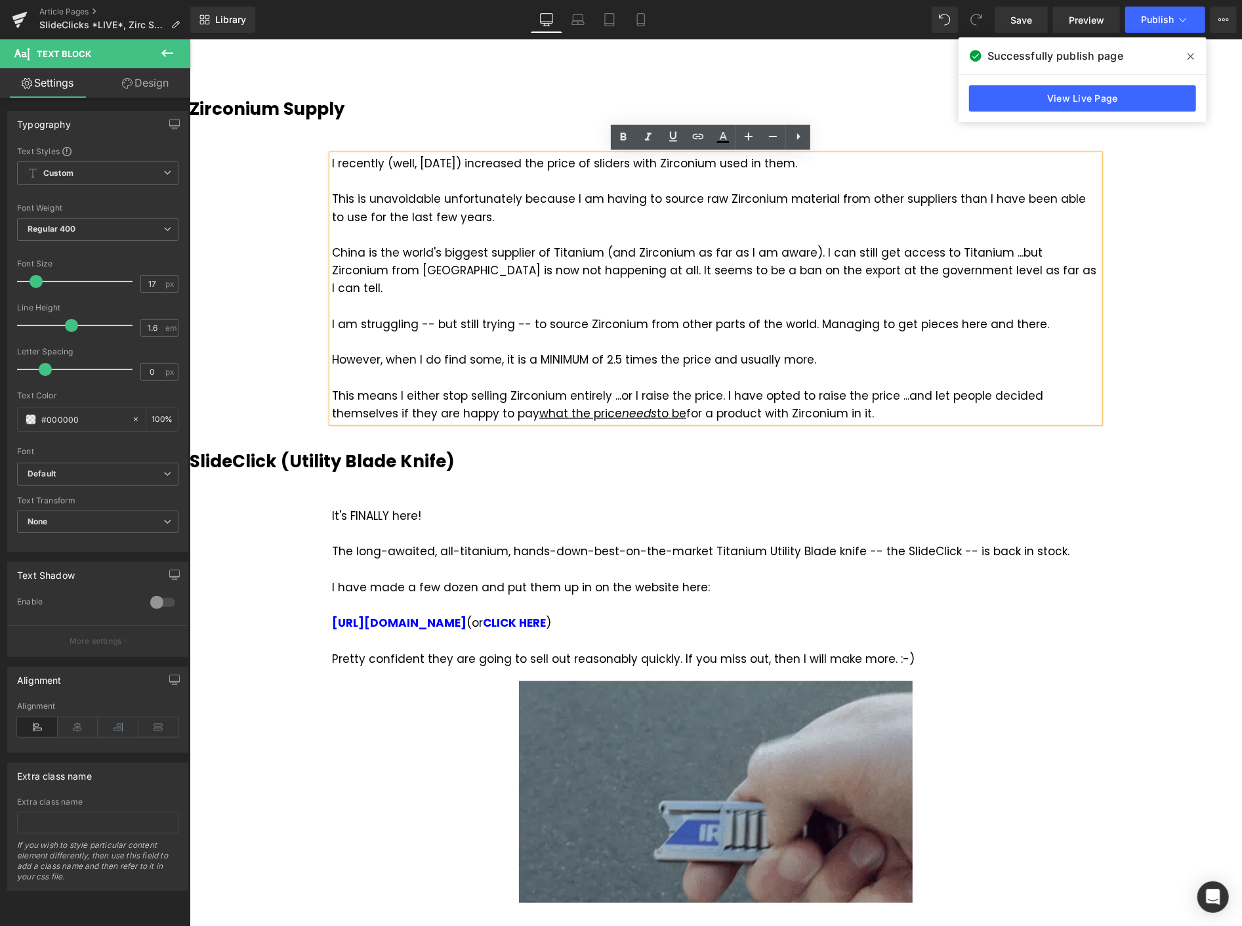
click at [1018, 387] on div "This means I either stop selling Zirconium entirely ...or I raise the price. I …" at bounding box center [715, 404] width 768 height 35
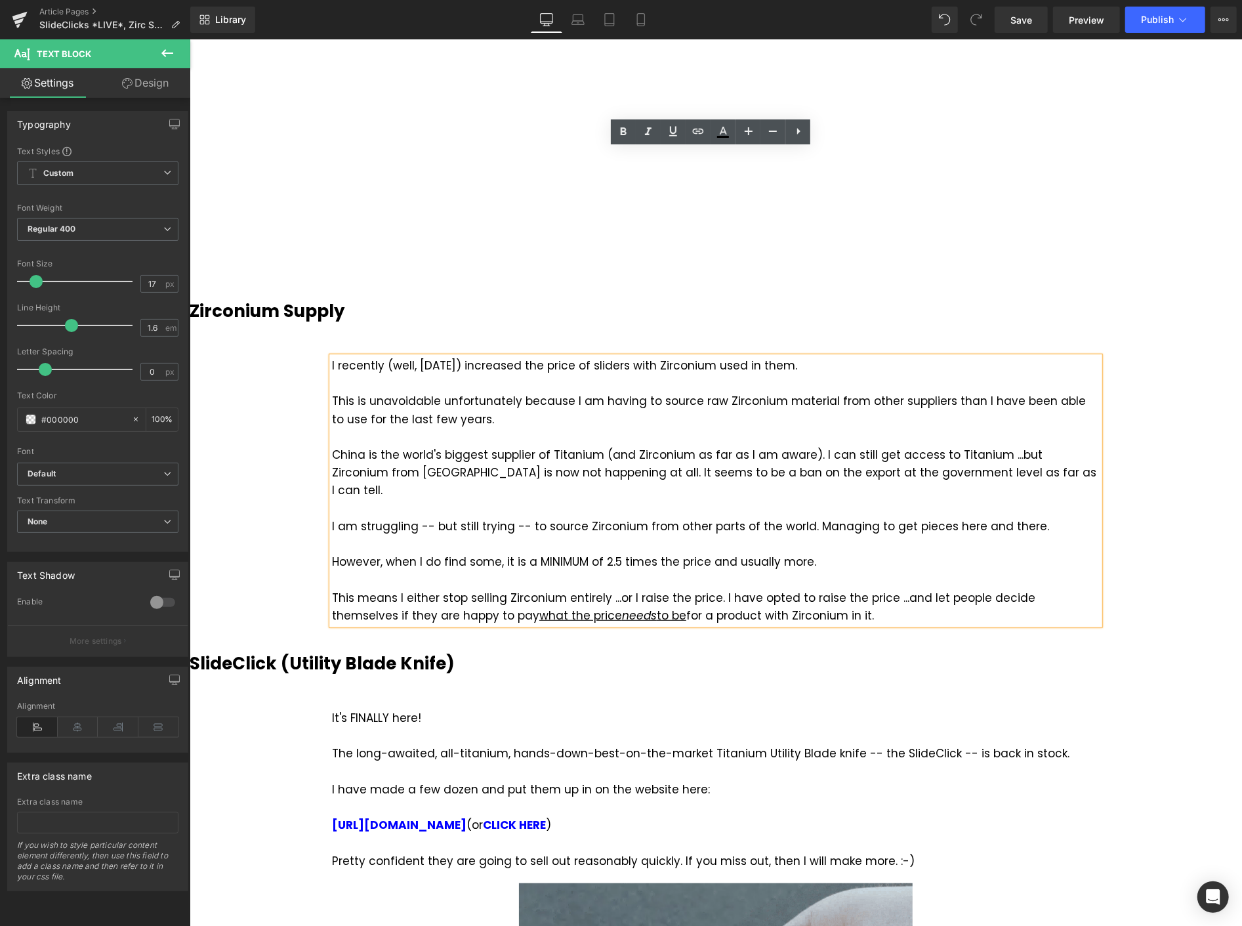
scroll to position [364, 0]
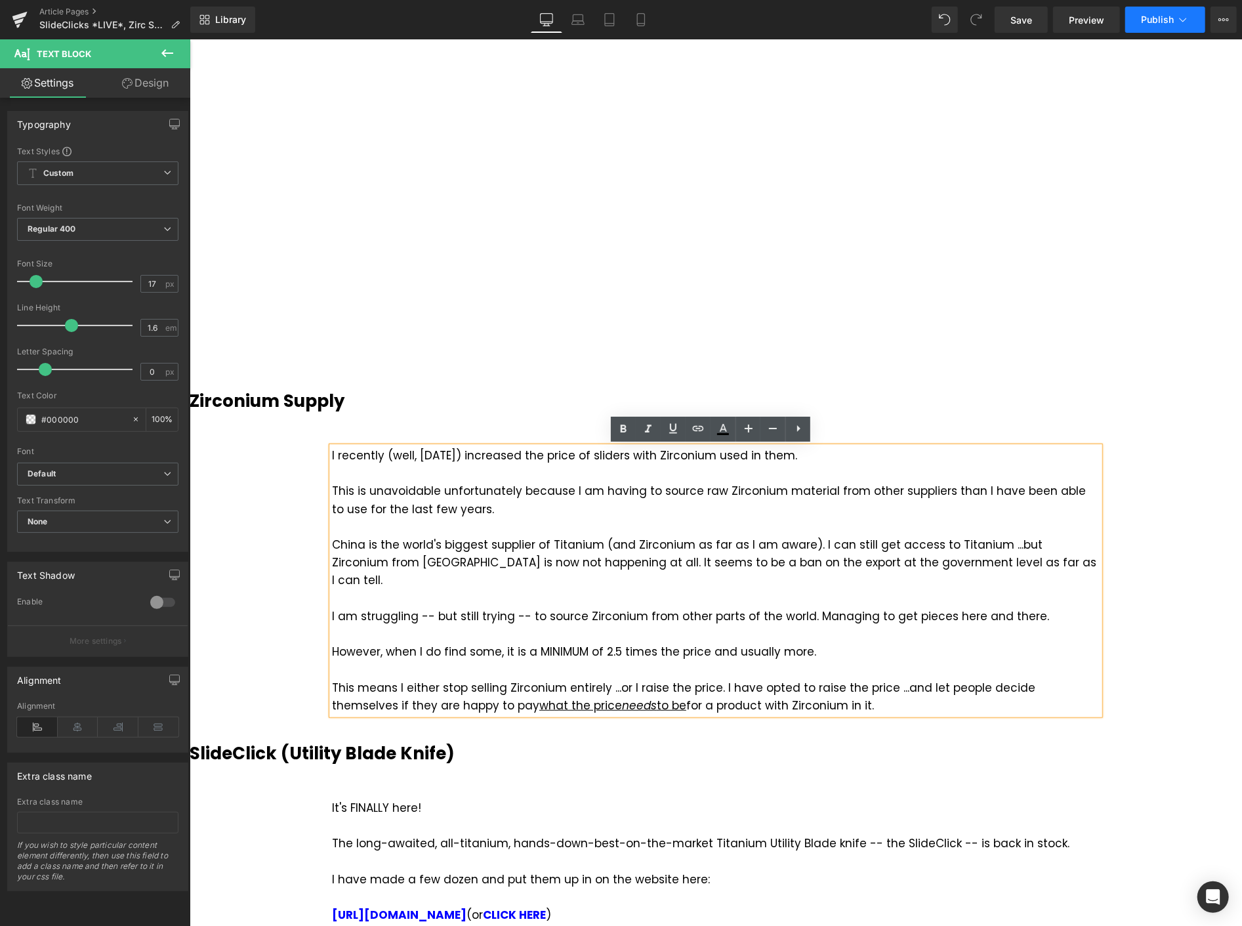
click at [1152, 18] on span "Publish" at bounding box center [1157, 19] width 33 height 10
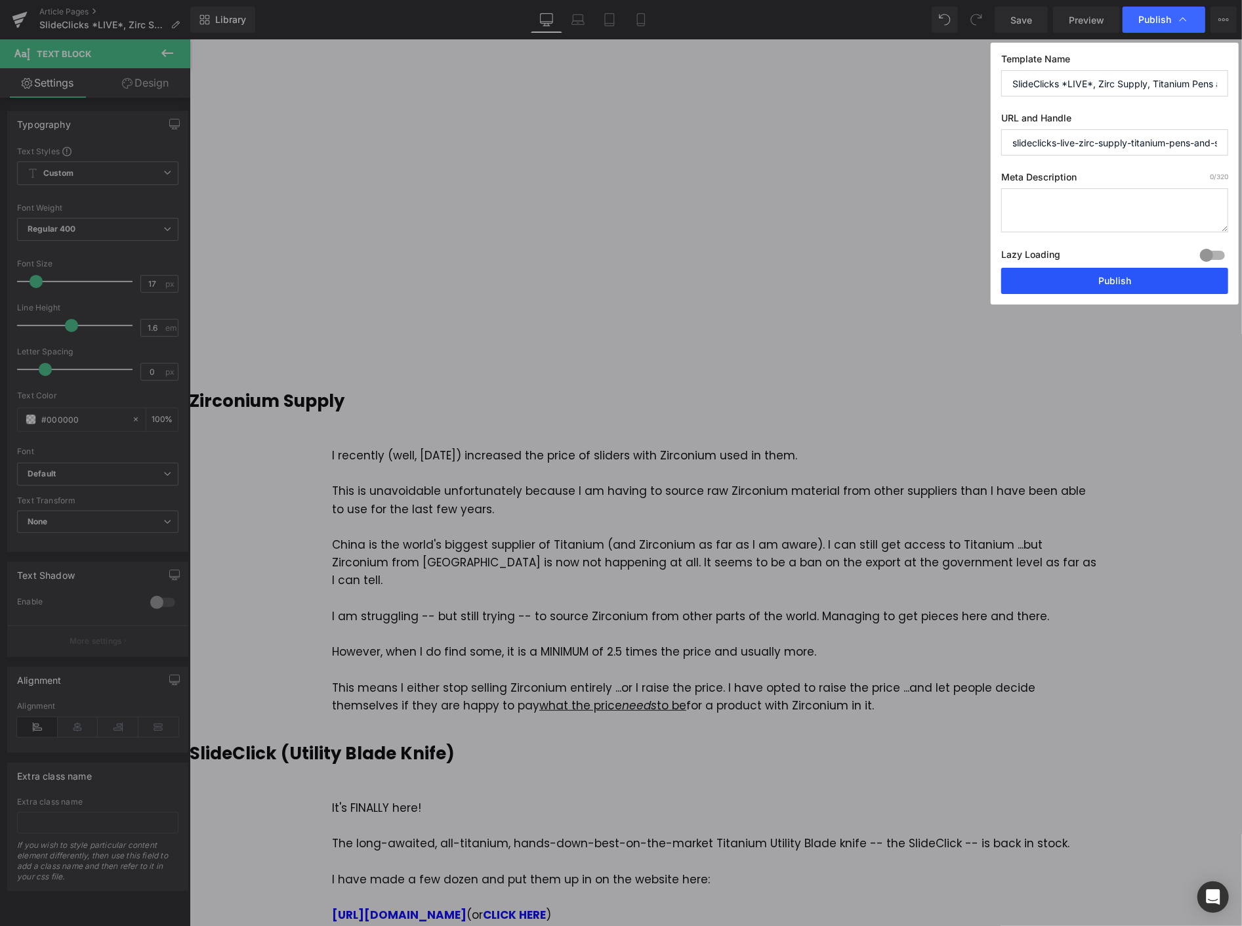
click at [1162, 283] on button "Publish" at bounding box center [1114, 281] width 227 height 26
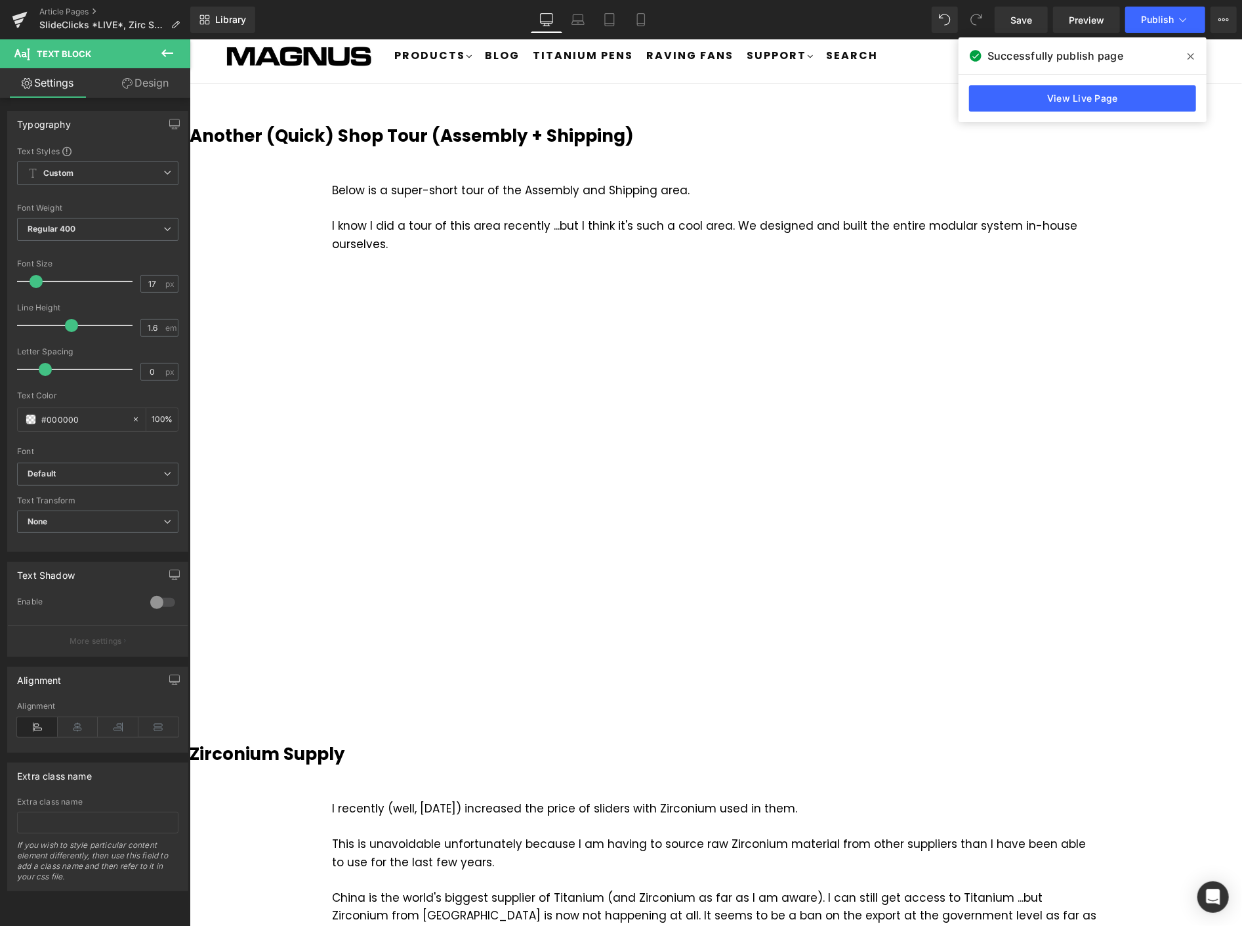
scroll to position [0, 0]
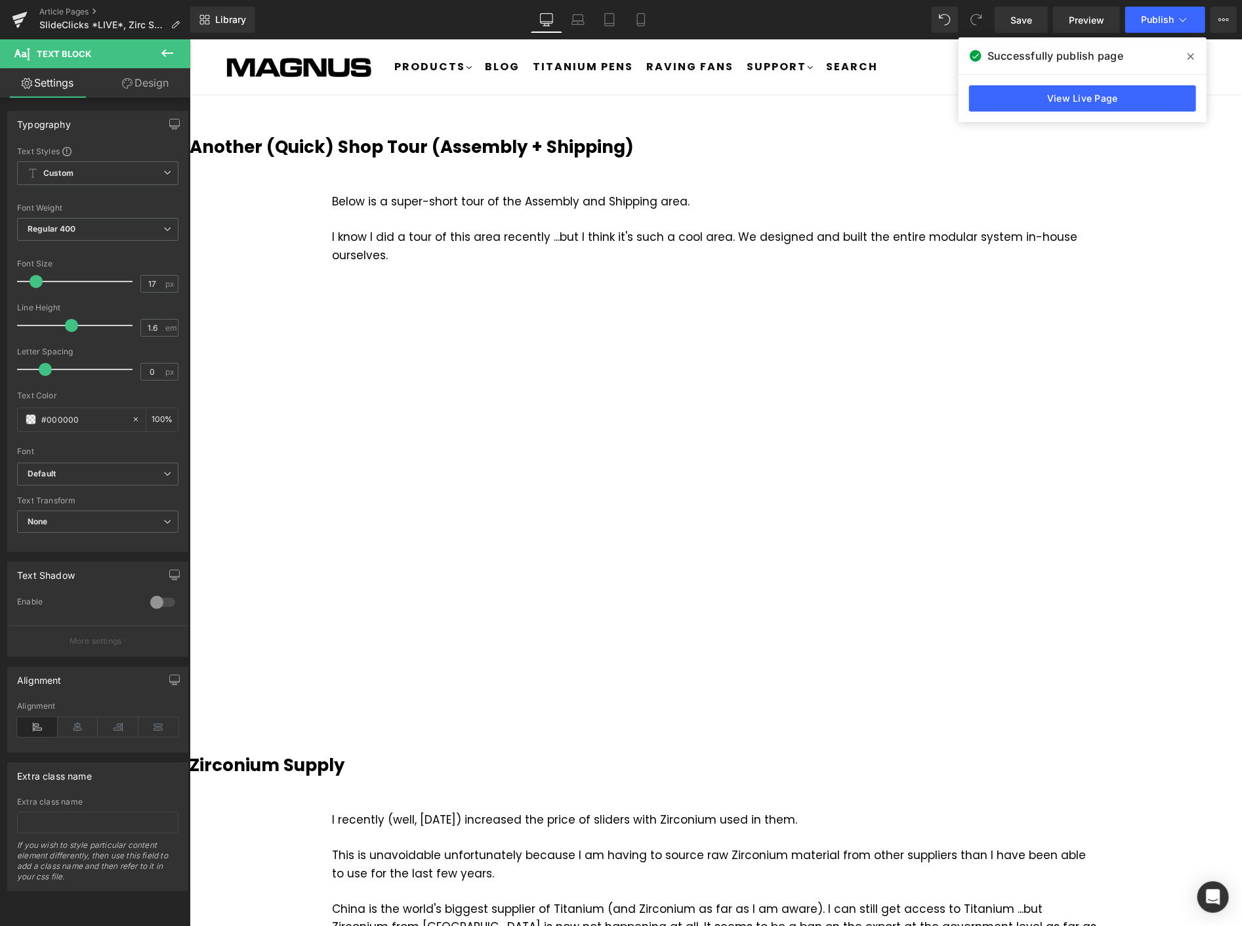
click at [1193, 57] on icon at bounding box center [1191, 56] width 7 height 10
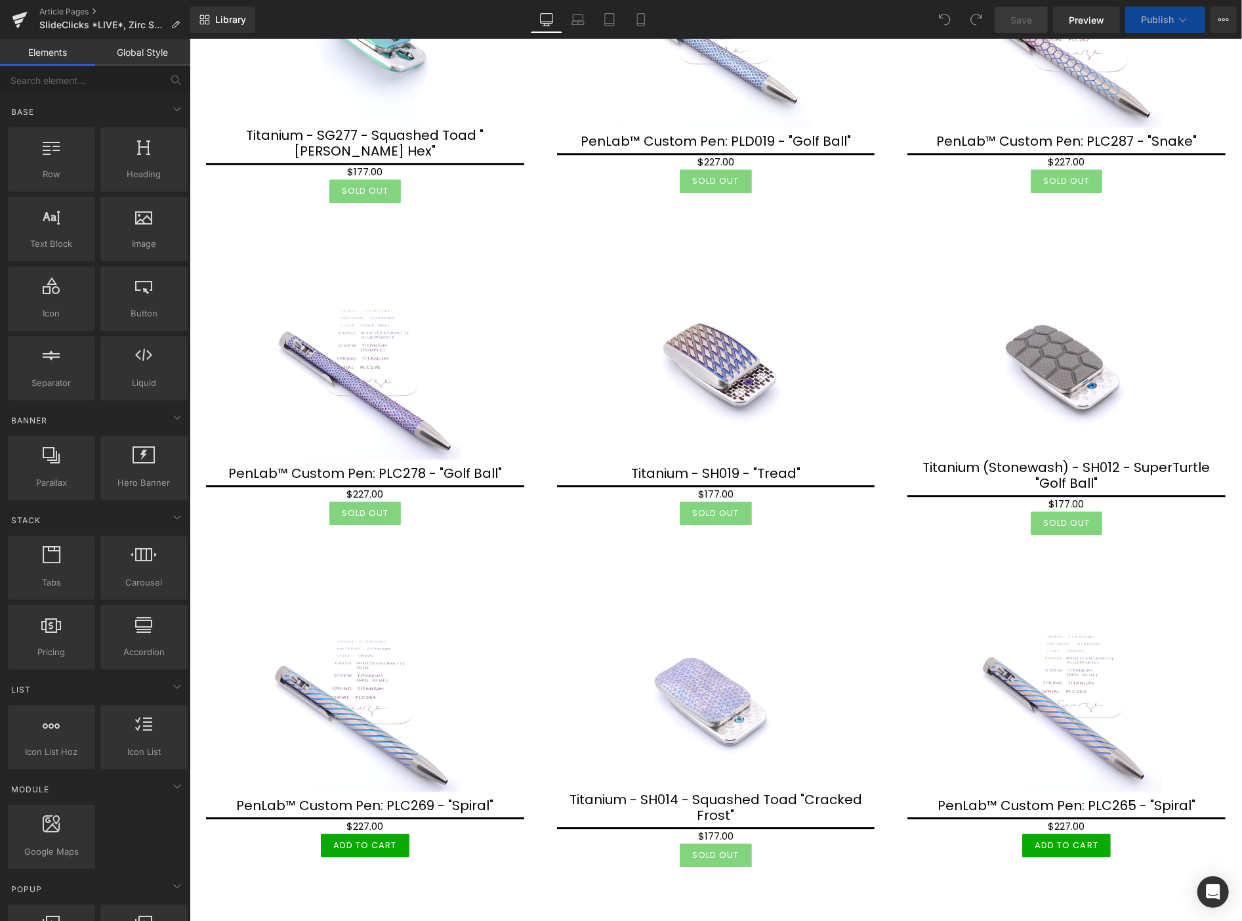
scroll to position [1895, 0]
